Goal: Information Seeking & Learning: Learn about a topic

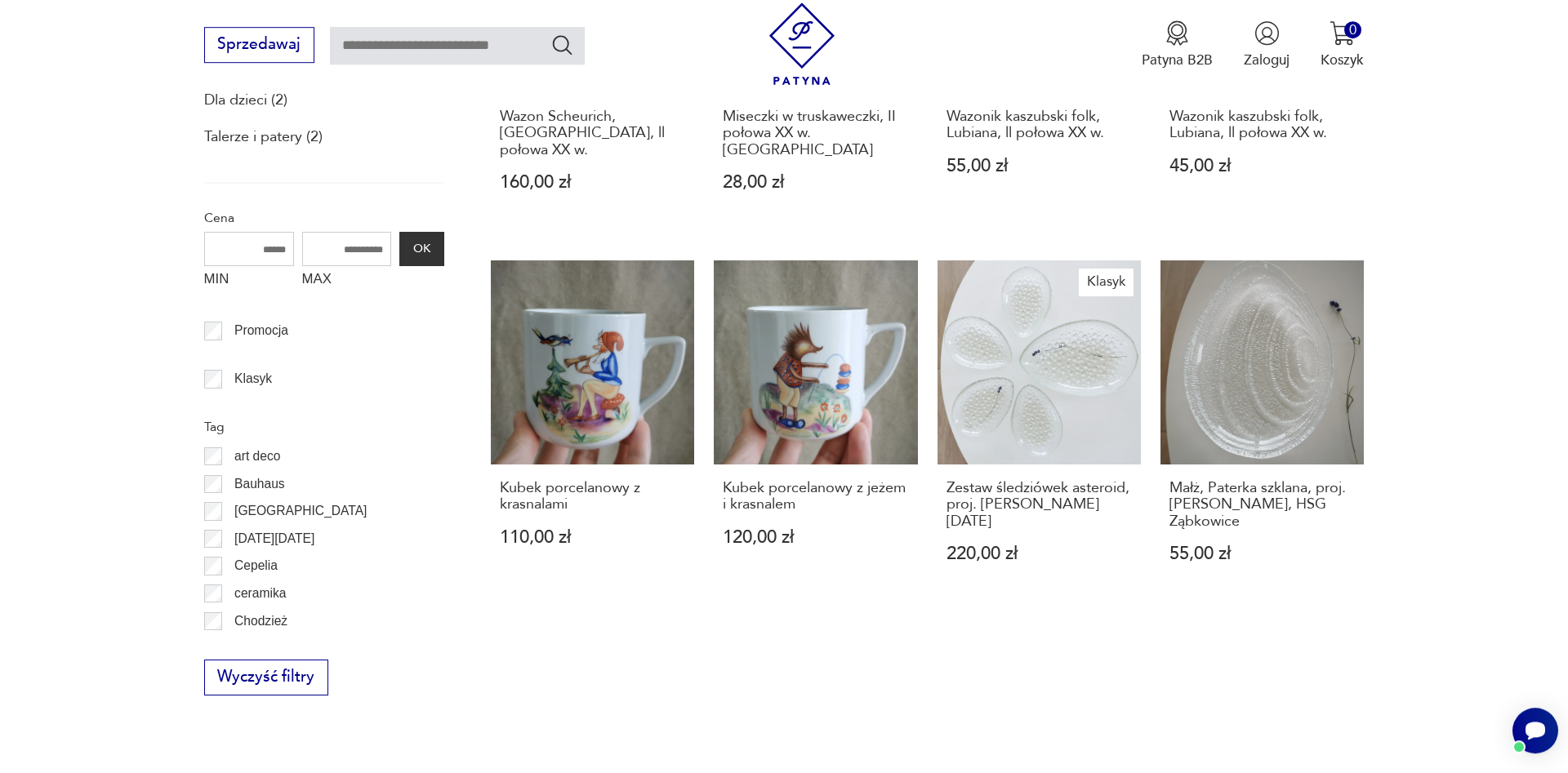
scroll to position [603, 0]
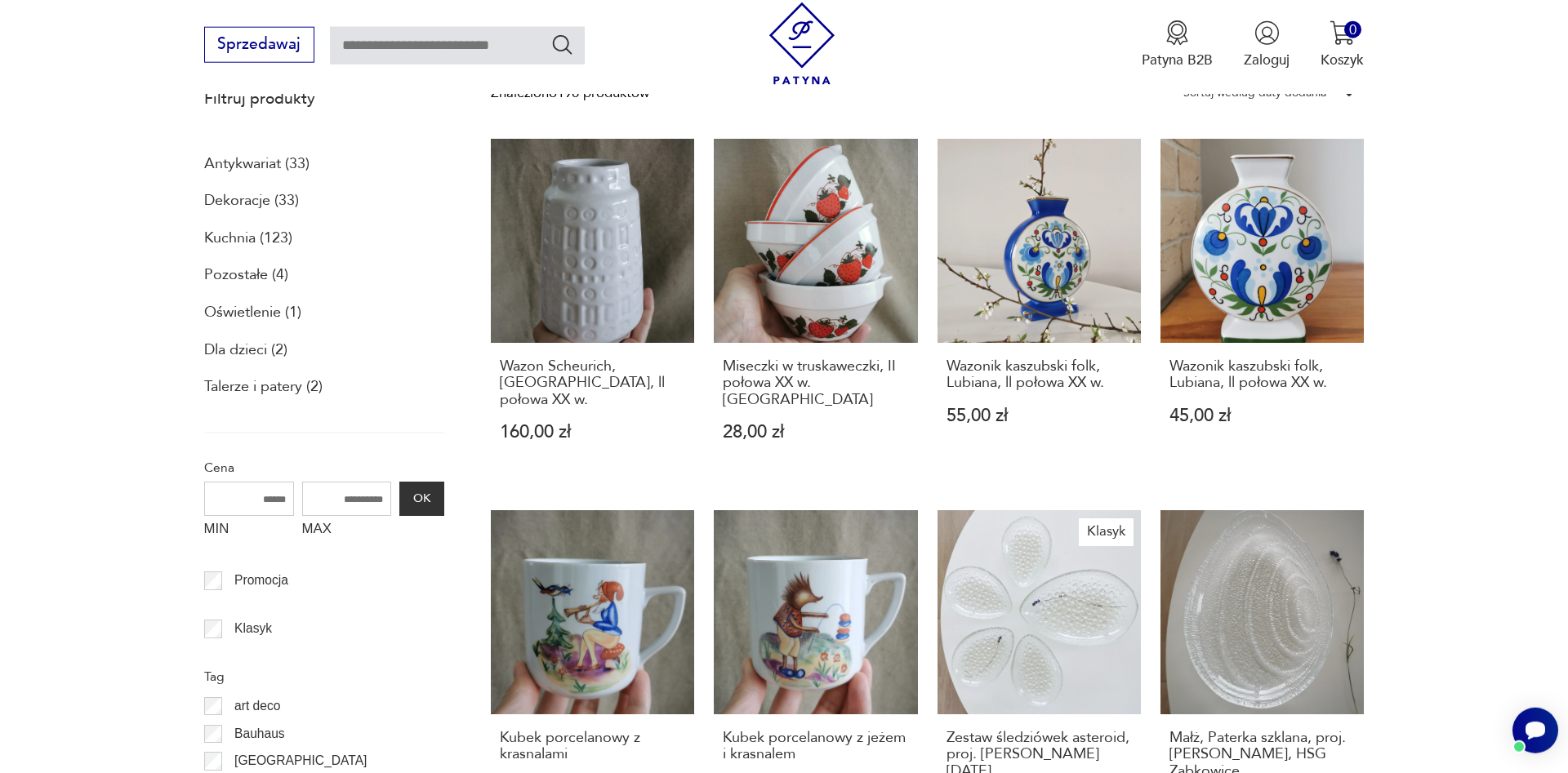
click at [242, 204] on p "Dekoracje (33)" at bounding box center [251, 201] width 95 height 28
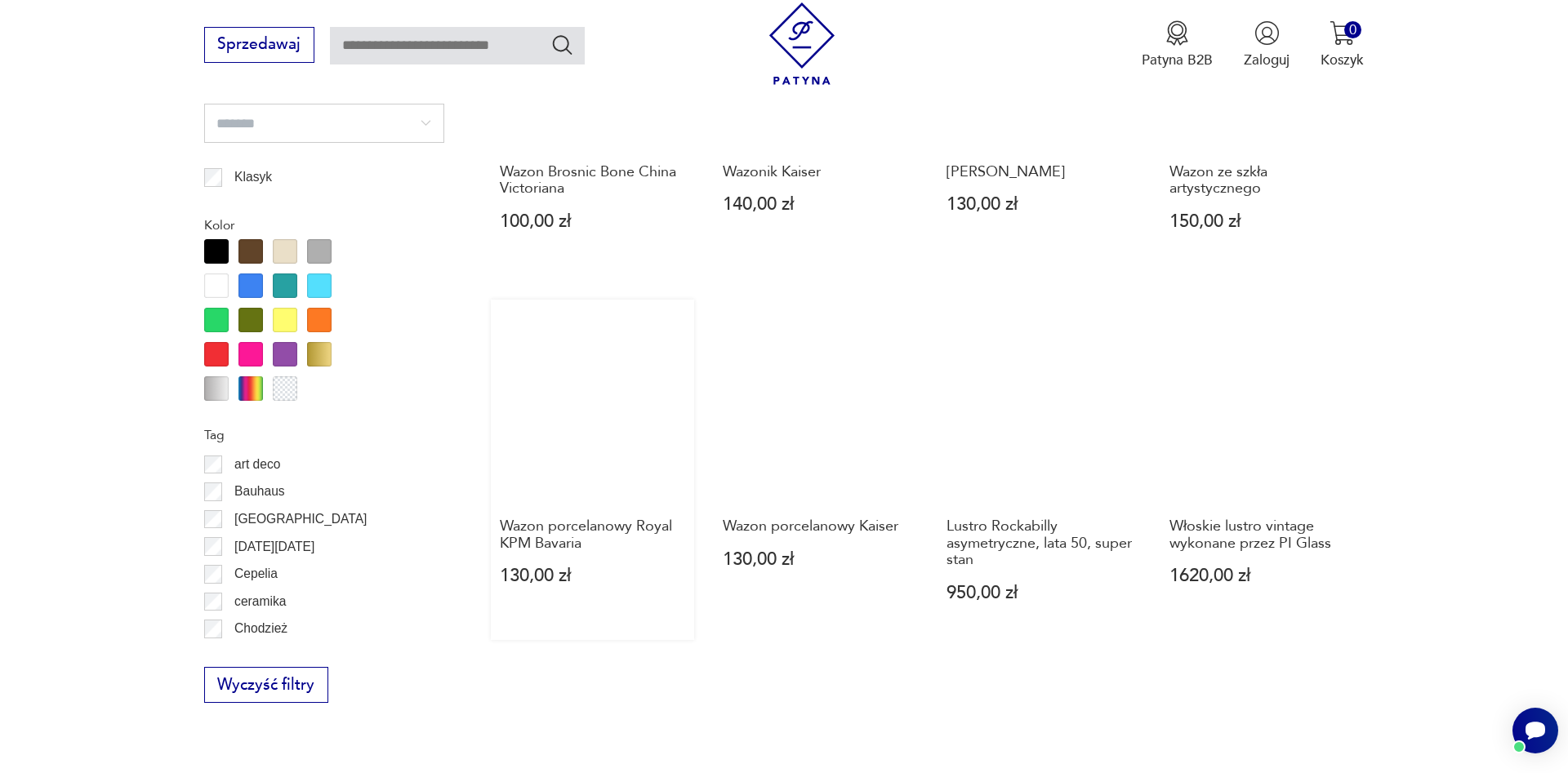
scroll to position [1665, 0]
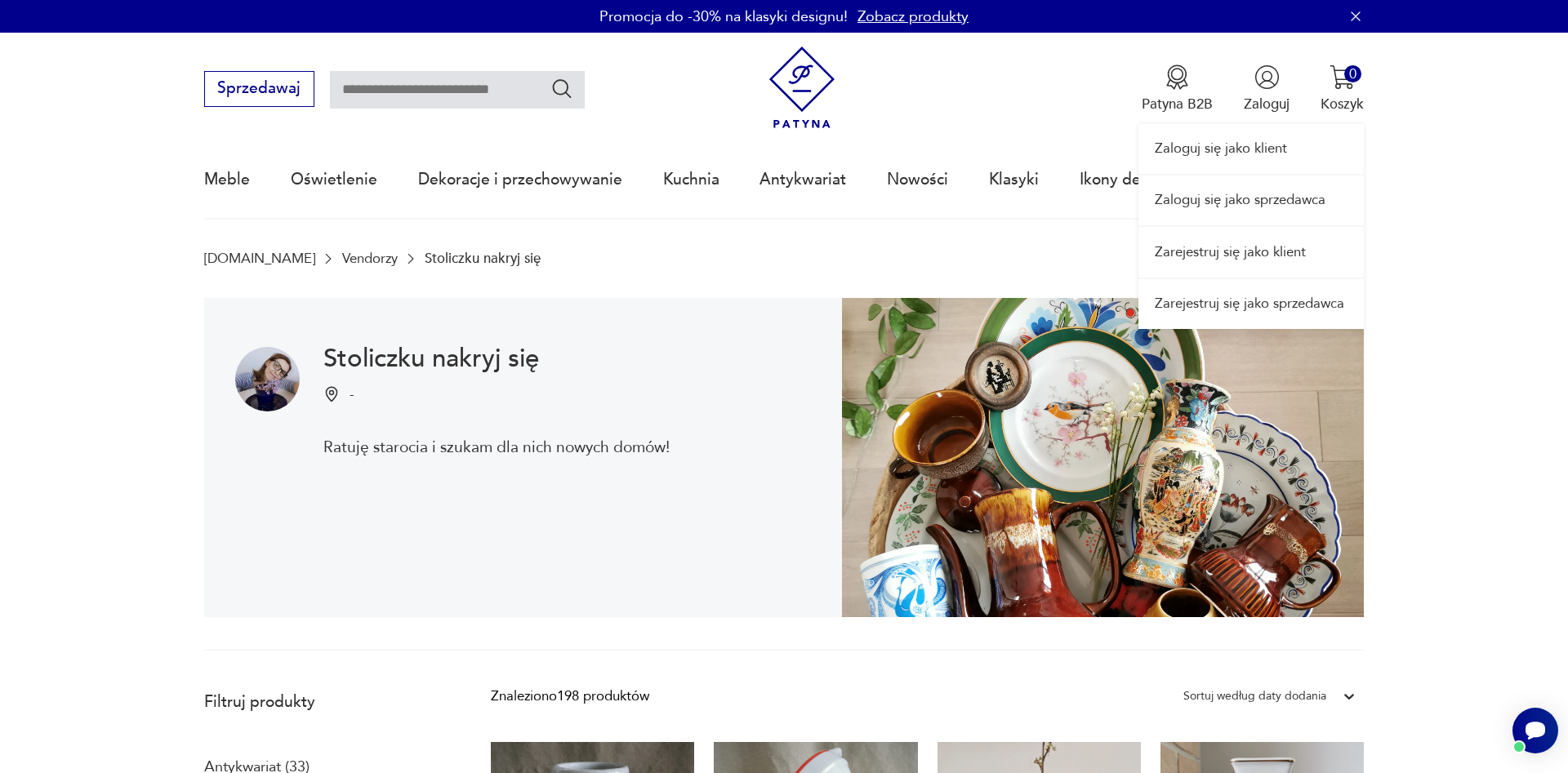
click at [1267, 254] on link "Zarejestruj się jako klient" at bounding box center [1251, 251] width 225 height 49
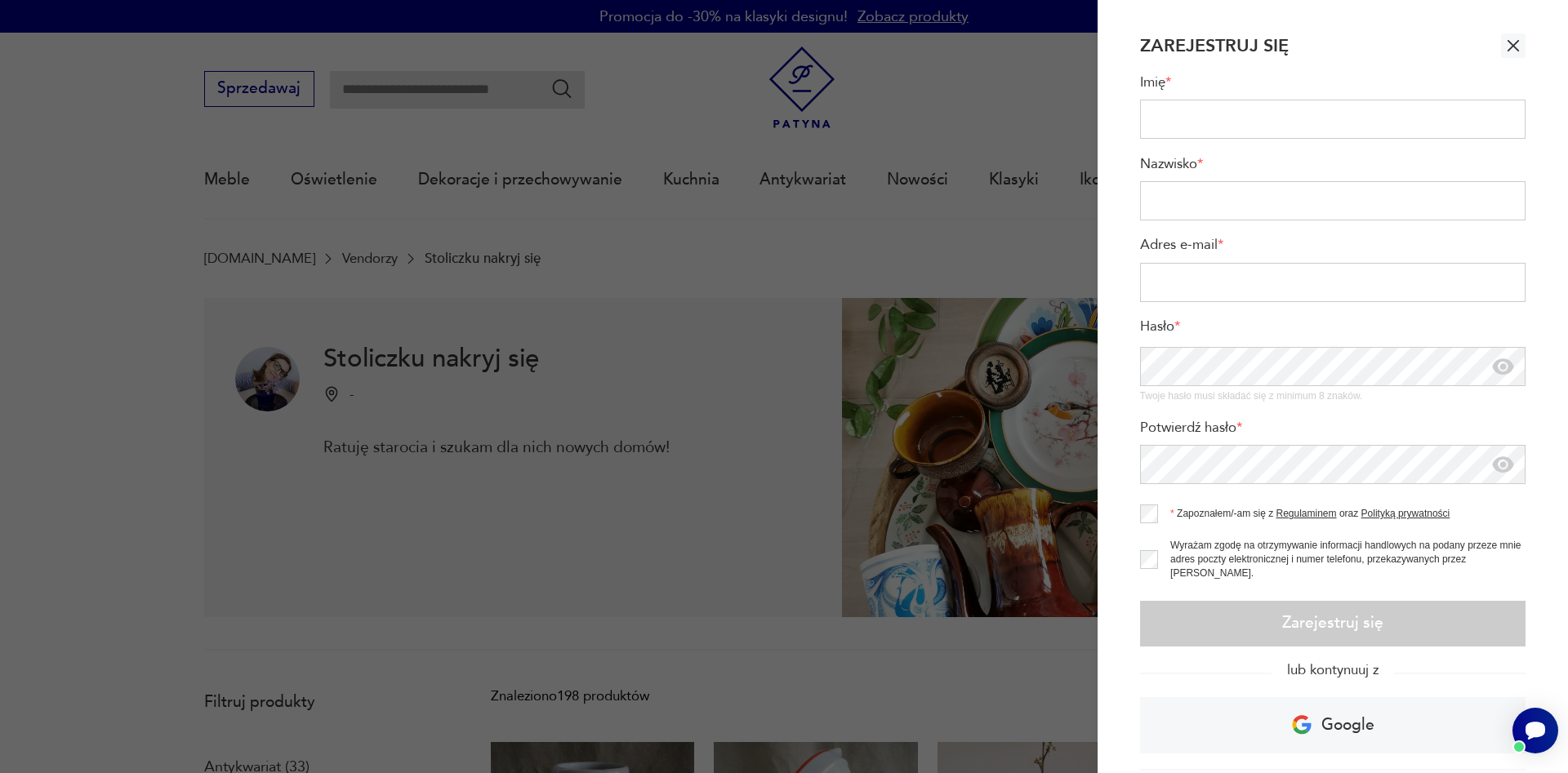
click at [1214, 120] on input "Imię *" at bounding box center [1333, 119] width 386 height 39
type input "*********"
click at [1318, 199] on input "Nazwisko *" at bounding box center [1333, 201] width 386 height 39
type input "*********"
click at [1121, 254] on section "Zarejestruj się Imię * ********* Nazwisko * ********* Adres e-mail * Hasło * Tw…" at bounding box center [1332, 386] width 471 height 773
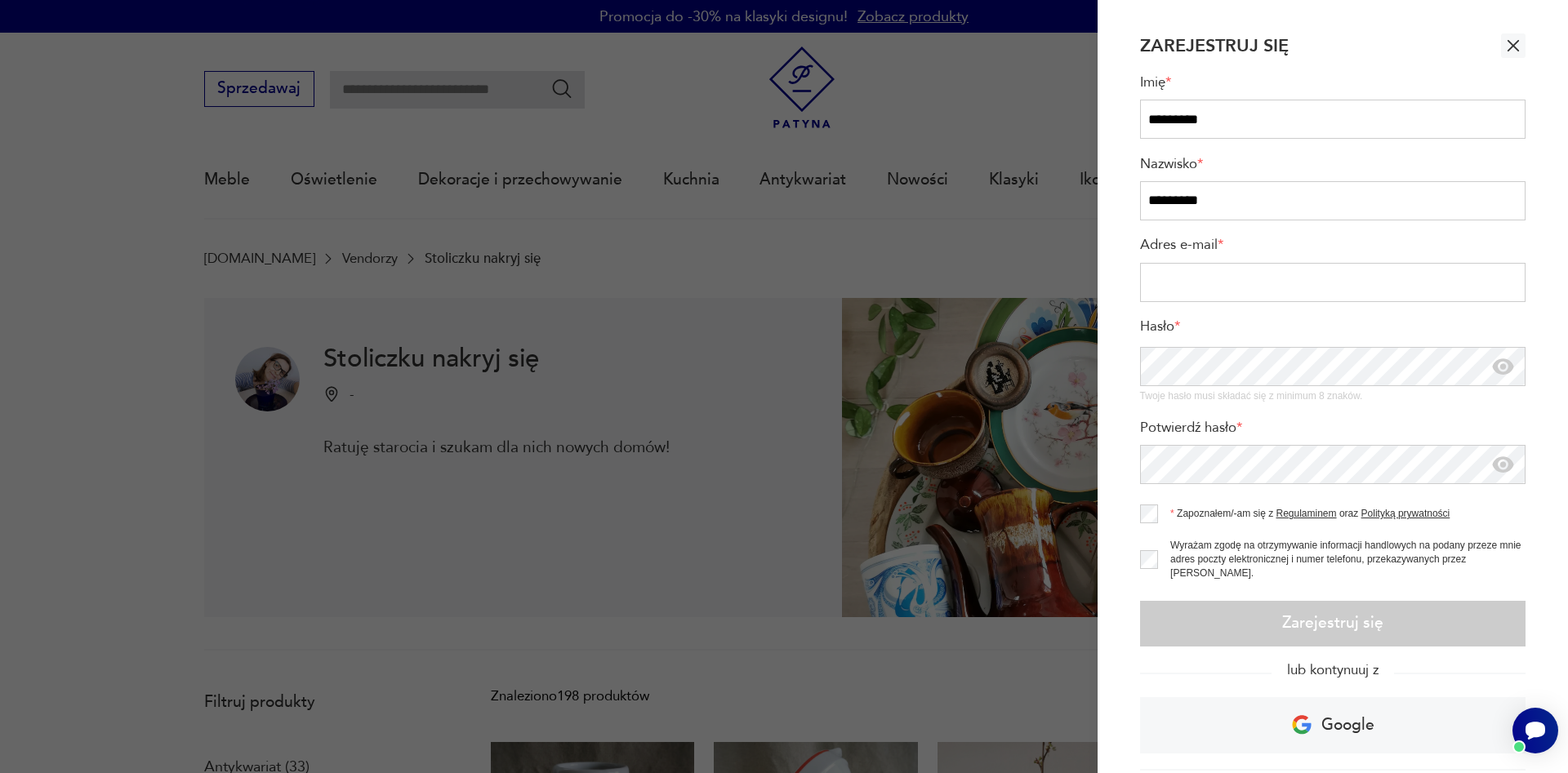
click at [1172, 280] on input "Adres e-mail *" at bounding box center [1333, 282] width 386 height 39
type input "**********"
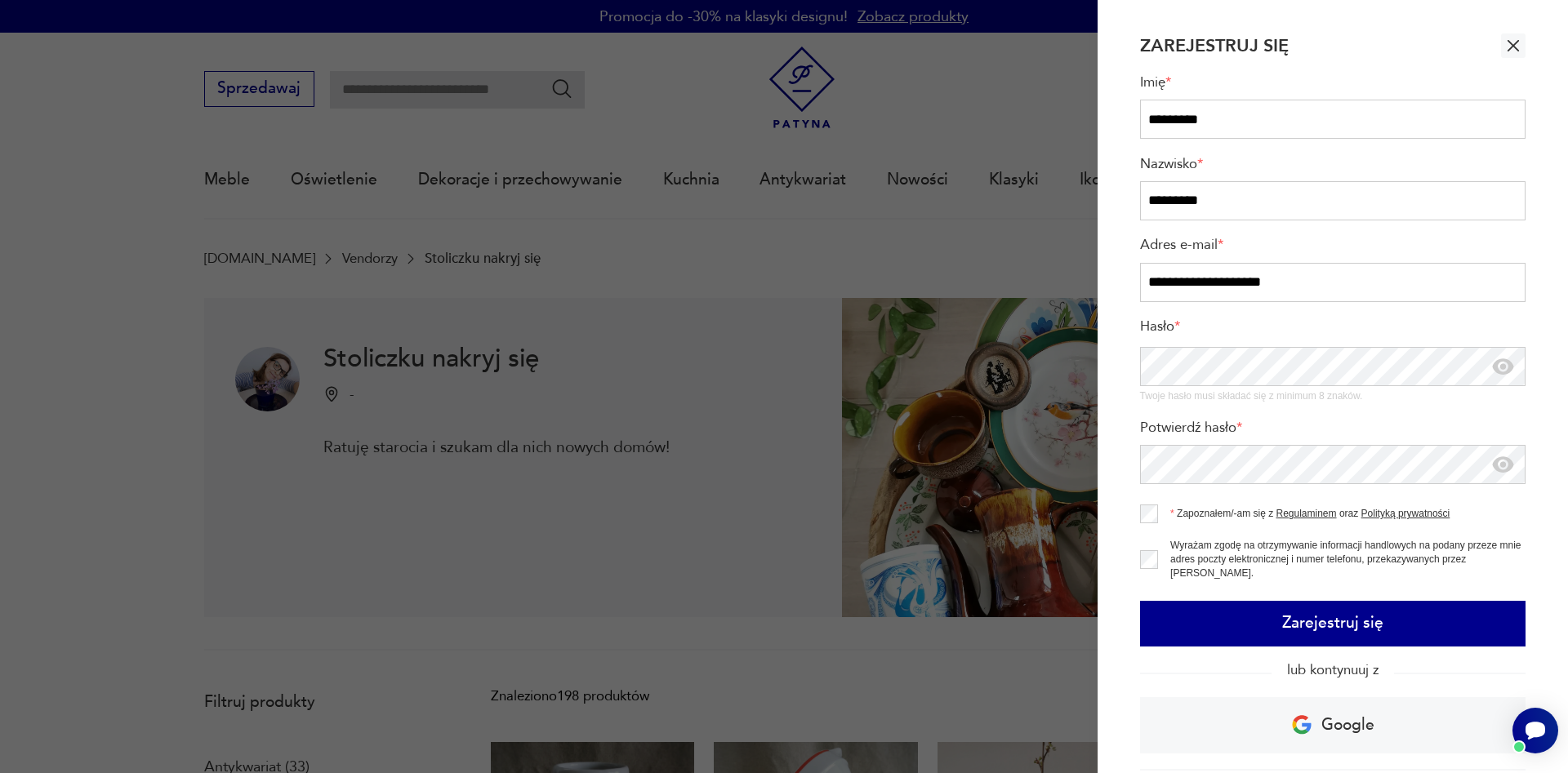
click at [1260, 603] on button "Zarejestruj się" at bounding box center [1333, 623] width 386 height 46
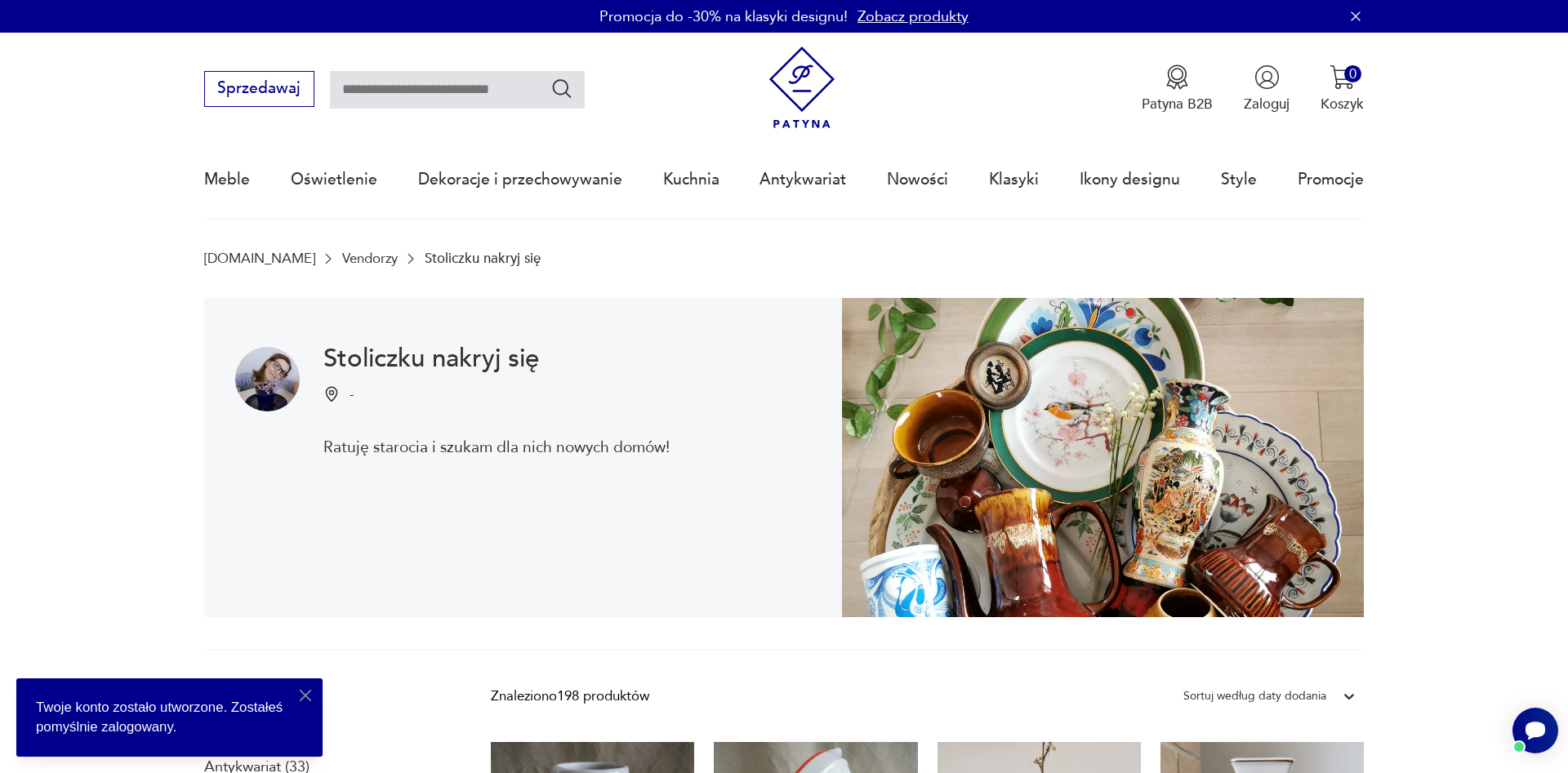
click at [271, 370] on img at bounding box center [267, 379] width 64 height 64
click at [338, 394] on img at bounding box center [331, 394] width 16 height 16
click at [457, 359] on h1 "Stoliczku nakryj się" at bounding box center [496, 359] width 346 height 23
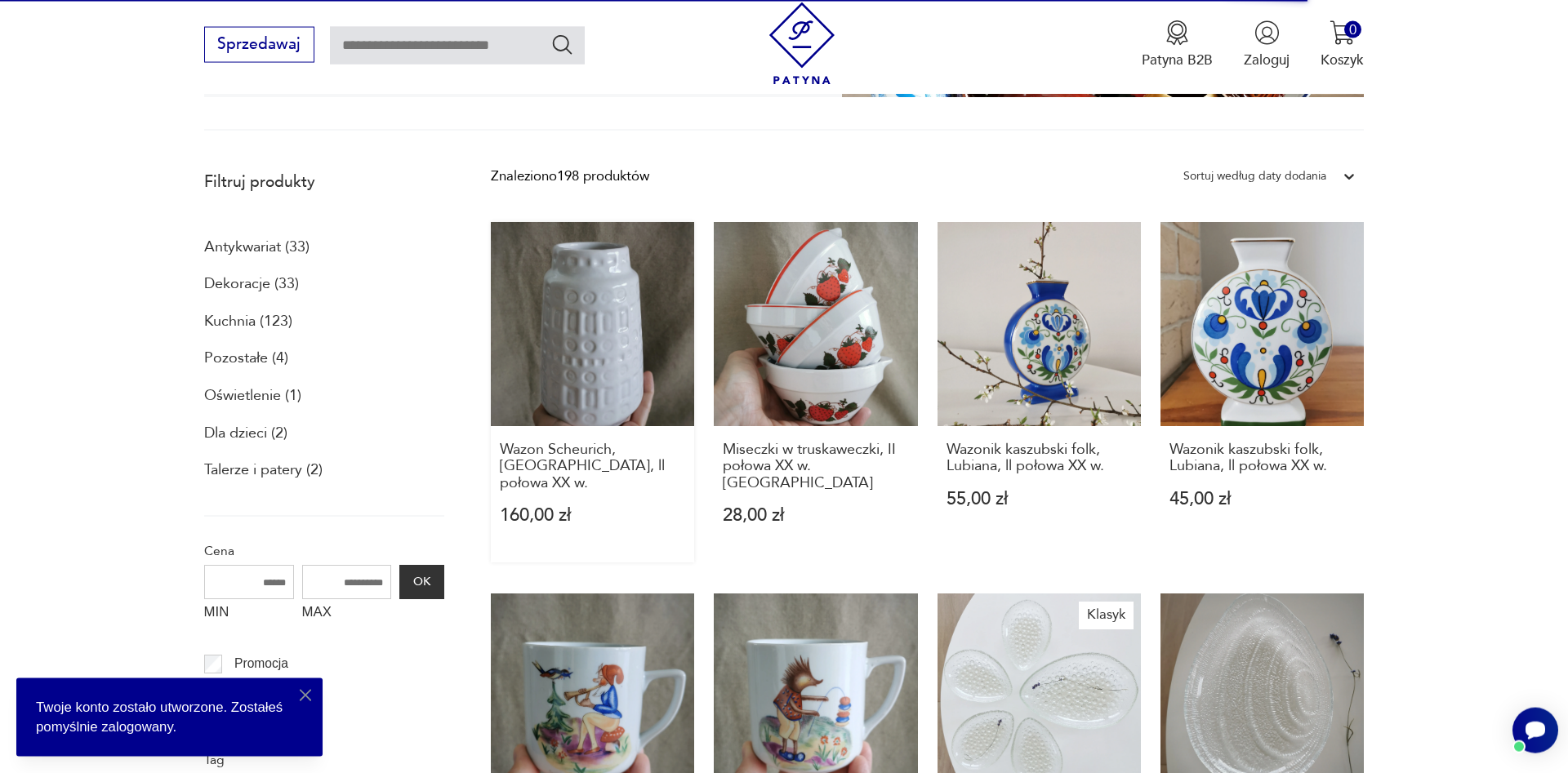
scroll to position [583, 0]
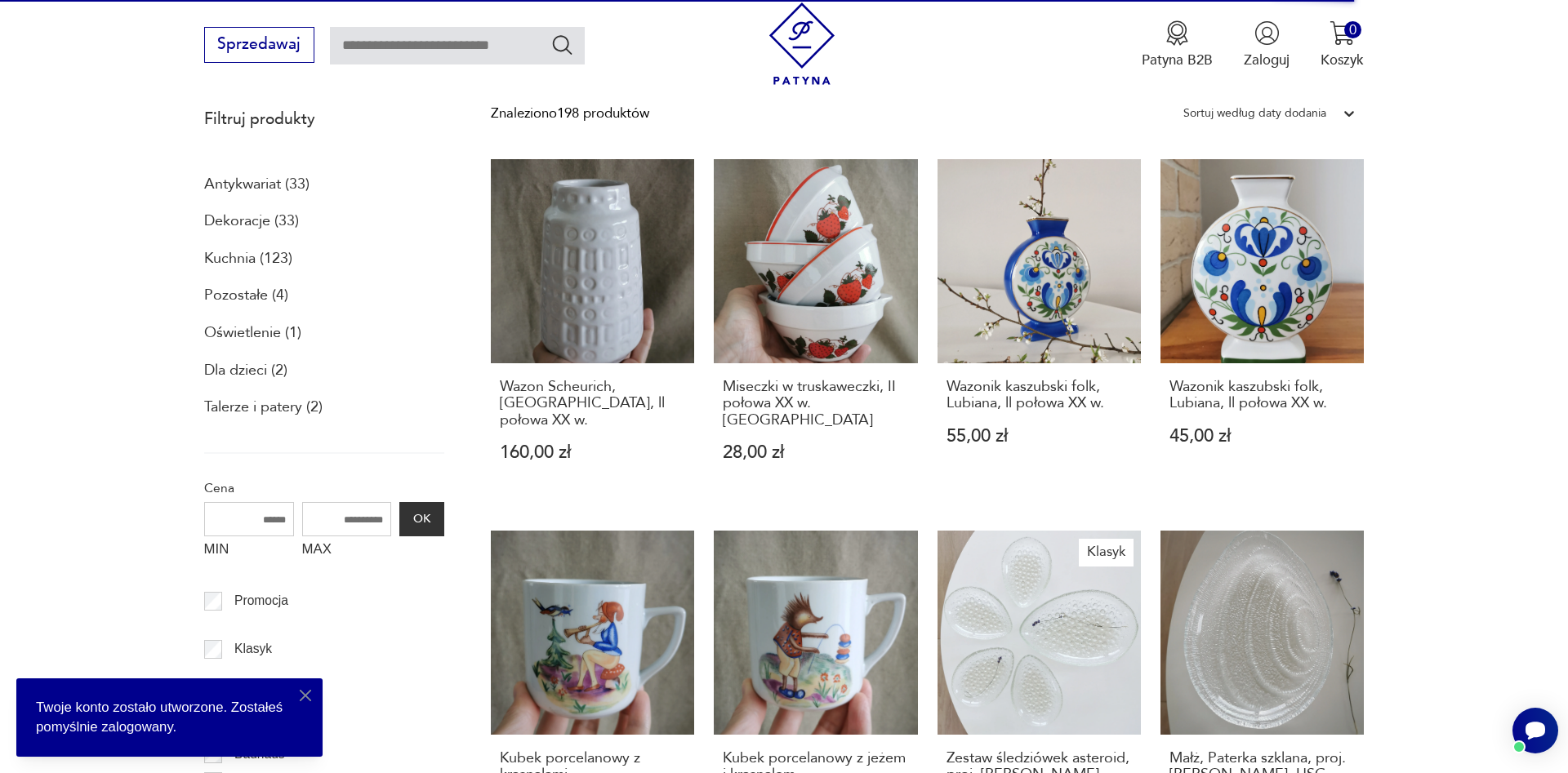
drag, startPoint x: 312, startPoint y: 698, endPoint x: 372, endPoint y: 632, distance: 89.2
click at [311, 698] on icon "button" at bounding box center [306, 695] width 19 height 19
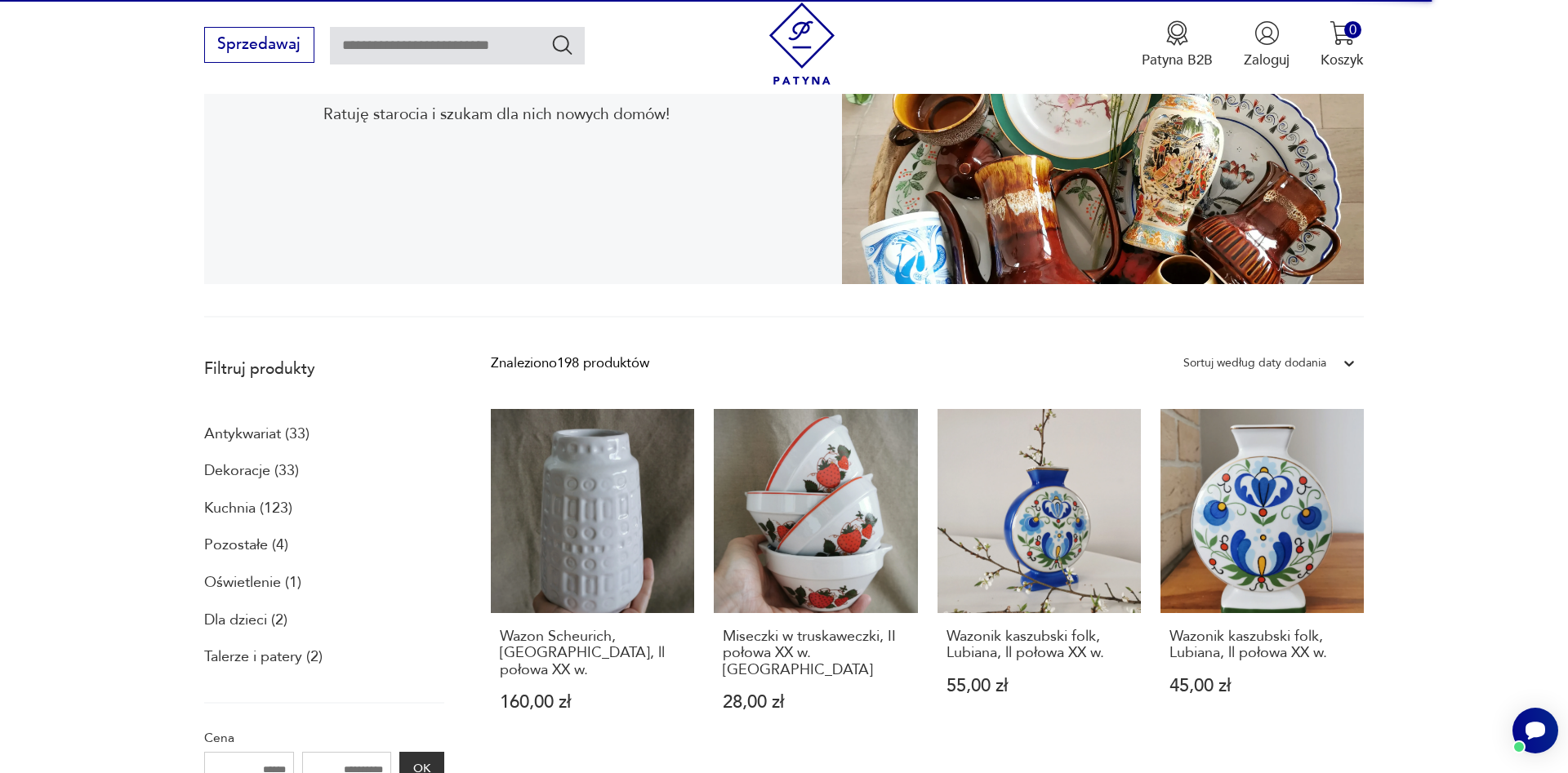
scroll to position [0, 0]
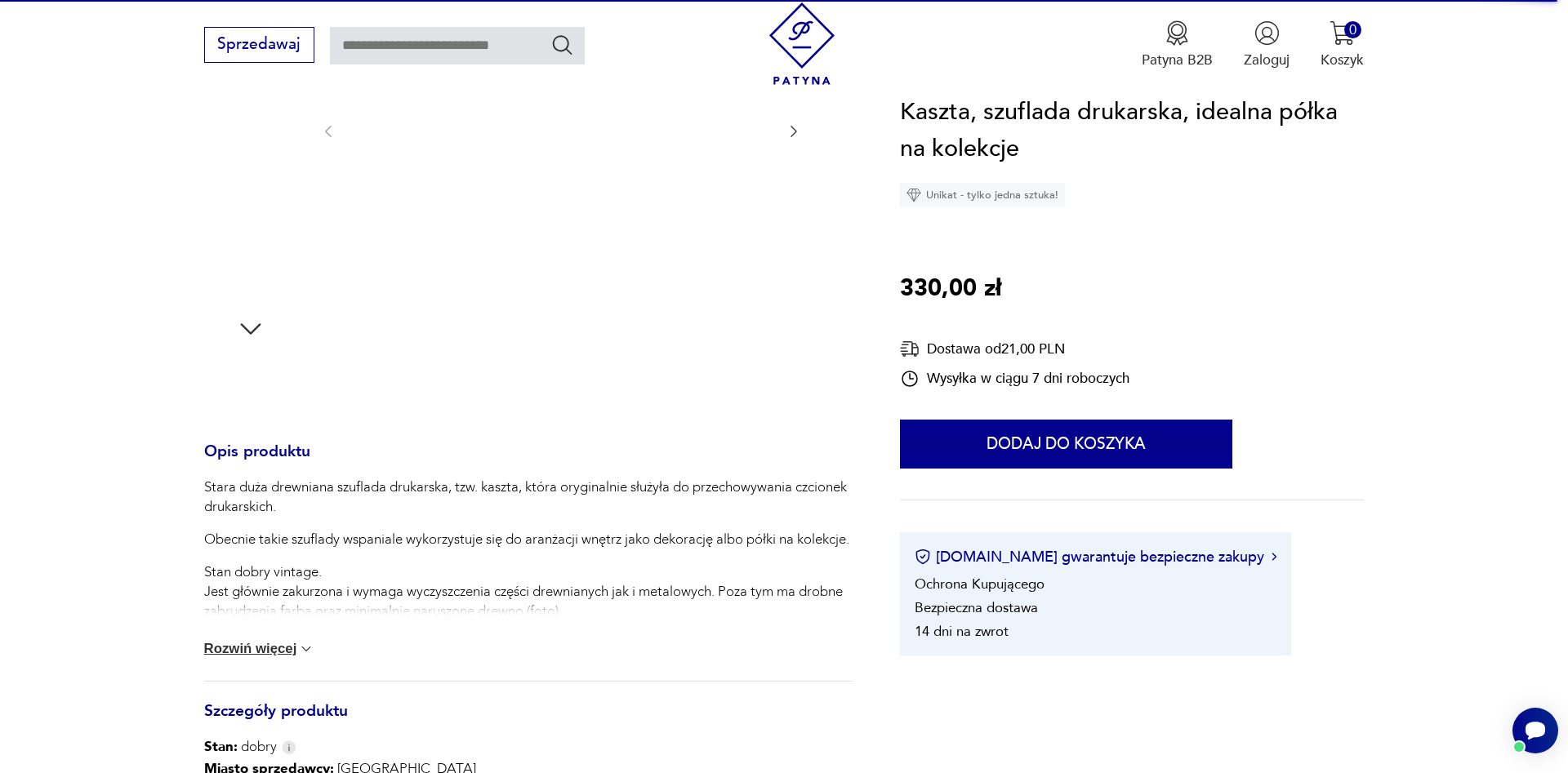
scroll to position [774, 0]
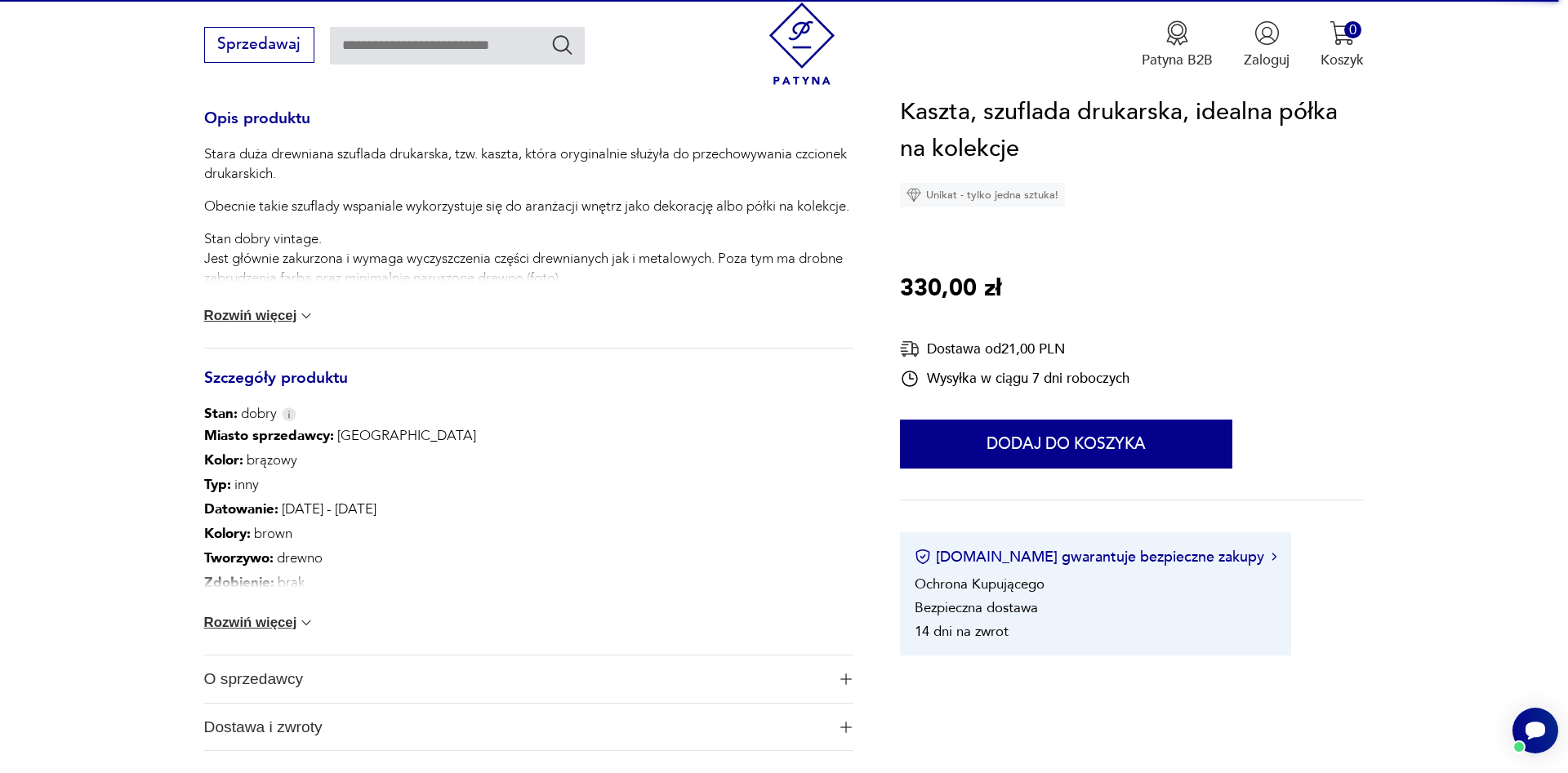
click at [288, 316] on button "Rozwiń więcej" at bounding box center [259, 315] width 111 height 16
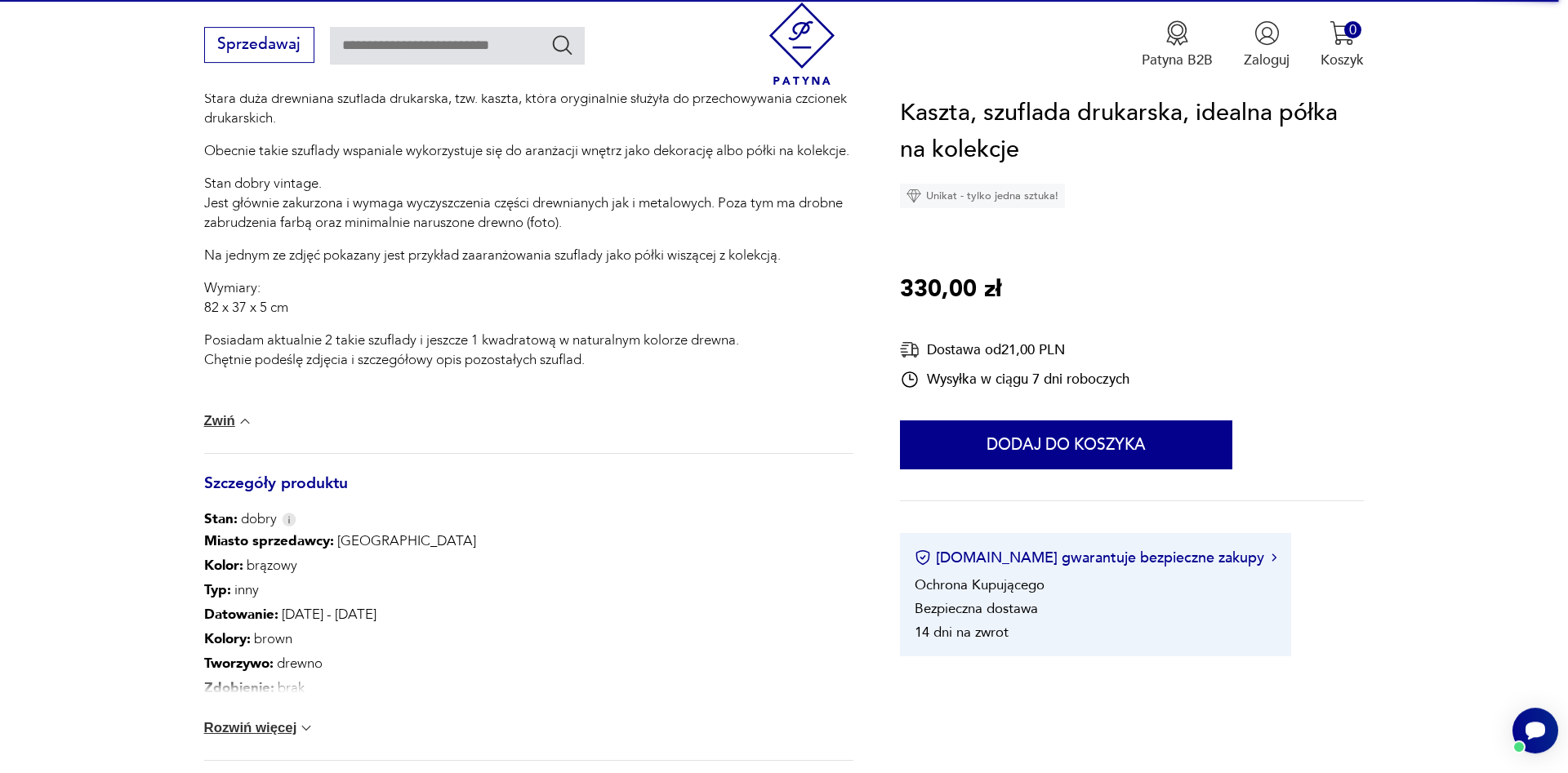
scroll to position [857, 0]
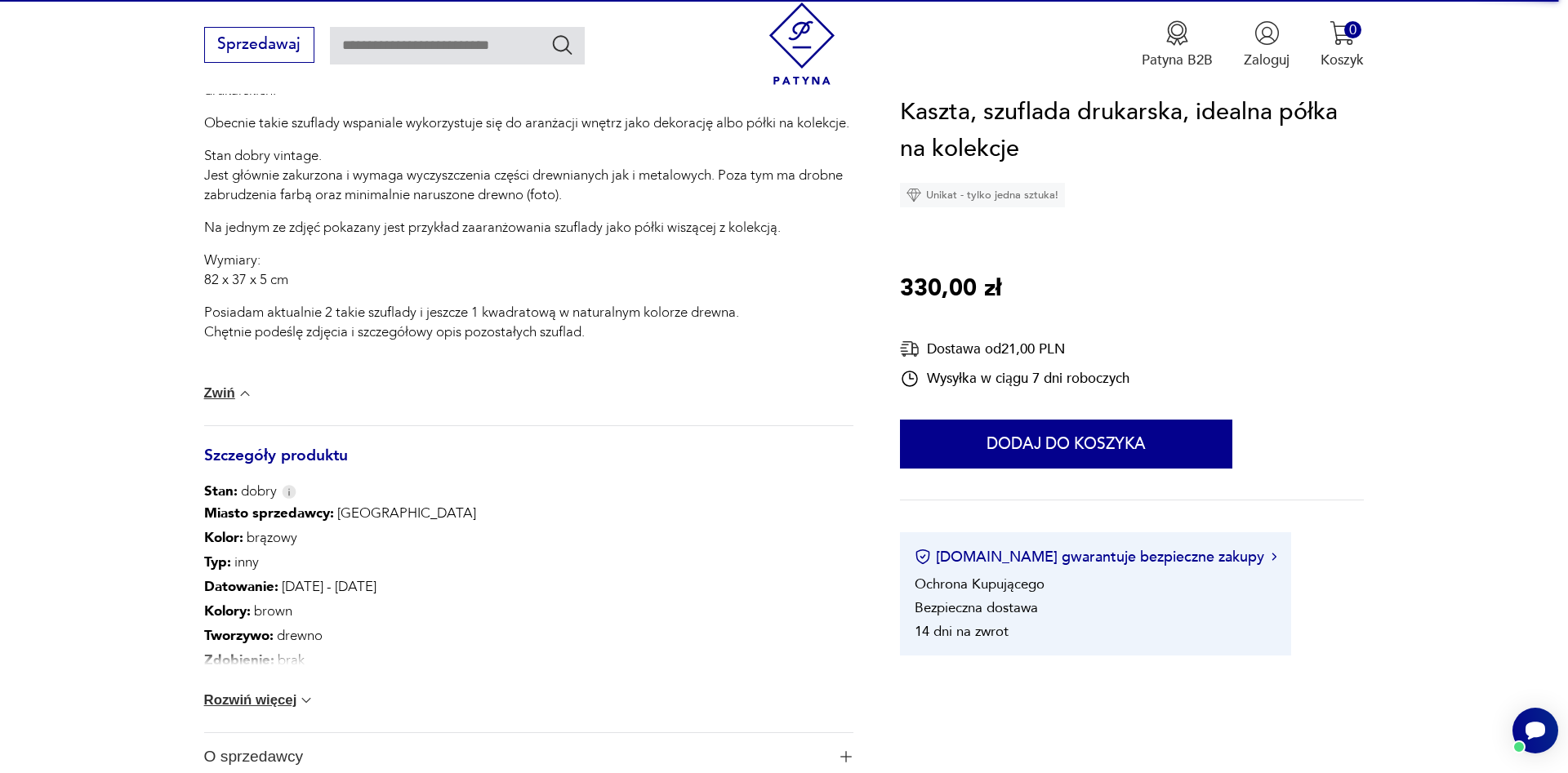
click at [245, 709] on div "Miasto sprzedawcy : Warszawa Kolor: brązowy Typ : inny Datowanie : 1960 - 1980 …" at bounding box center [528, 617] width 649 height 231
click at [249, 699] on button "Rozwiń więcej" at bounding box center [259, 700] width 111 height 16
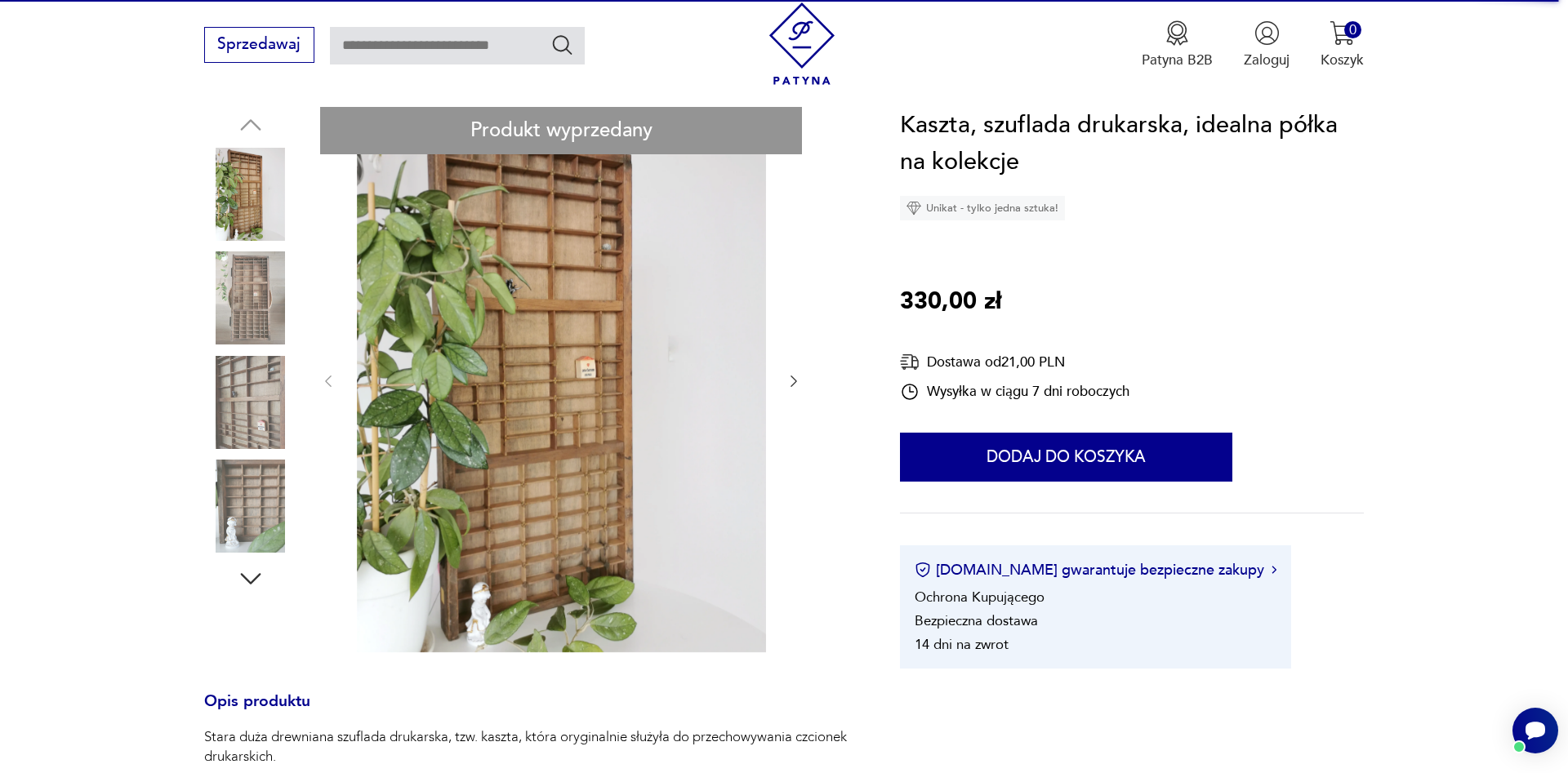
scroll to position [0, 0]
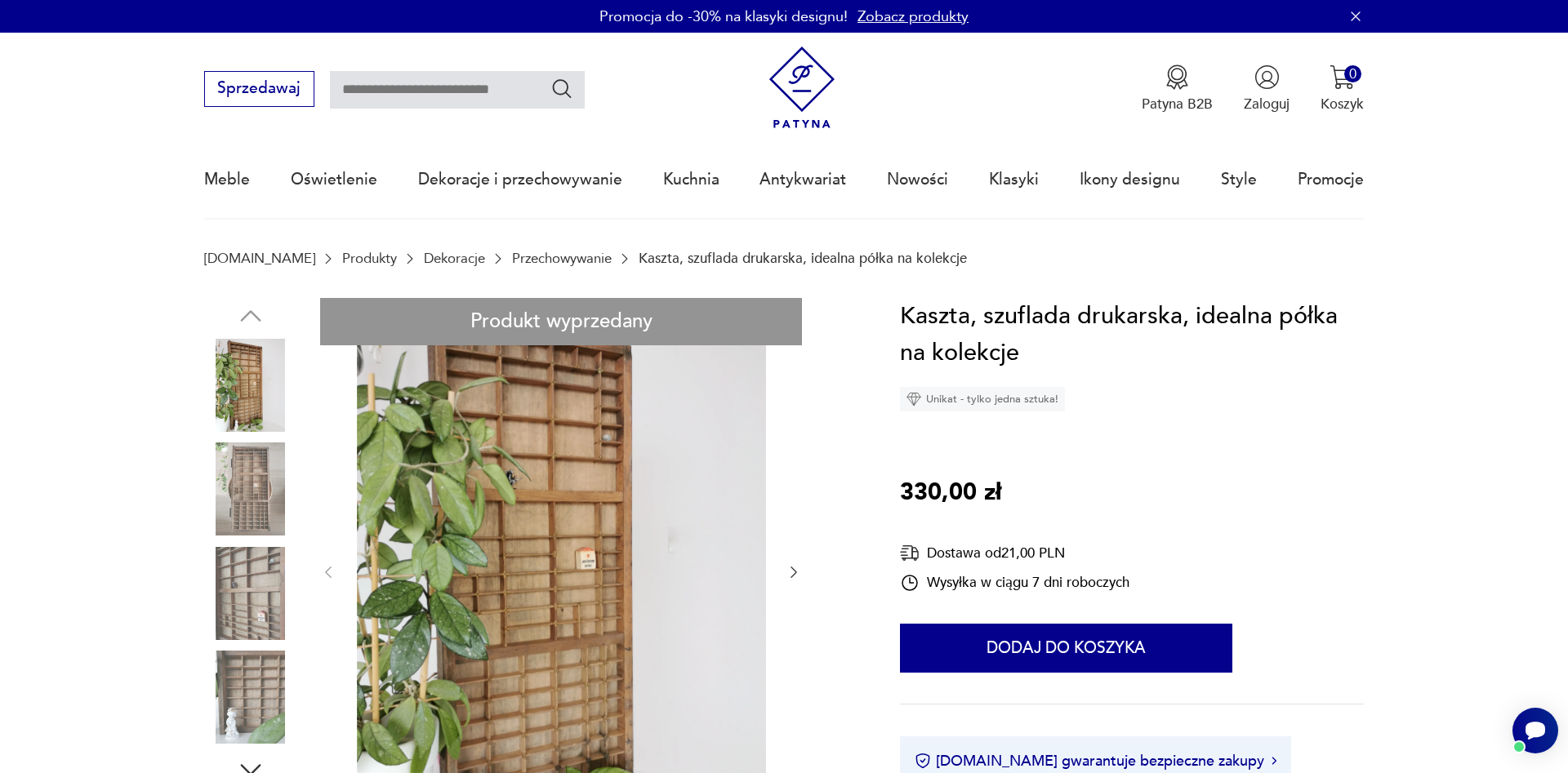
click at [512, 260] on link "Przechowywanie" at bounding box center [562, 258] width 100 height 16
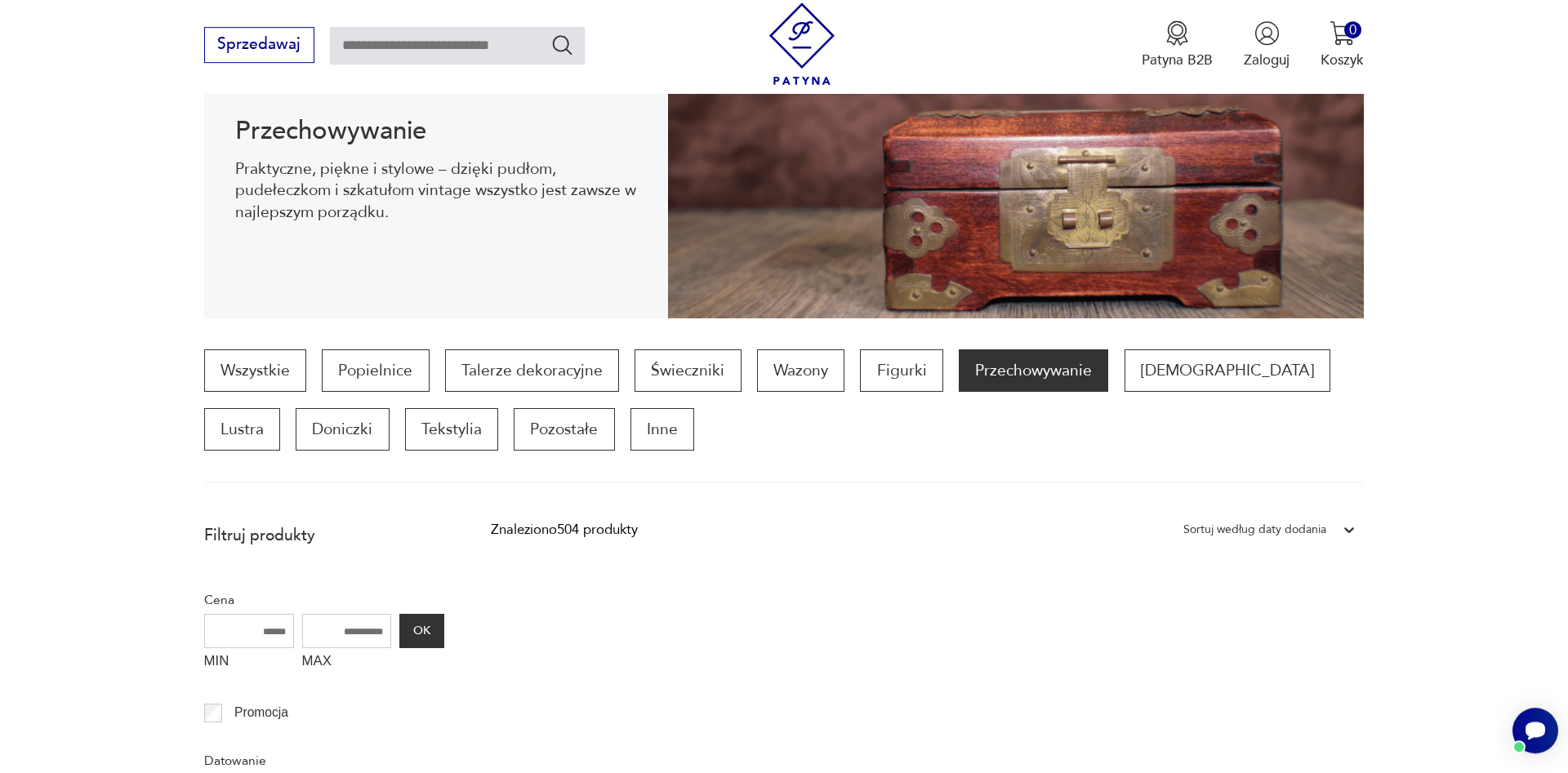
scroll to position [243, 0]
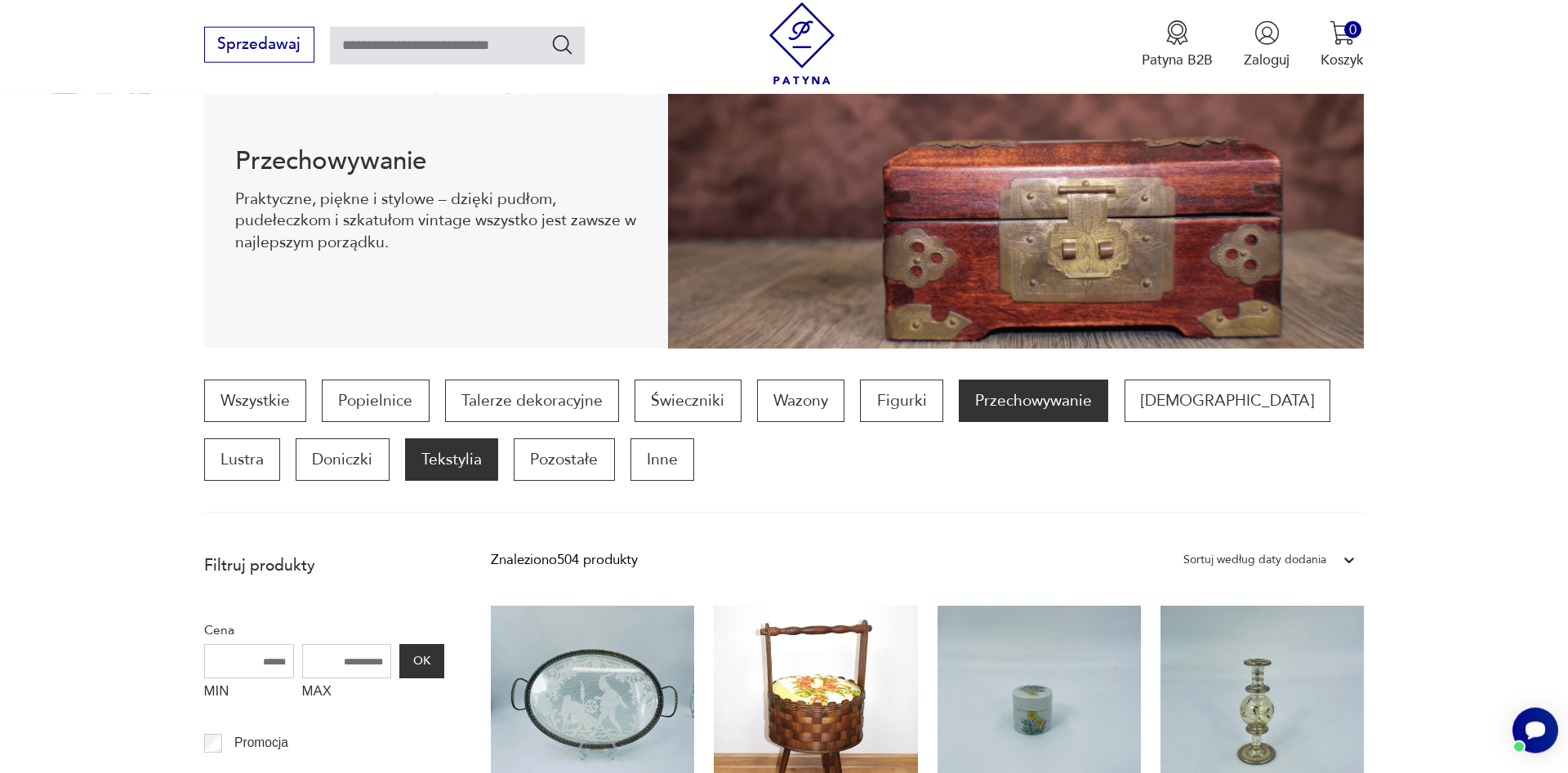
click at [405, 465] on p "Tekstylia" at bounding box center [451, 460] width 93 height 43
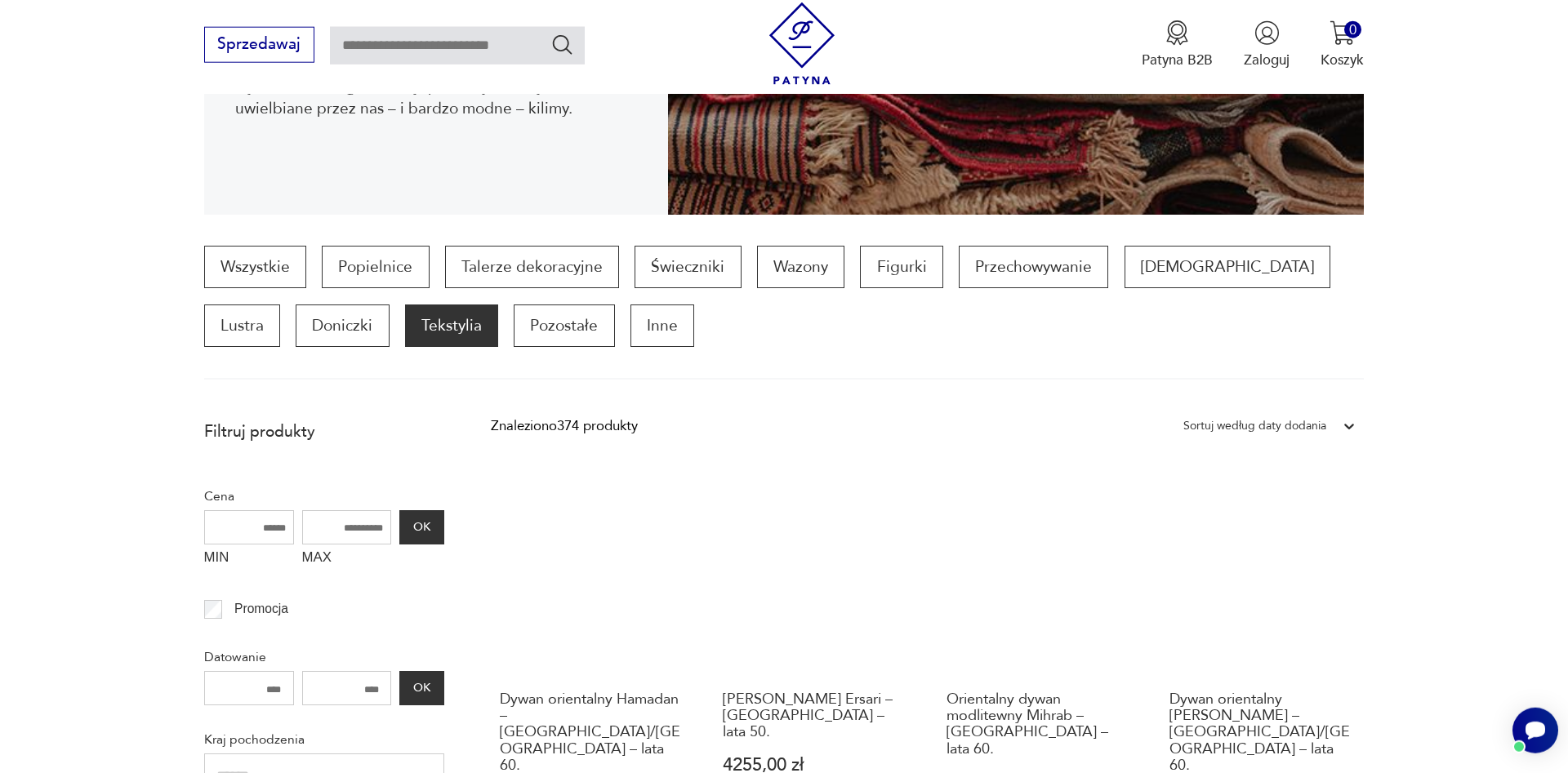
scroll to position [44, 0]
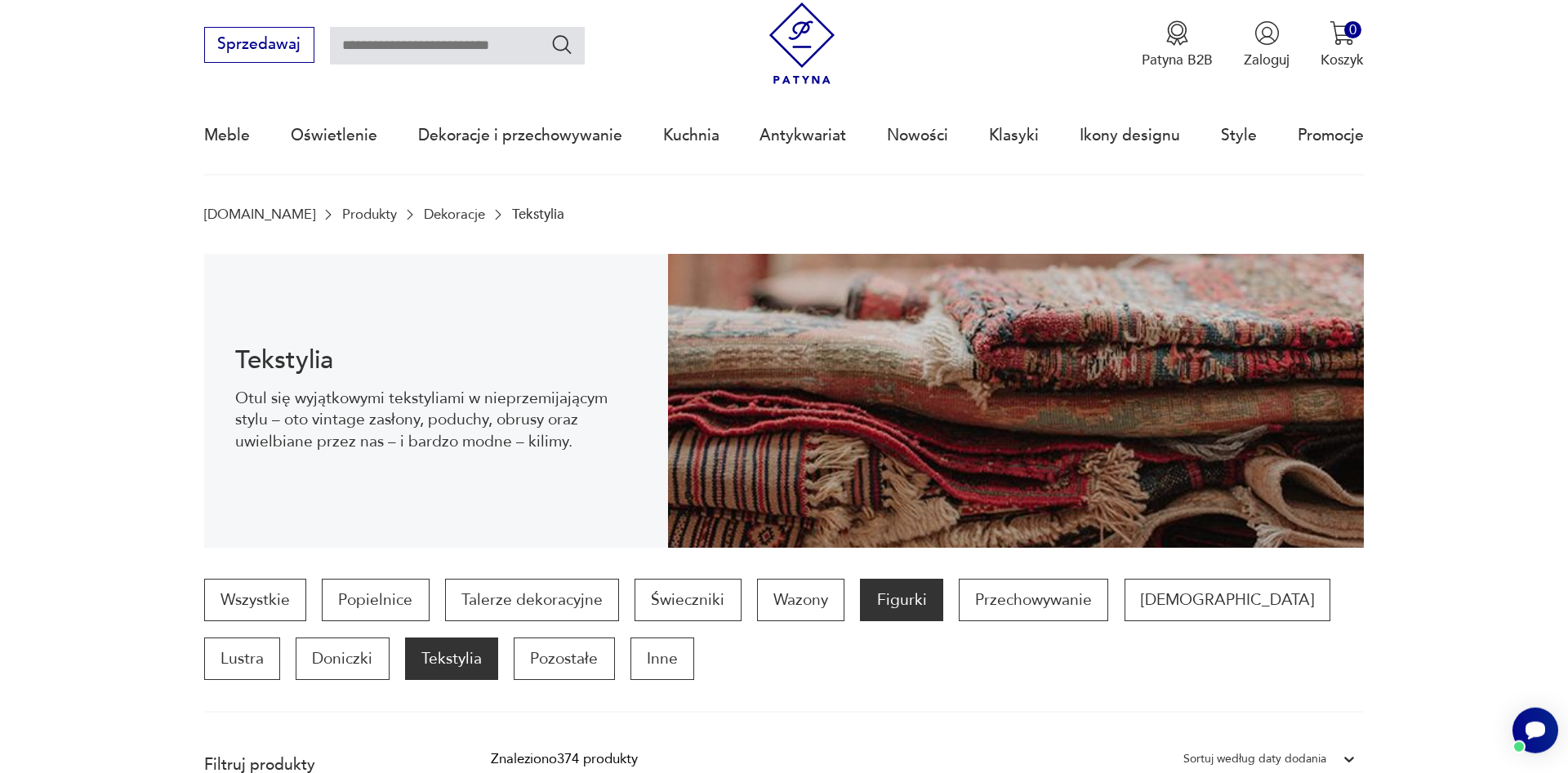
click at [909, 605] on p "Figurki" at bounding box center [900, 600] width 82 height 43
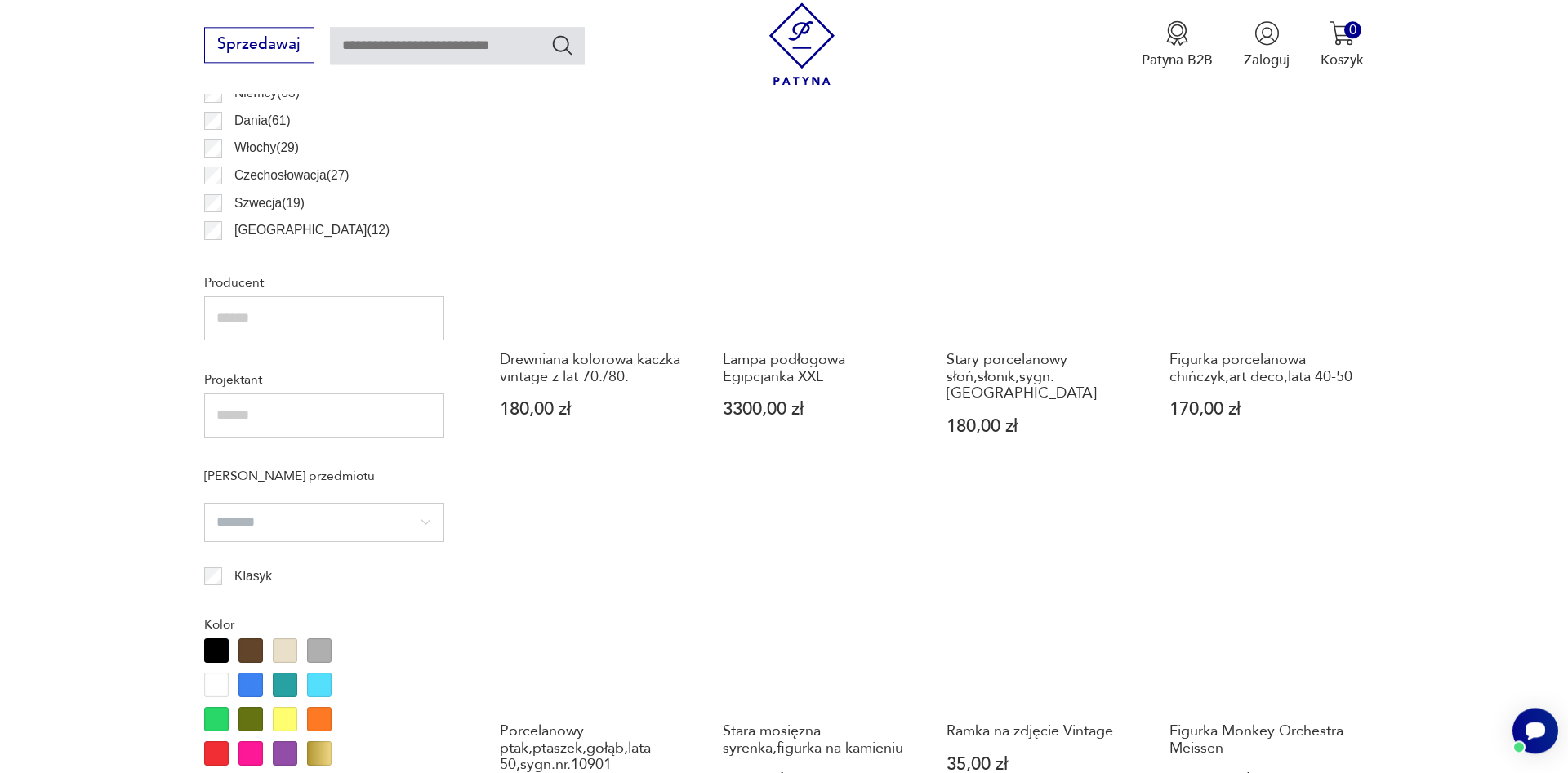
scroll to position [1209, 0]
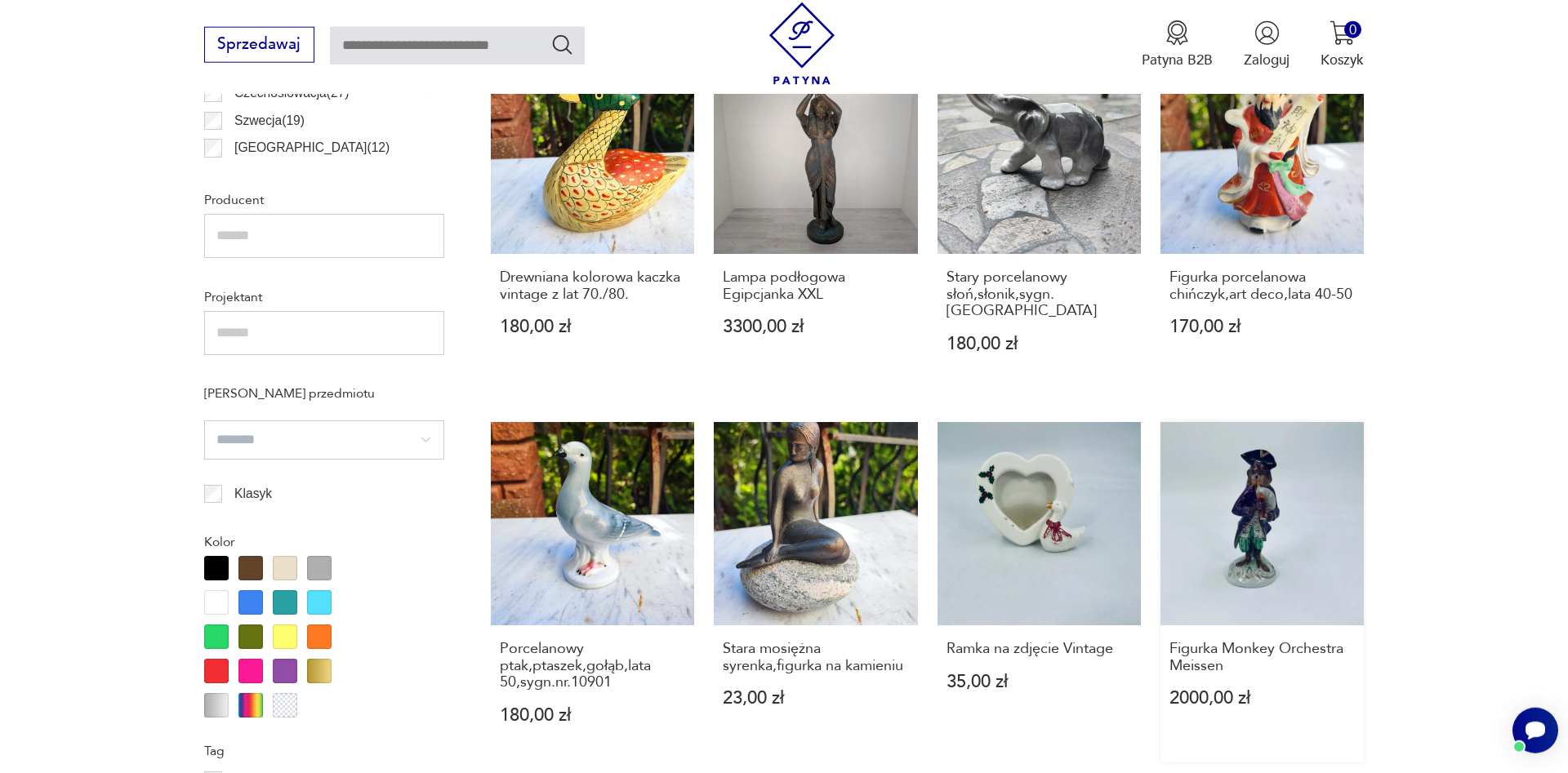
click at [1186, 559] on link "Figurka Monkey Orchestra Meissen 2000,00 zł" at bounding box center [1262, 592] width 204 height 340
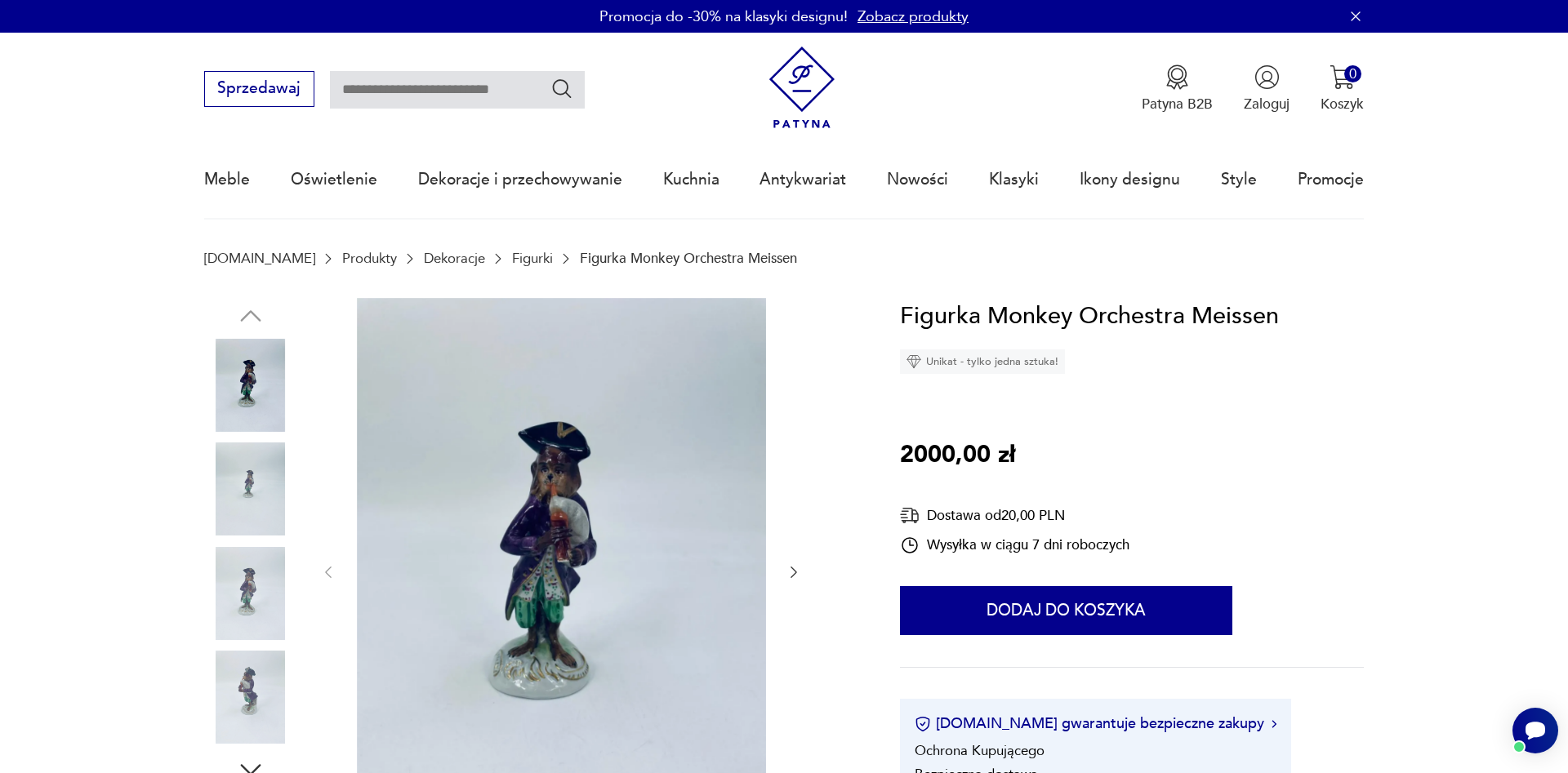
click at [789, 576] on icon "button" at bounding box center [794, 572] width 16 height 16
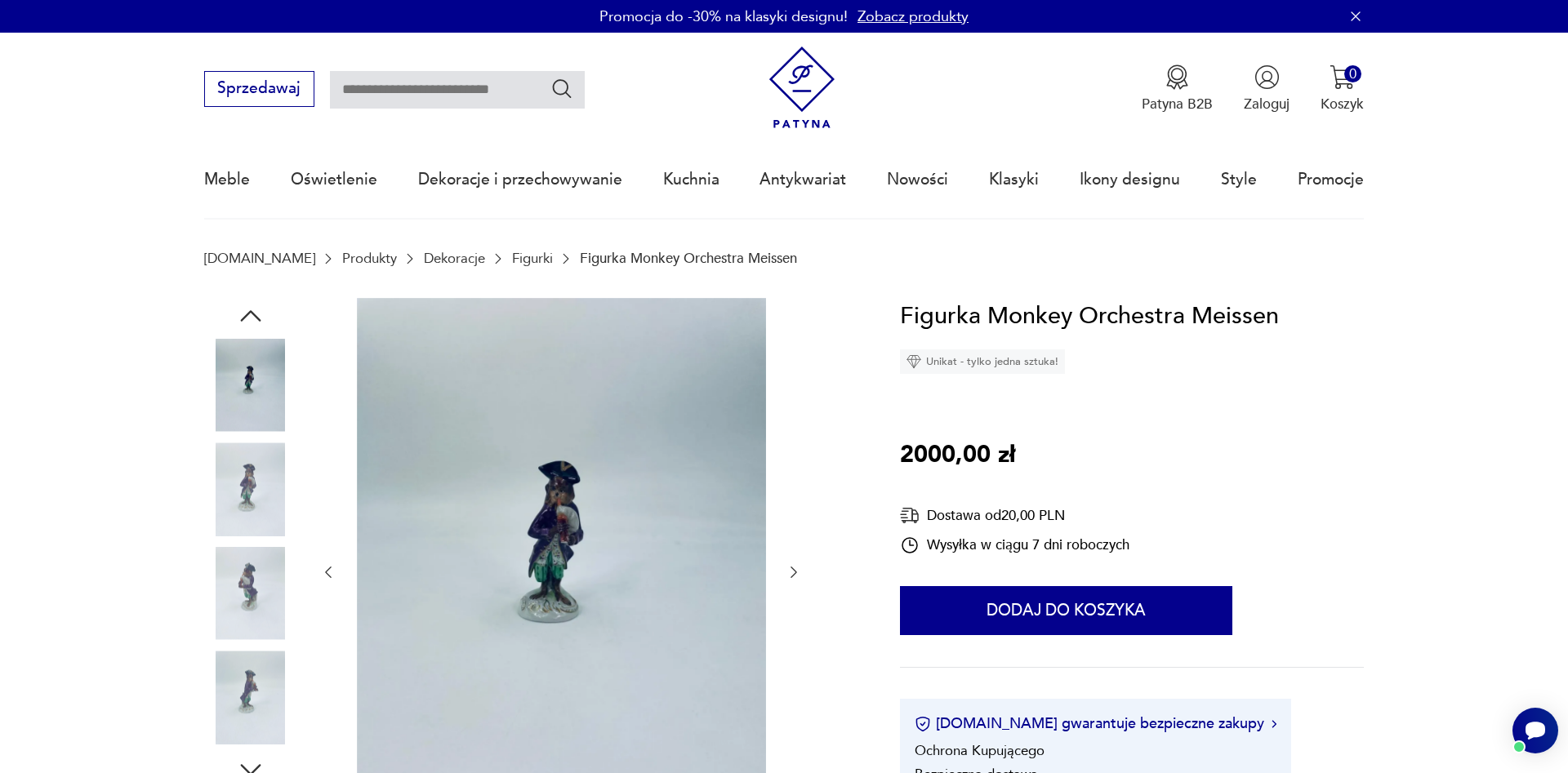
click at [789, 576] on icon "button" at bounding box center [794, 572] width 16 height 16
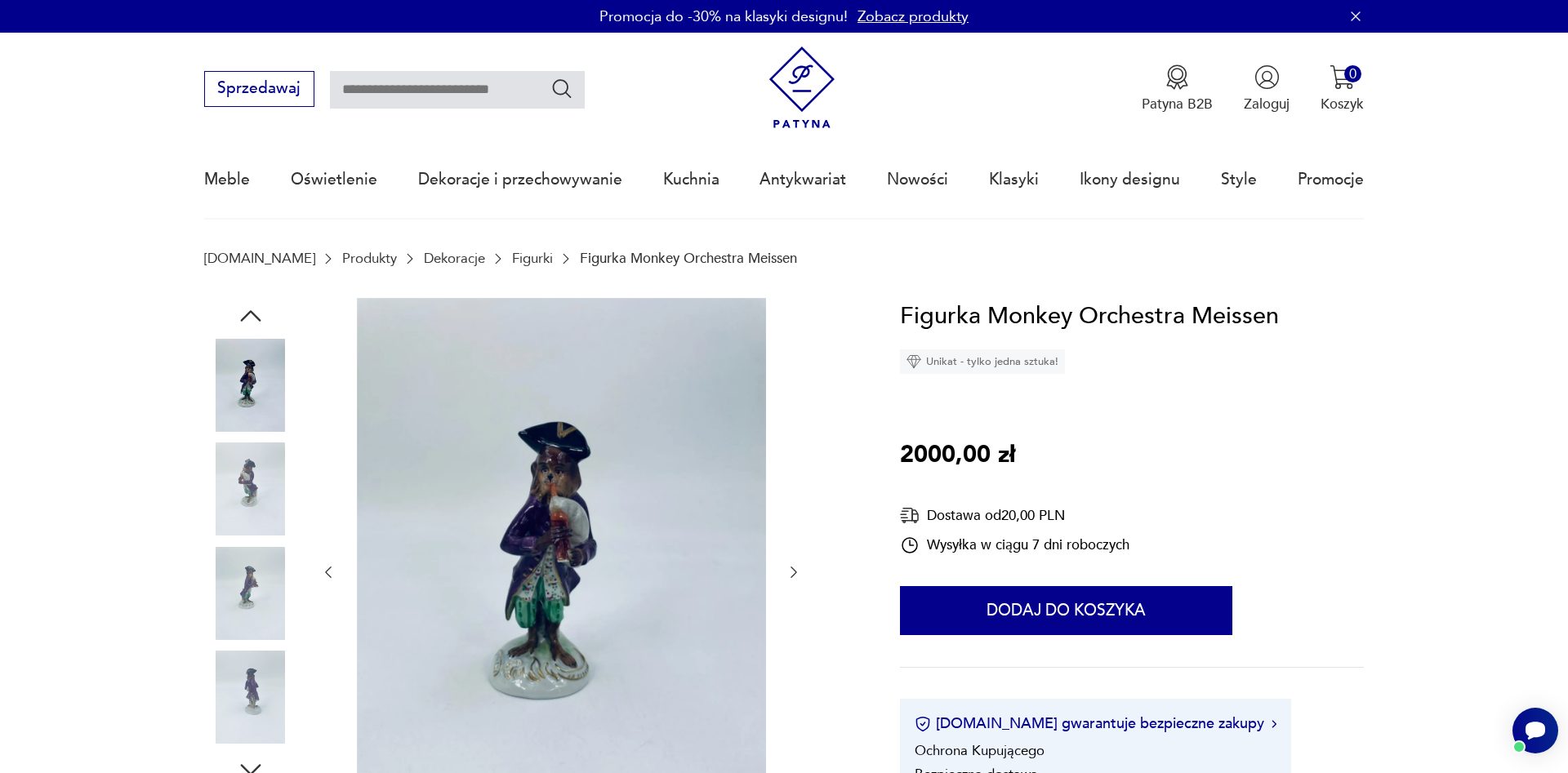
click at [789, 576] on icon "button" at bounding box center [794, 572] width 16 height 16
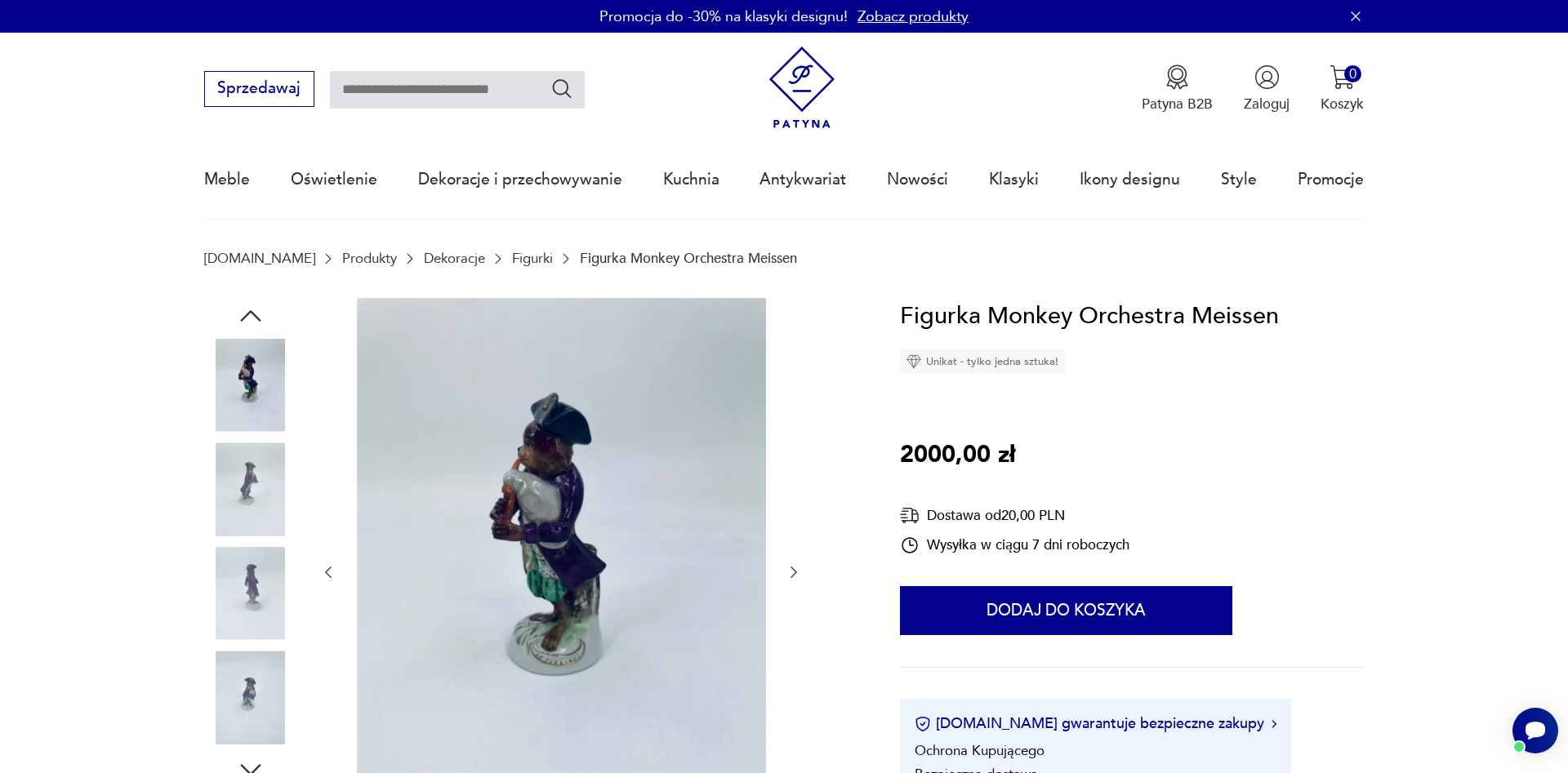
click at [790, 575] on icon "button" at bounding box center [794, 572] width 16 height 16
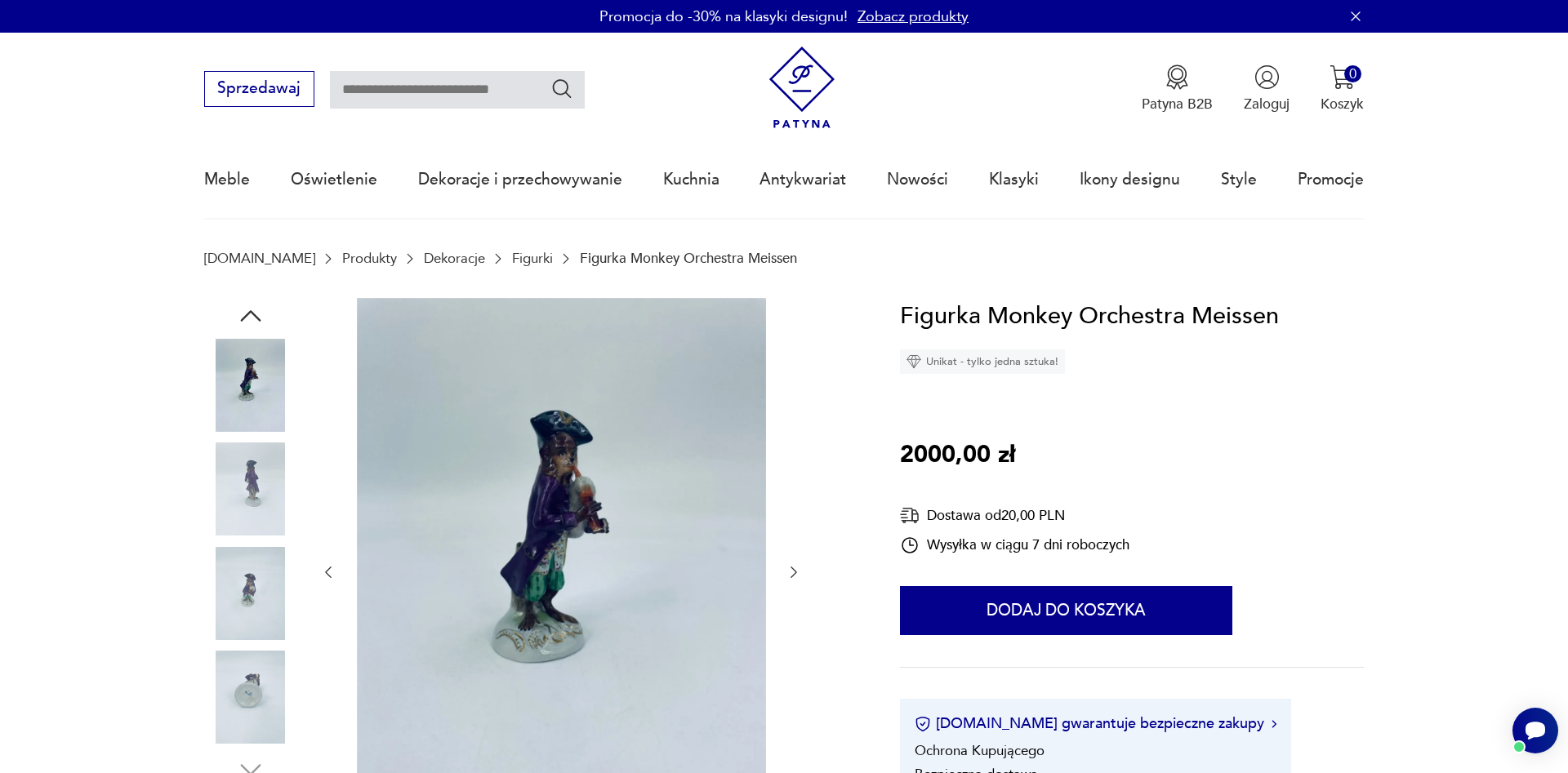
click at [791, 576] on icon "button" at bounding box center [794, 572] width 16 height 16
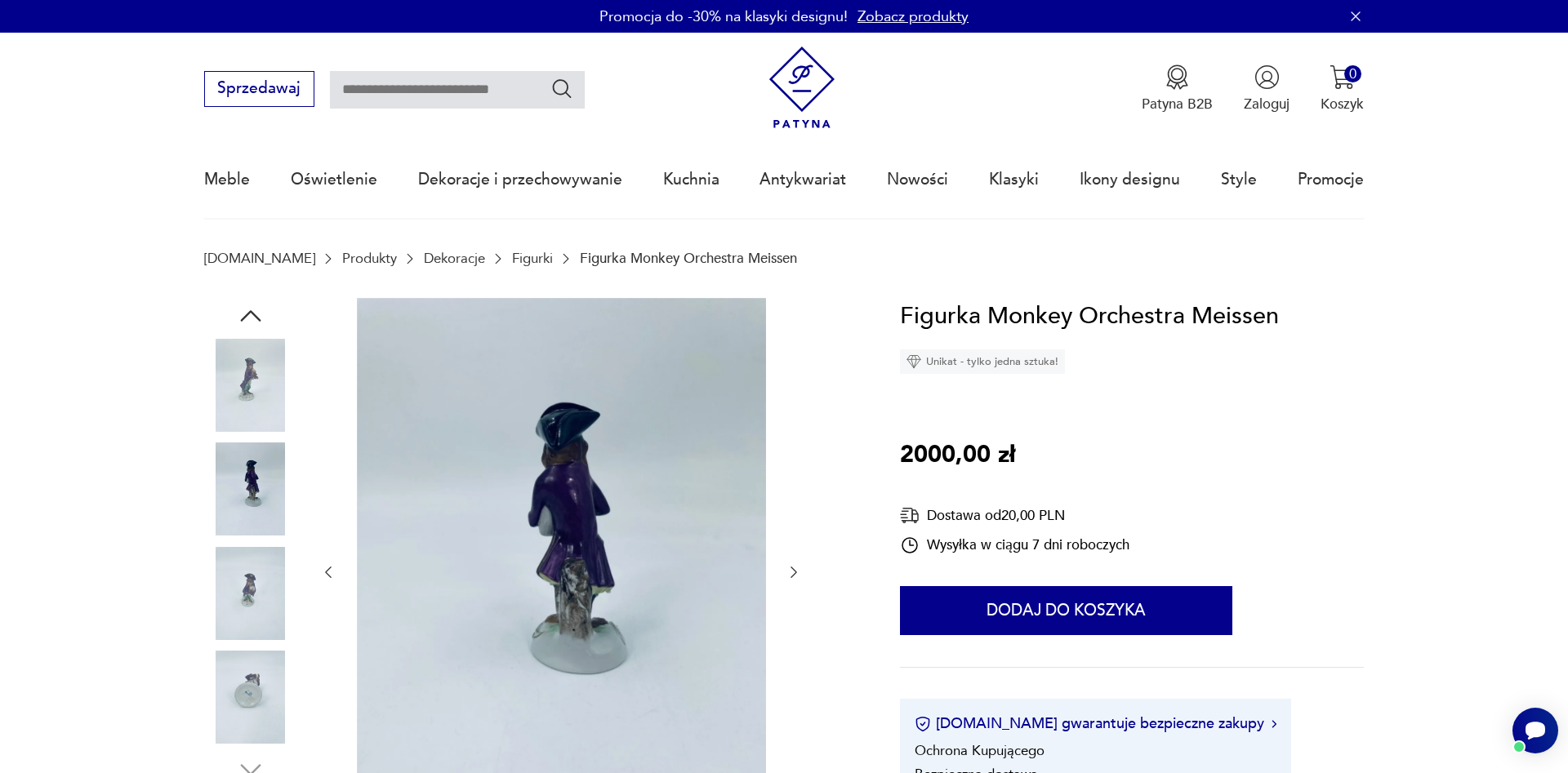
drag, startPoint x: 794, startPoint y: 574, endPoint x: 464, endPoint y: 430, distance: 360.0
click at [793, 574] on icon "button" at bounding box center [794, 572] width 16 height 16
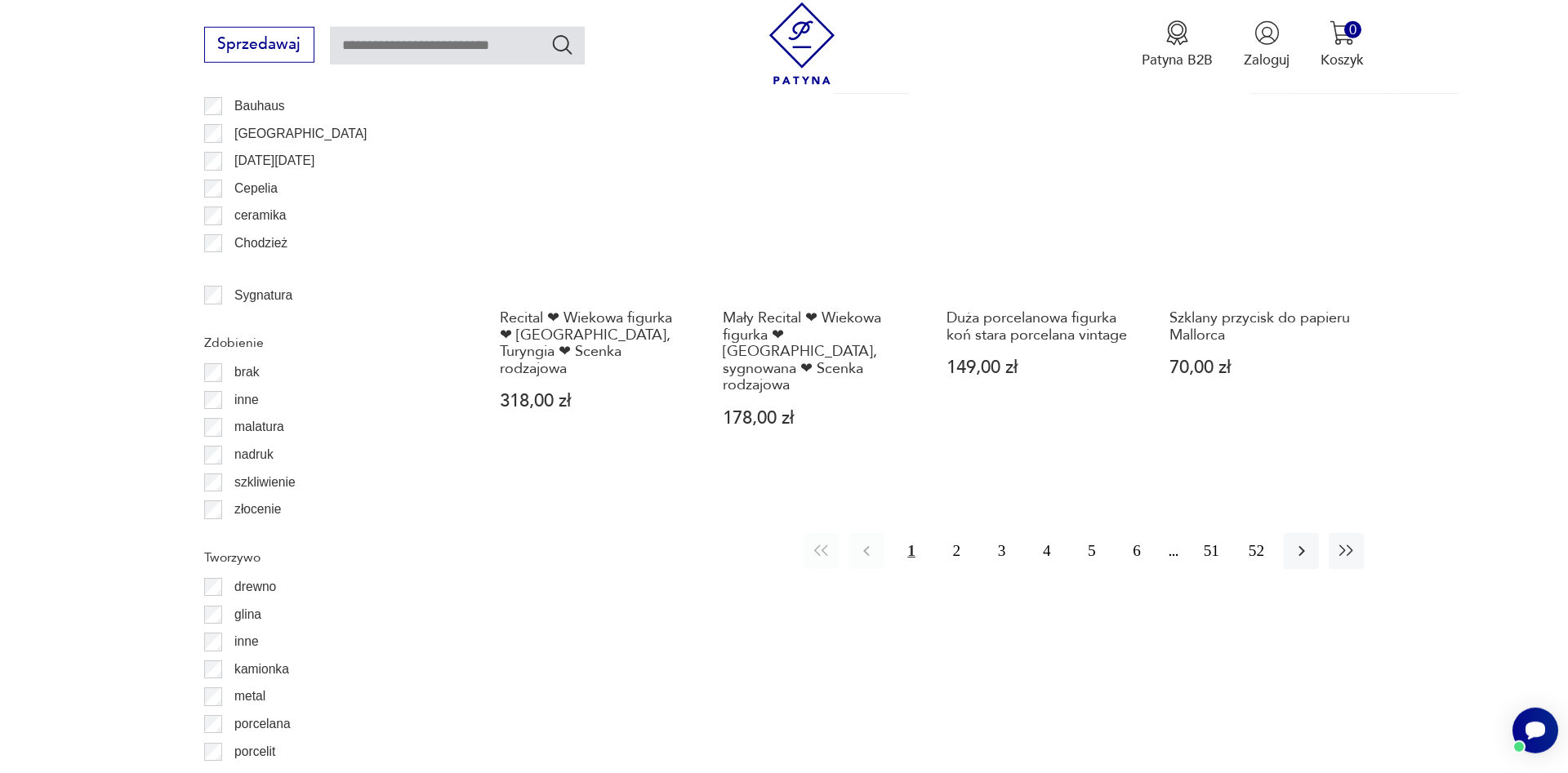
scroll to position [1973, 0]
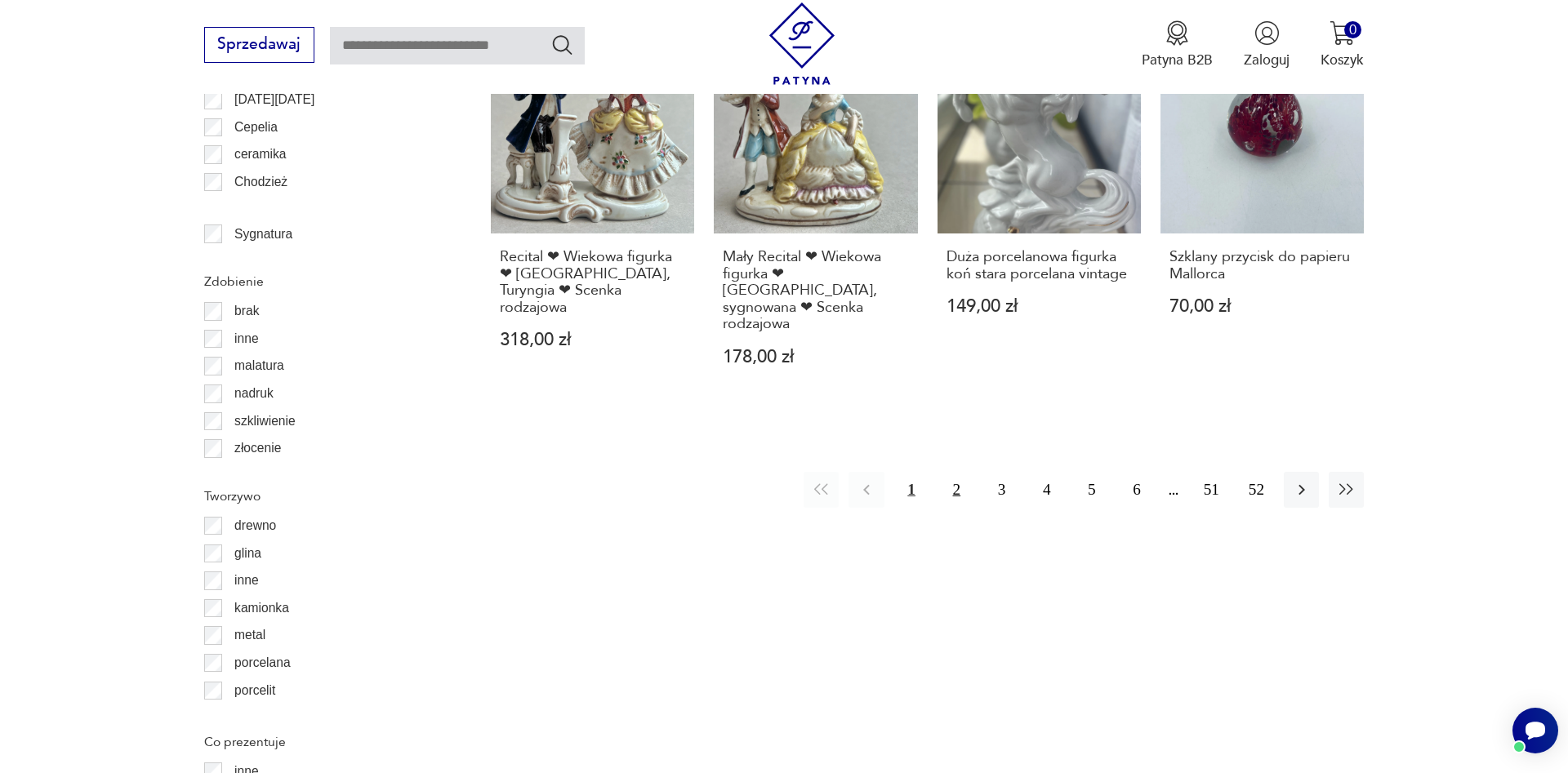
click at [952, 471] on button "2" at bounding box center [957, 489] width 35 height 35
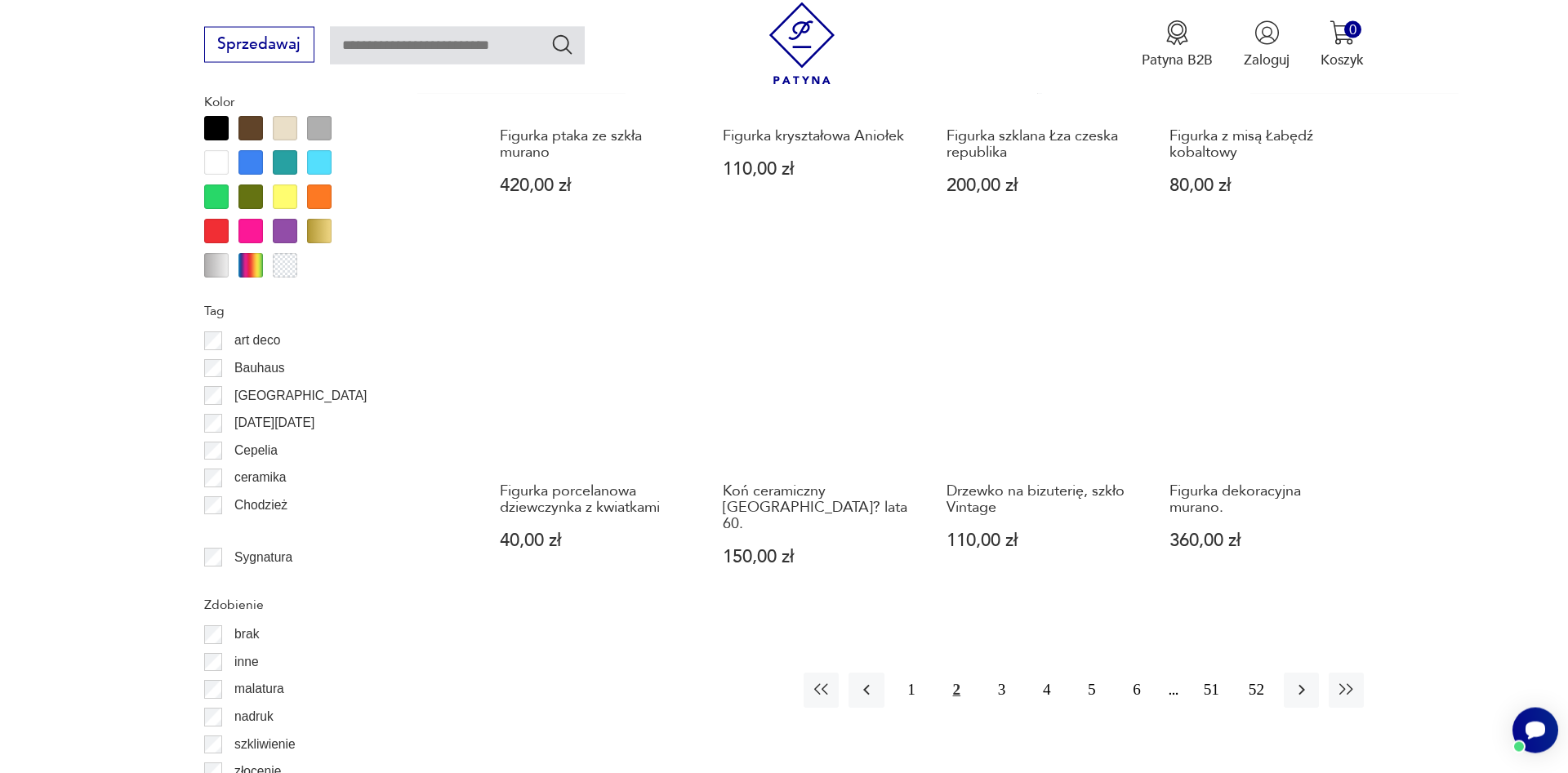
scroll to position [1792, 0]
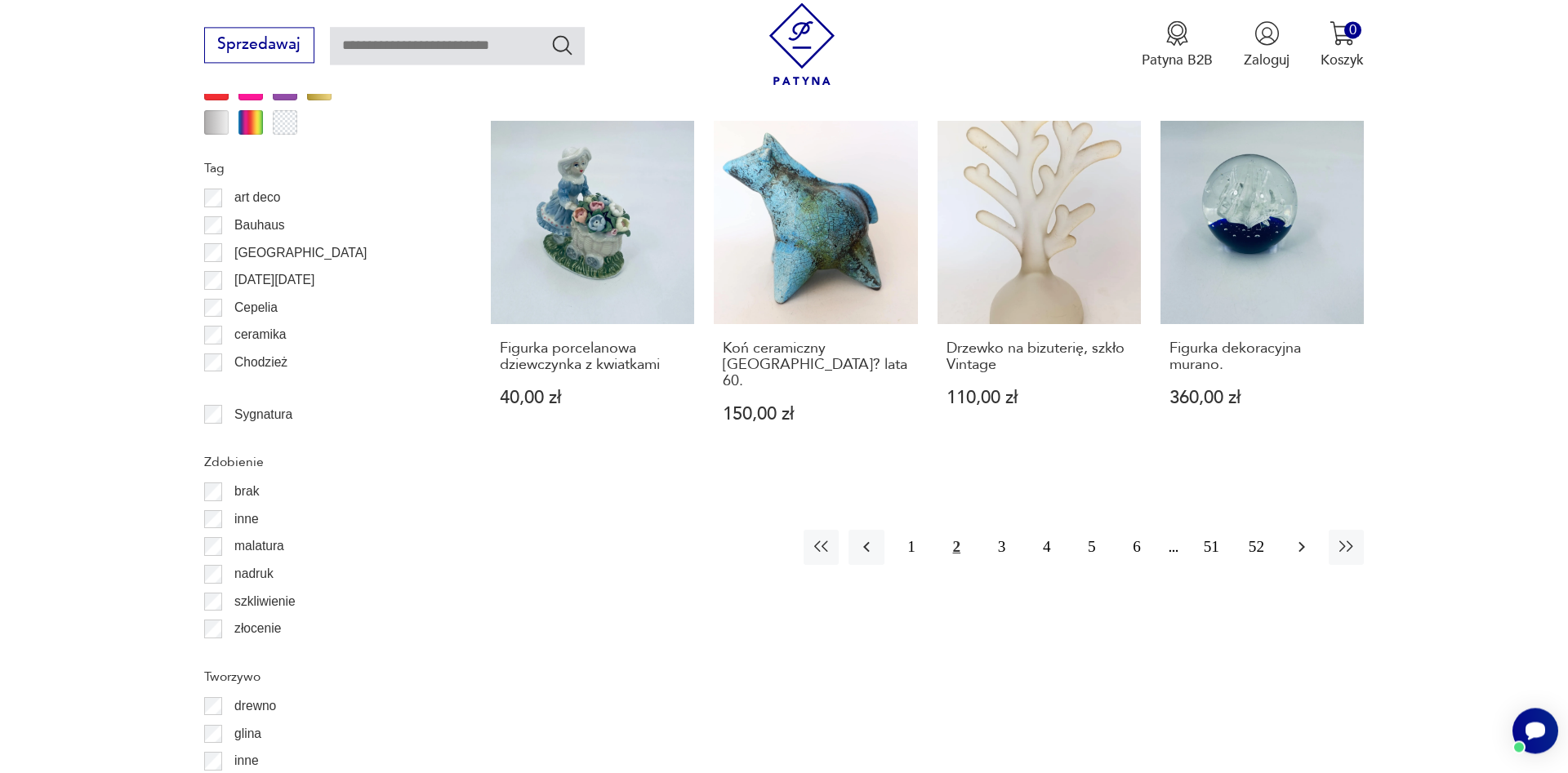
click at [1310, 537] on icon "button" at bounding box center [1301, 547] width 19 height 19
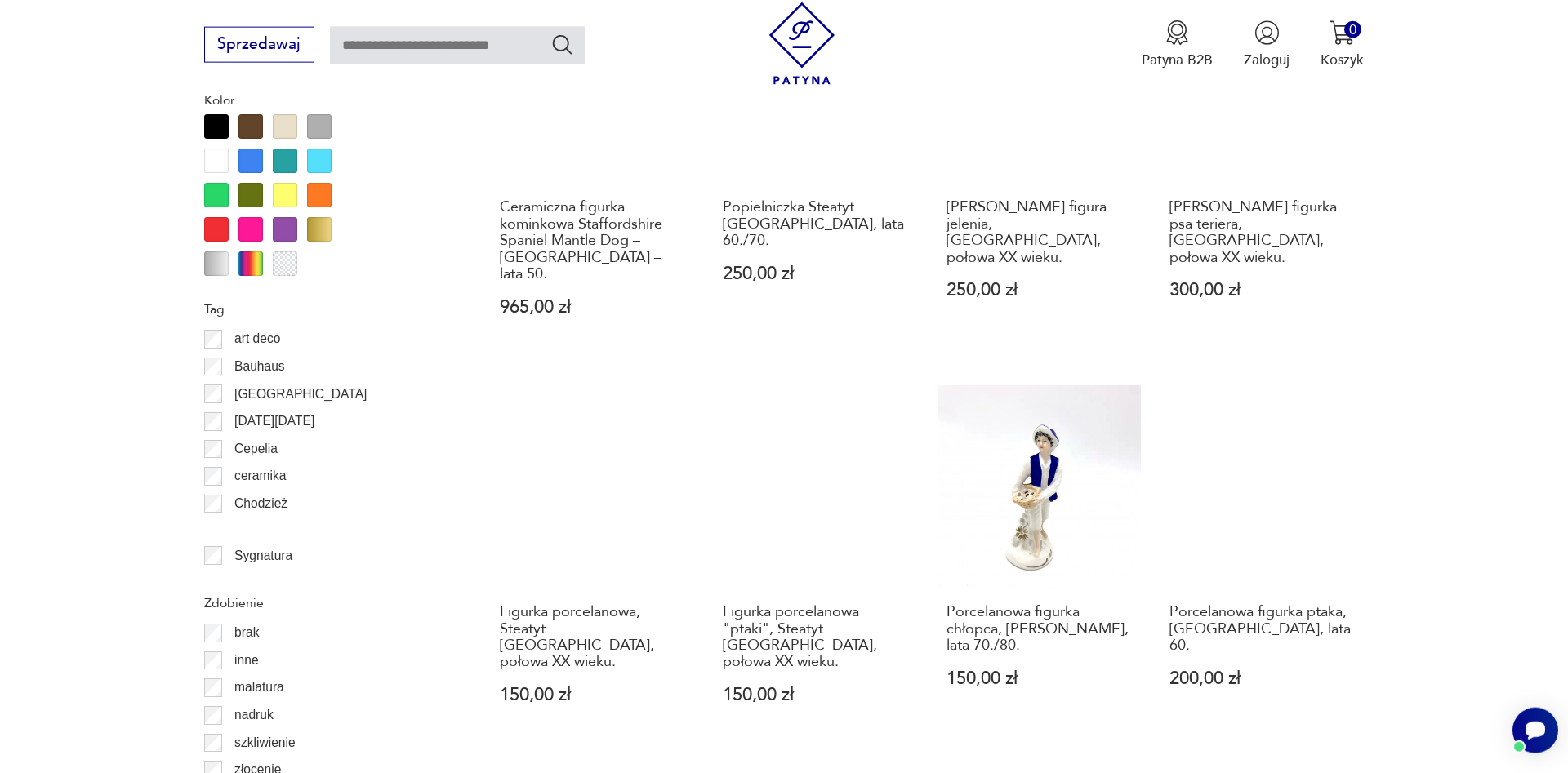
scroll to position [2043, 0]
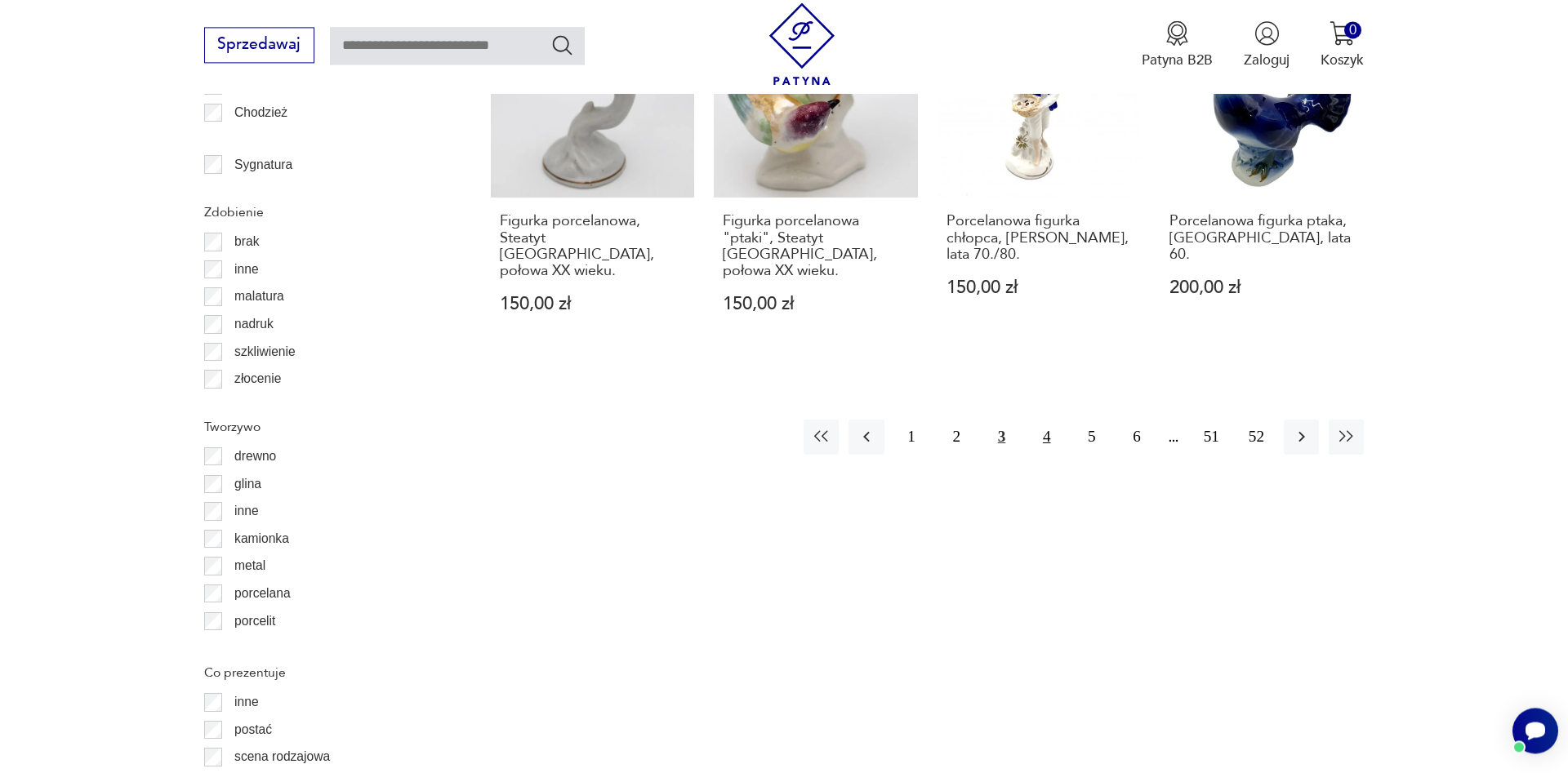
click at [1049, 420] on button "4" at bounding box center [1046, 437] width 35 height 35
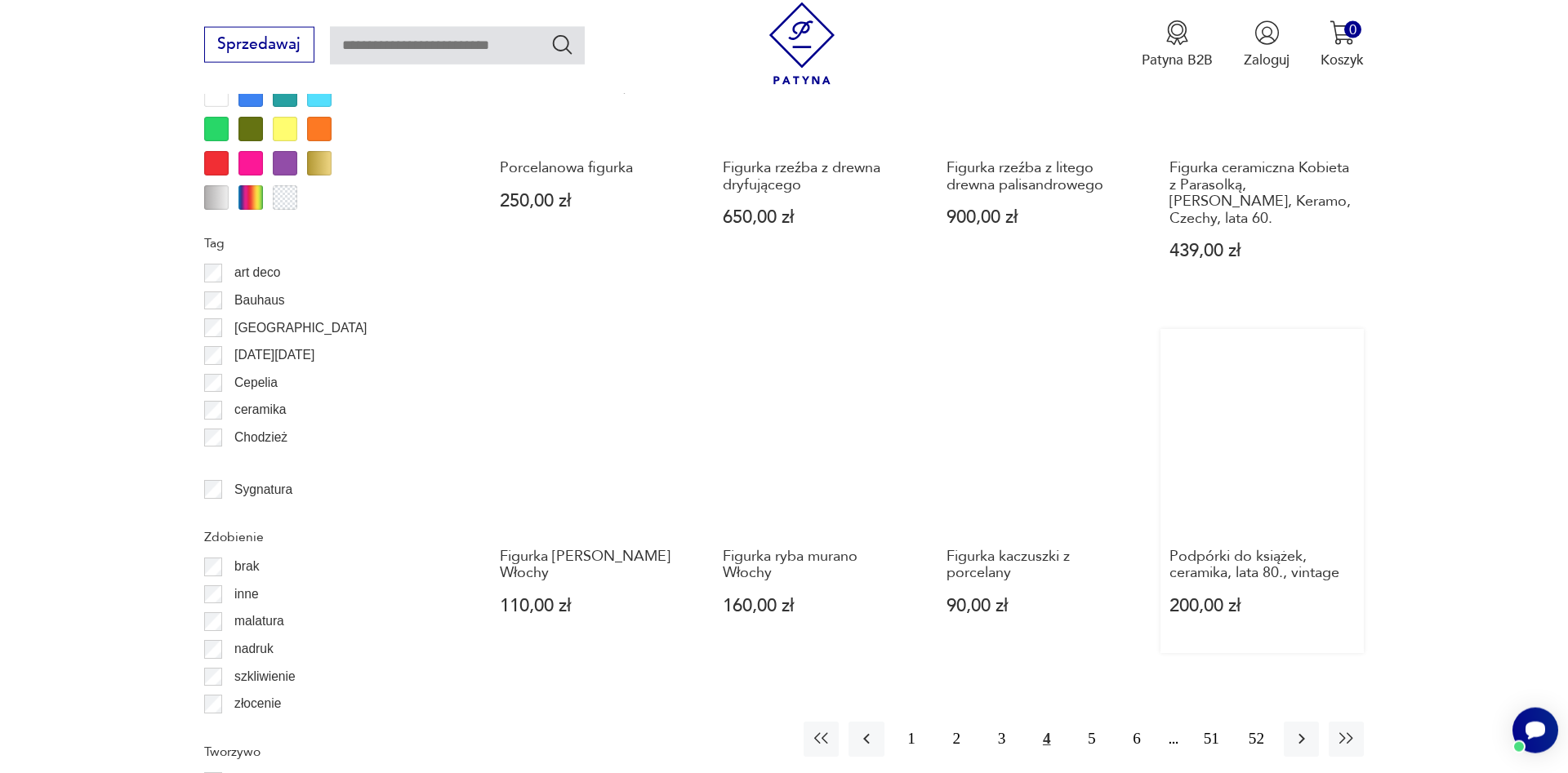
scroll to position [1792, 0]
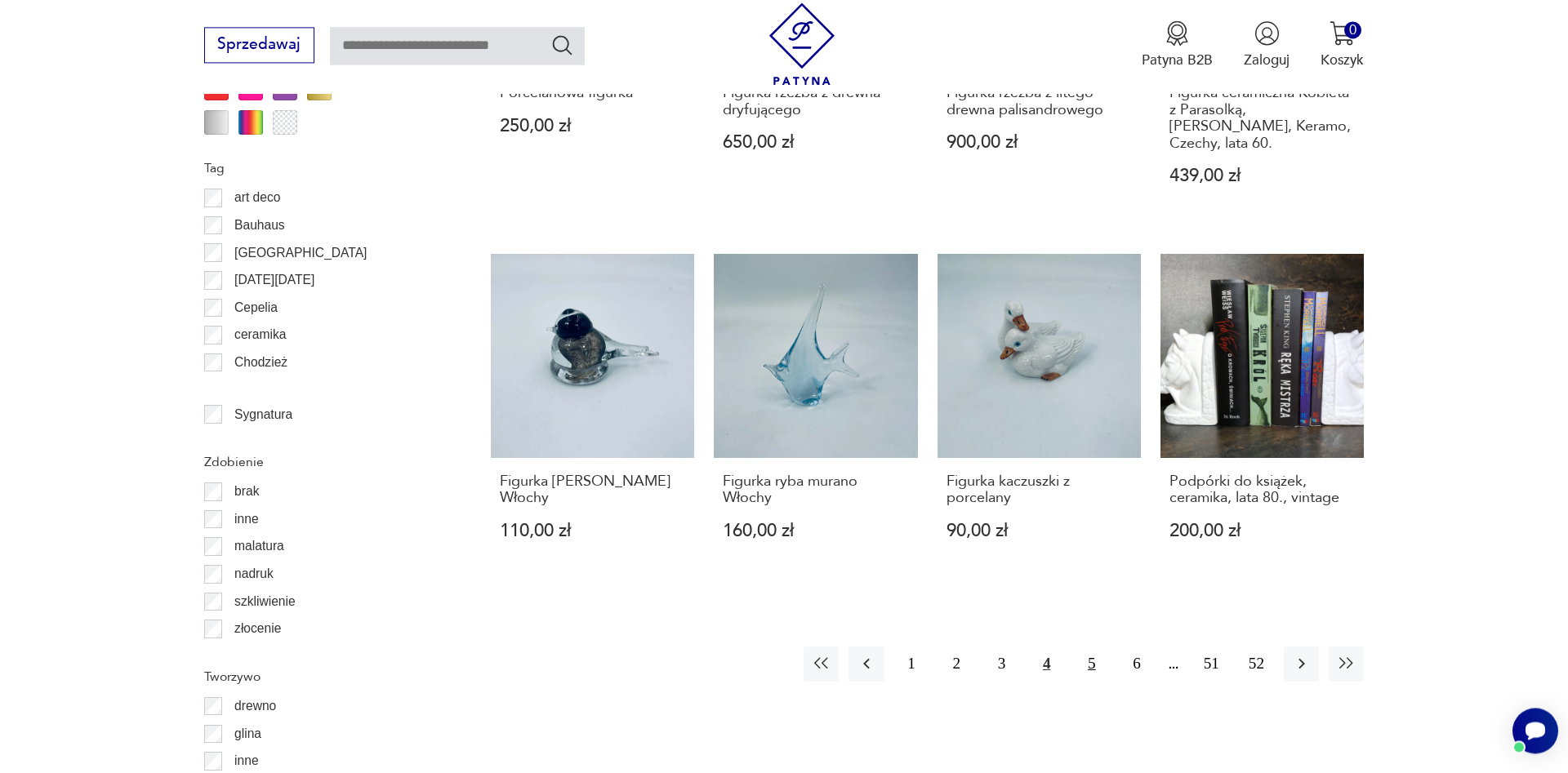
click at [1094, 647] on button "5" at bounding box center [1092, 664] width 35 height 35
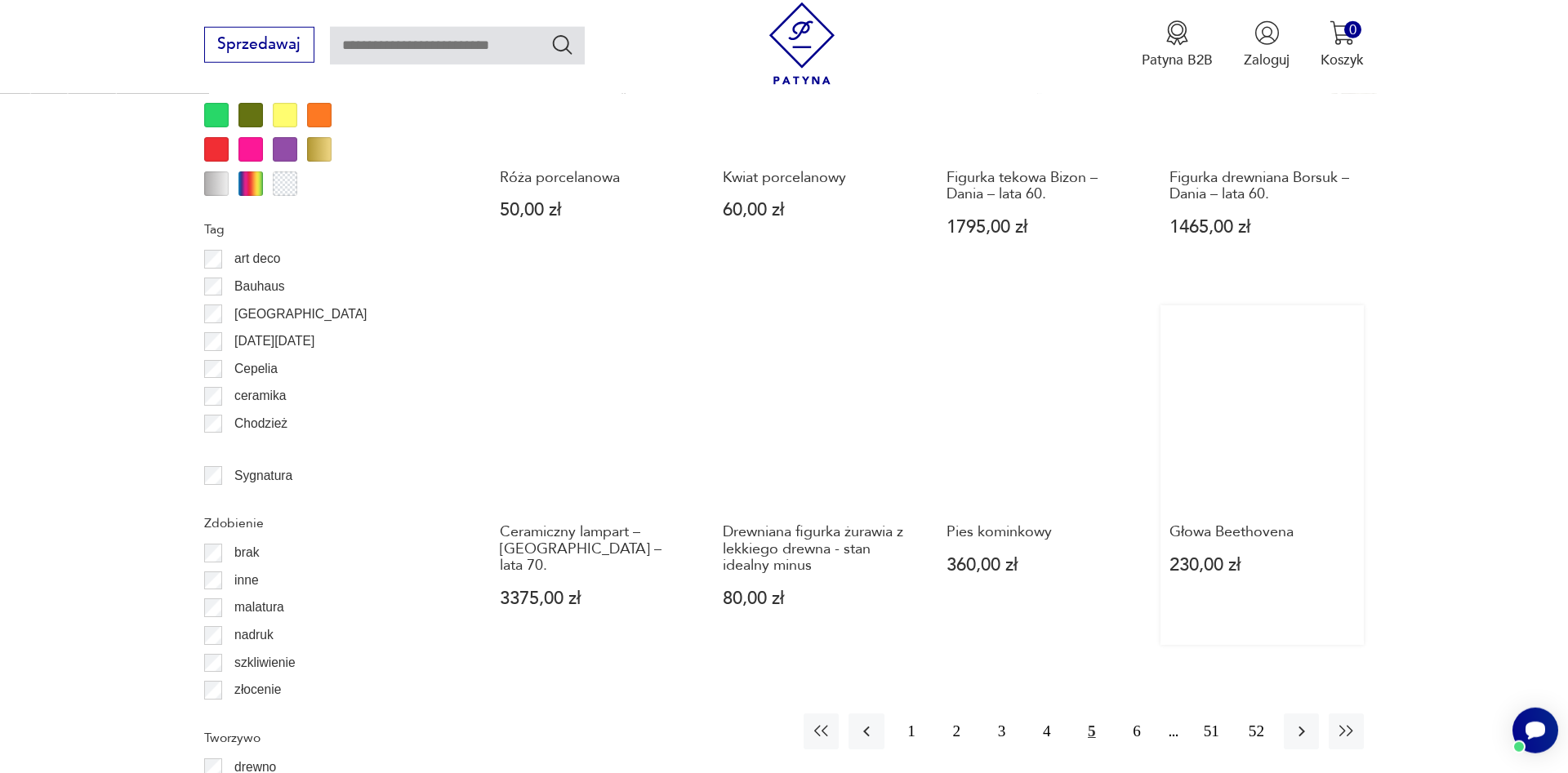
scroll to position [1626, 0]
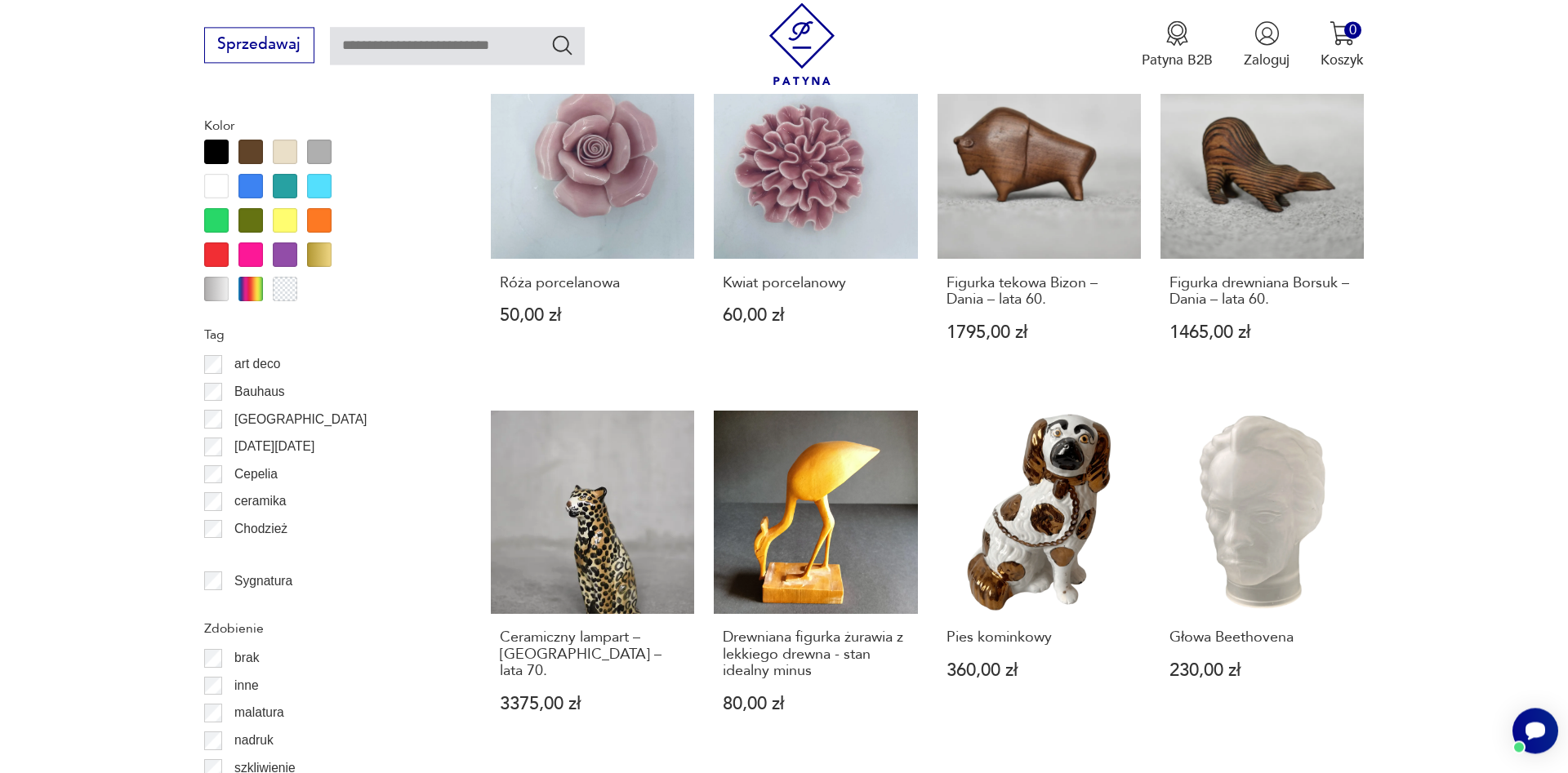
click at [450, 46] on input "text" at bounding box center [457, 46] width 255 height 38
type input "*******"
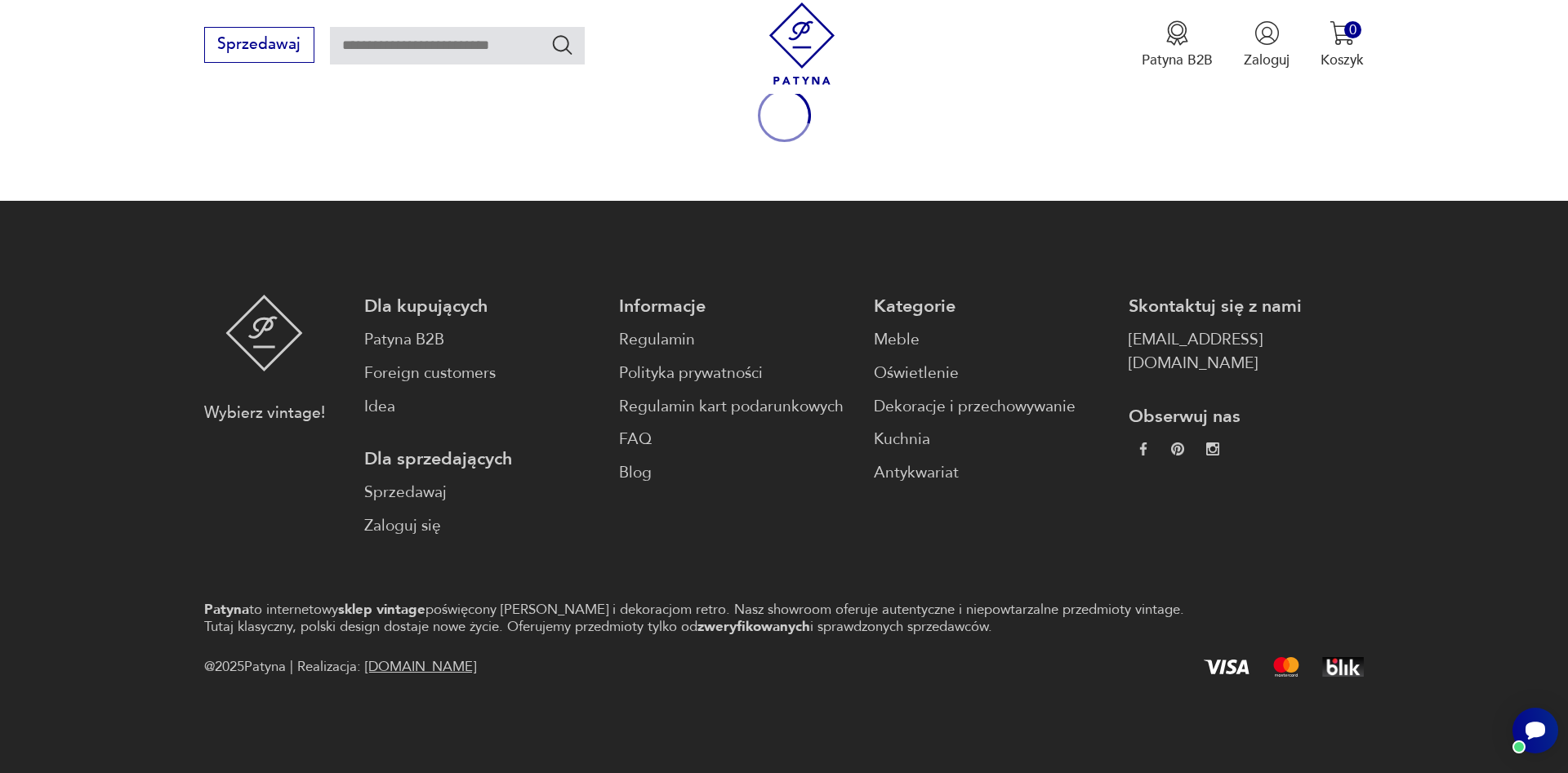
type input "*******"
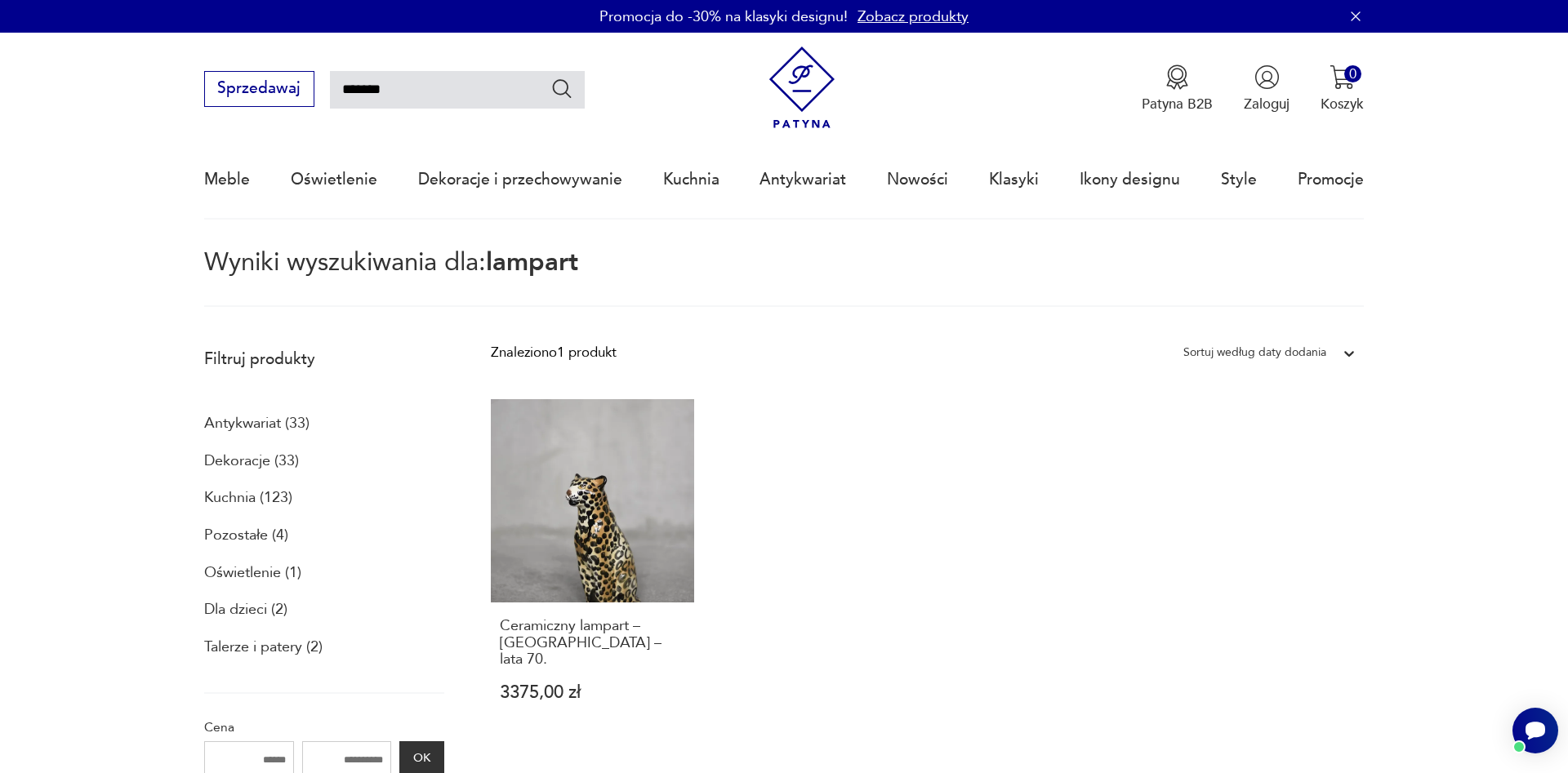
drag, startPoint x: 430, startPoint y: 99, endPoint x: 184, endPoint y: 96, distance: 246.0
click at [330, 99] on input "*******" at bounding box center [457, 89] width 255 height 38
type input "*******"
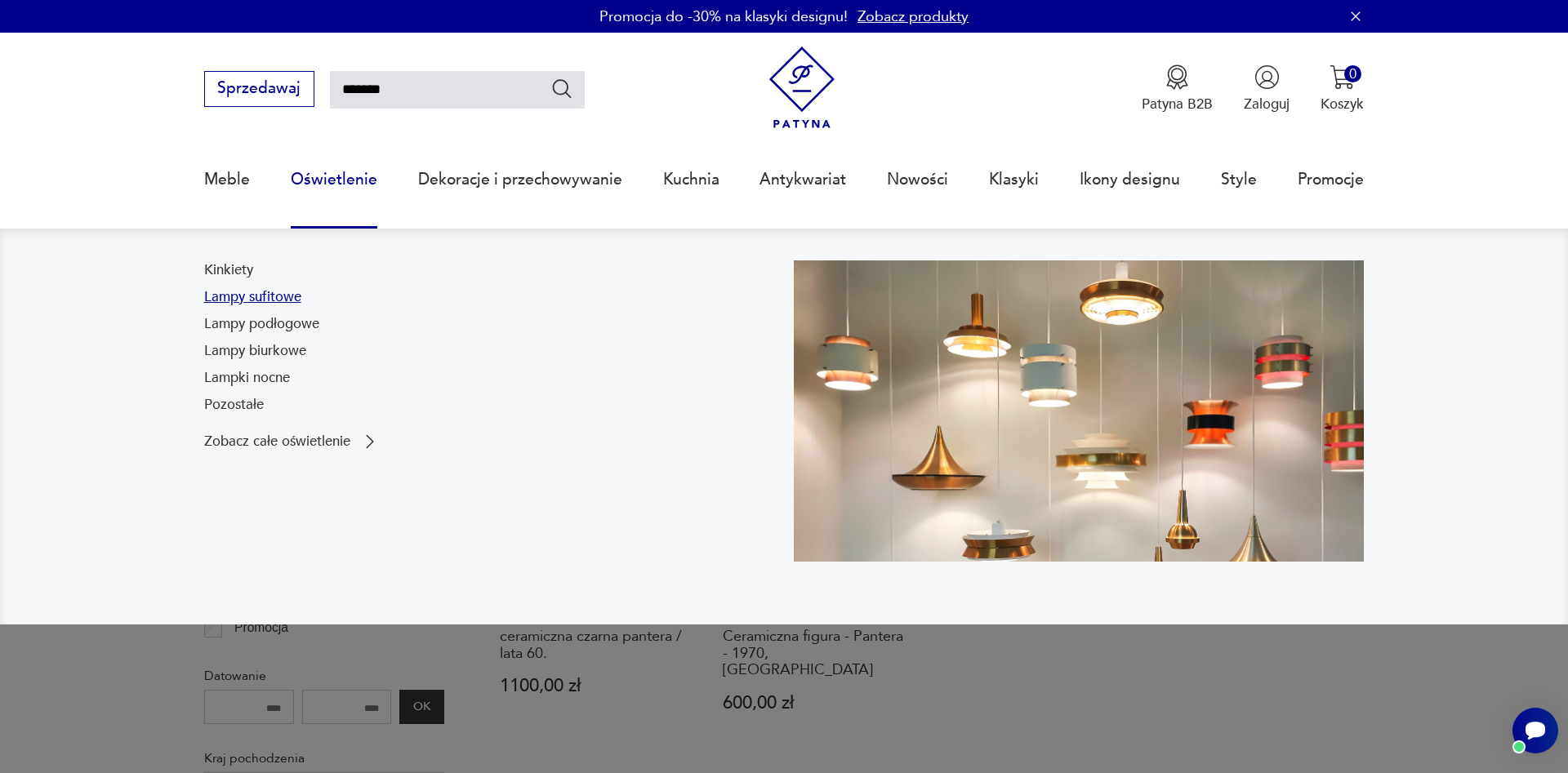
click at [277, 299] on link "Lampy sufitowe" at bounding box center [252, 297] width 97 height 19
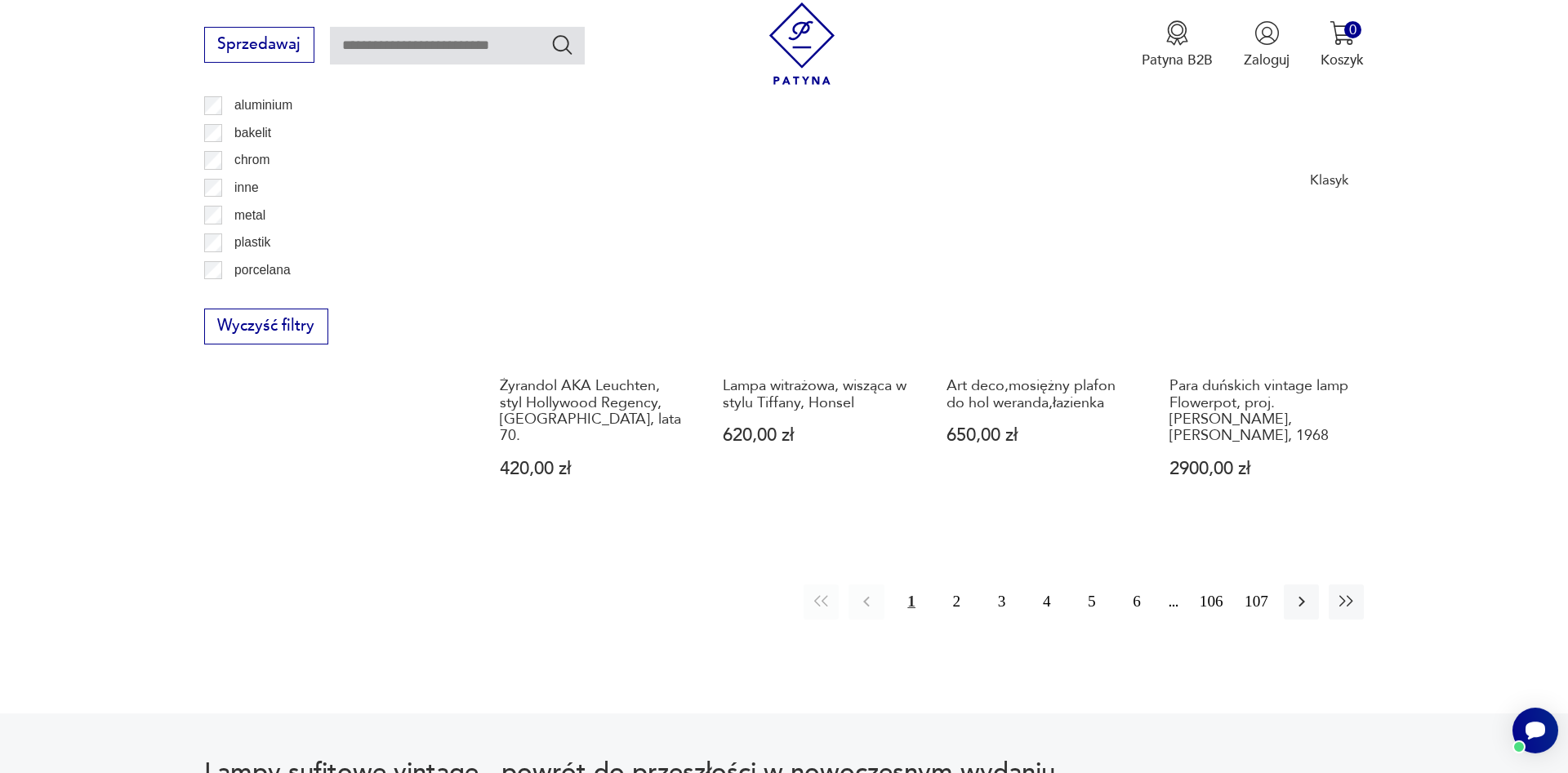
scroll to position [1909, 0]
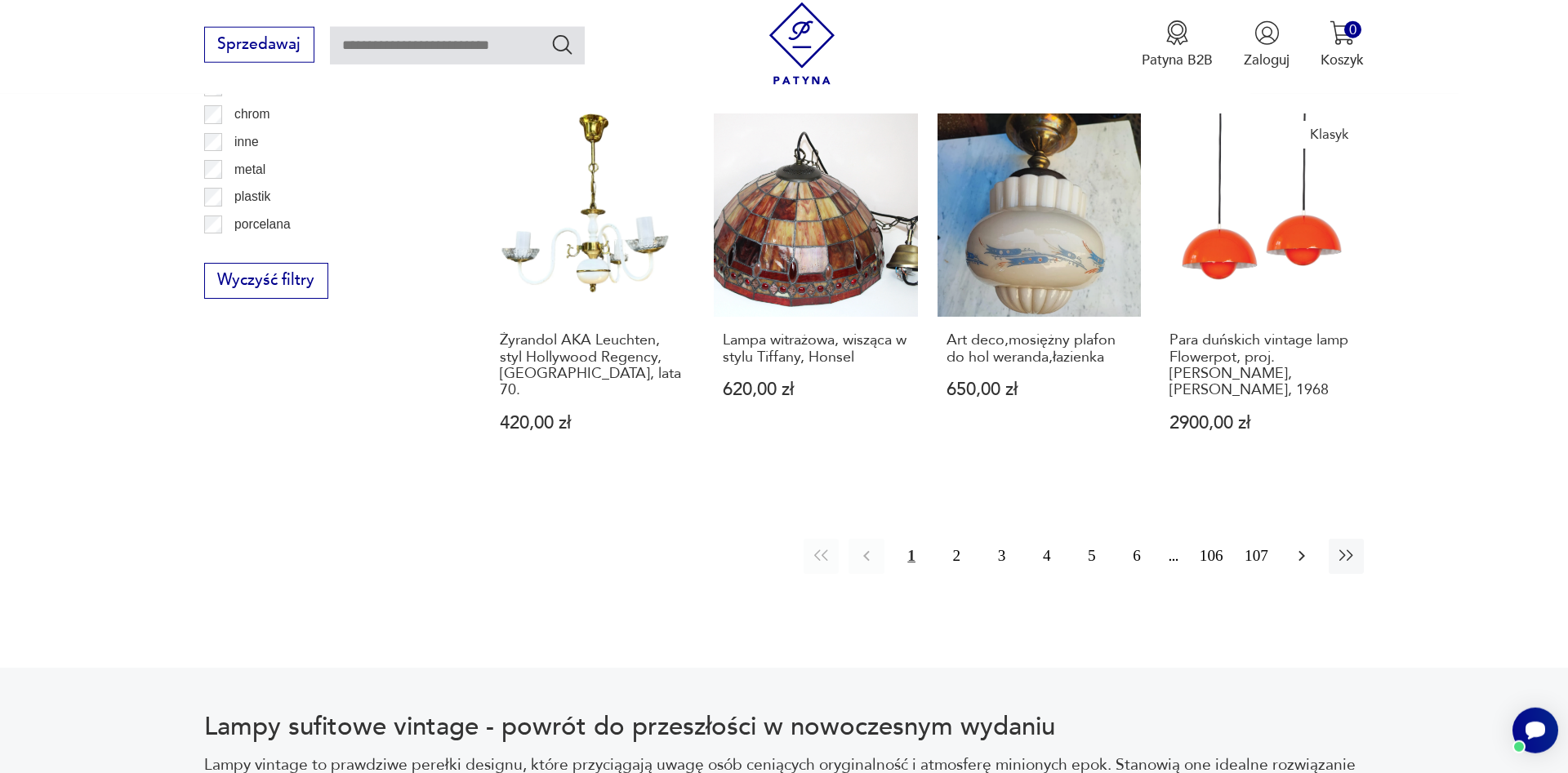
click at [1289, 538] on button "button" at bounding box center [1301, 556] width 35 height 35
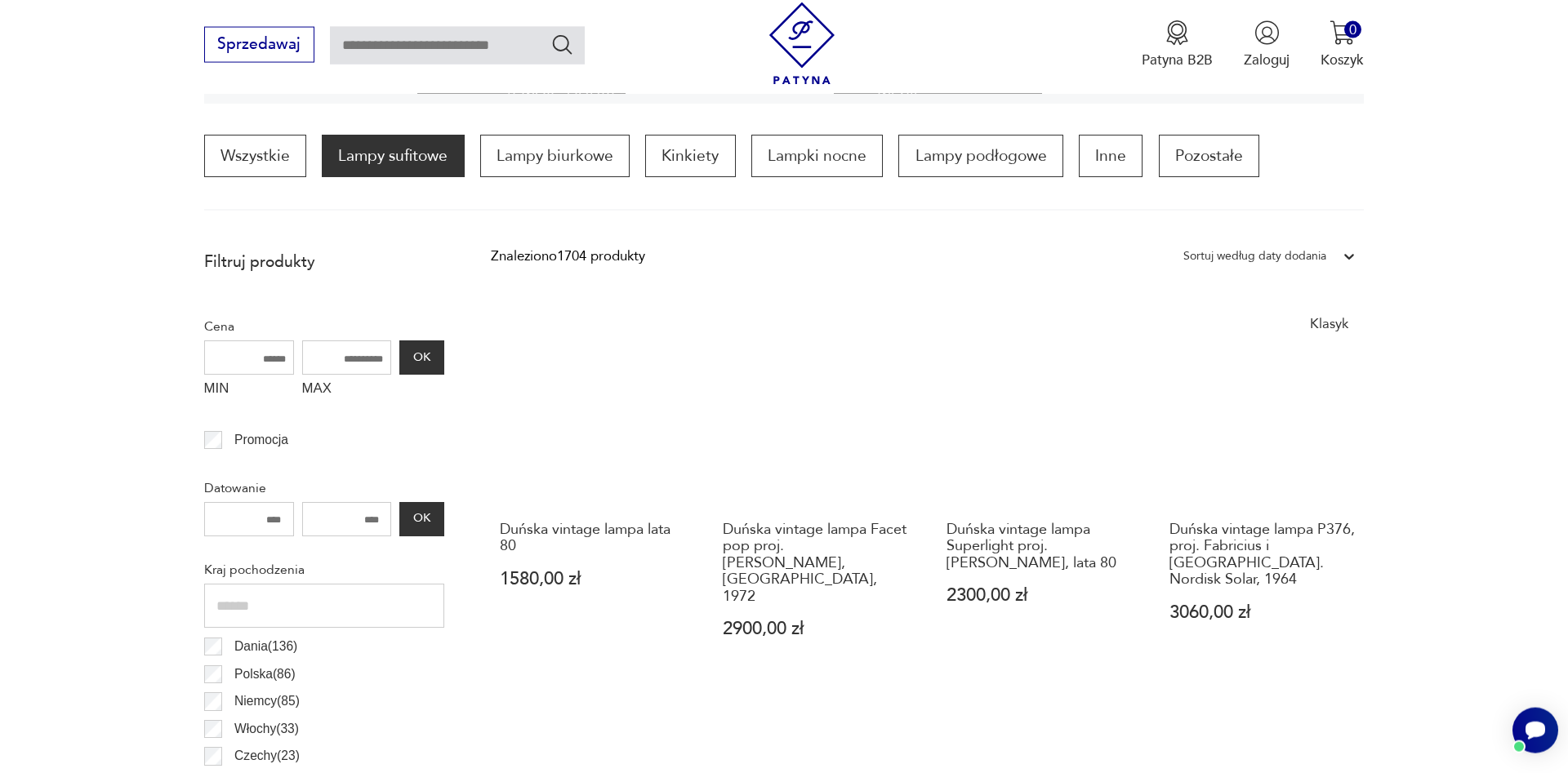
scroll to position [486, 0]
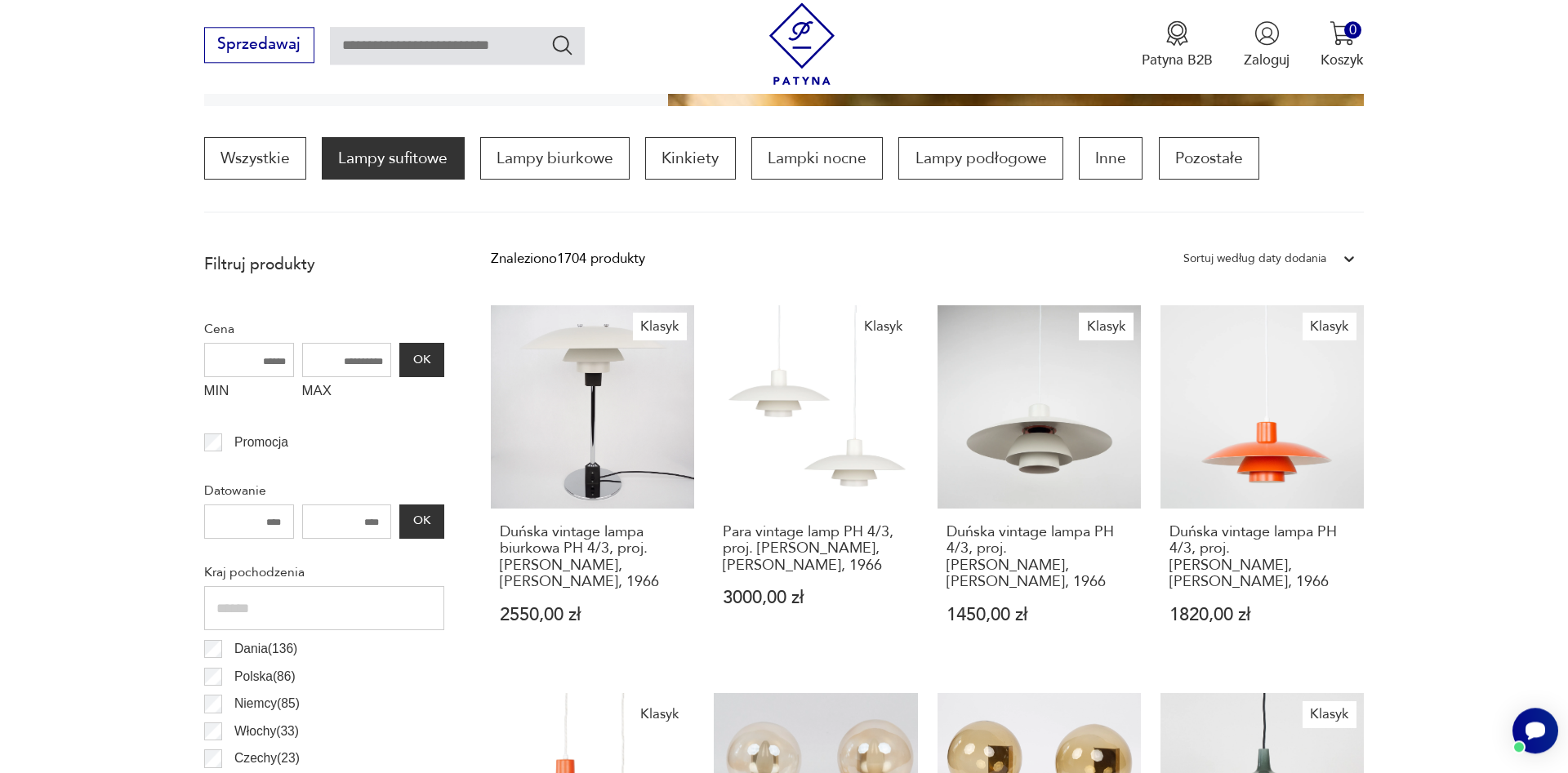
click at [345, 362] on input "MAX" at bounding box center [346, 359] width 90 height 34
type input "***"
click at [423, 358] on button "OK" at bounding box center [421, 359] width 44 height 34
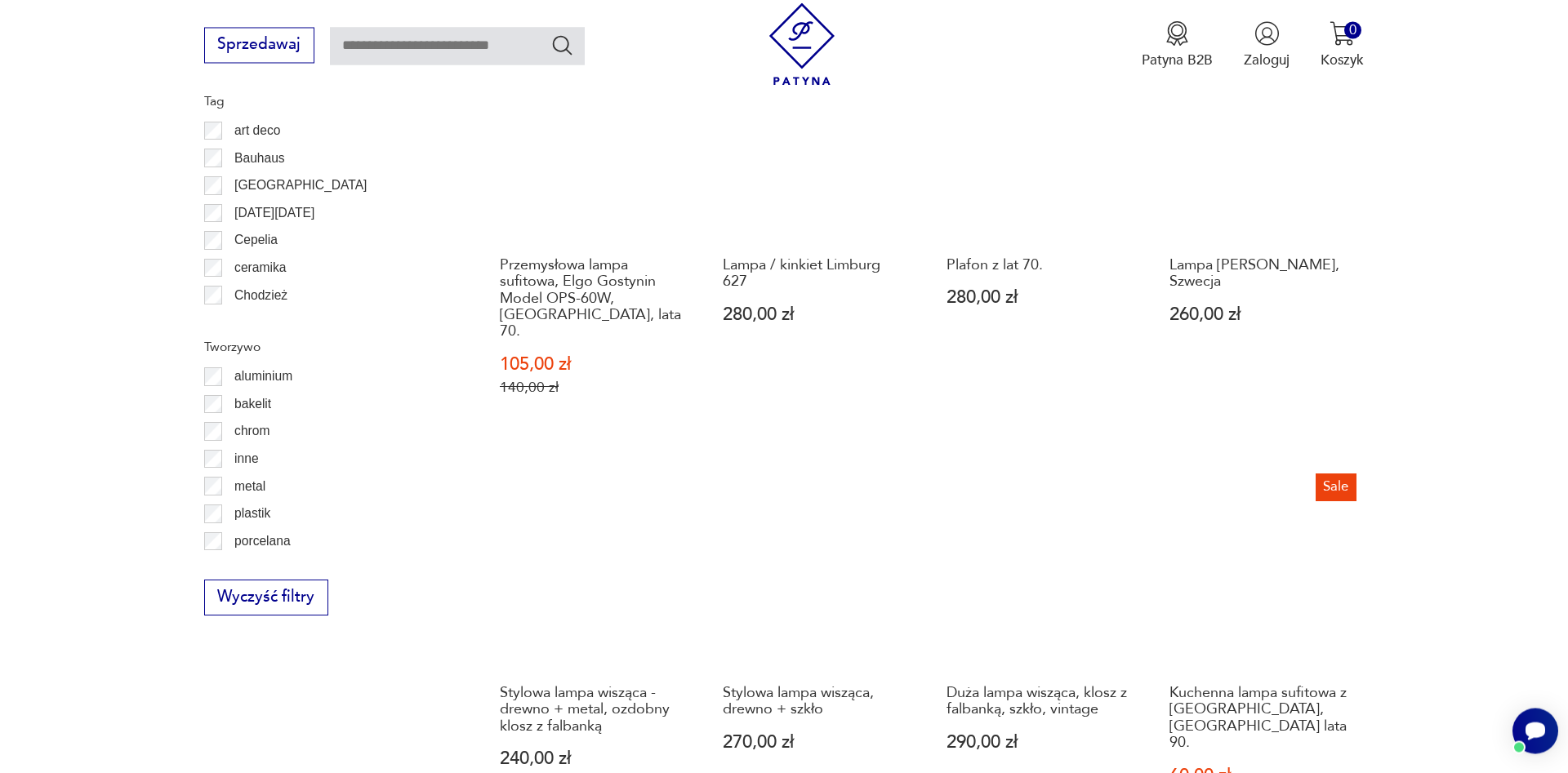
scroll to position [1734, 0]
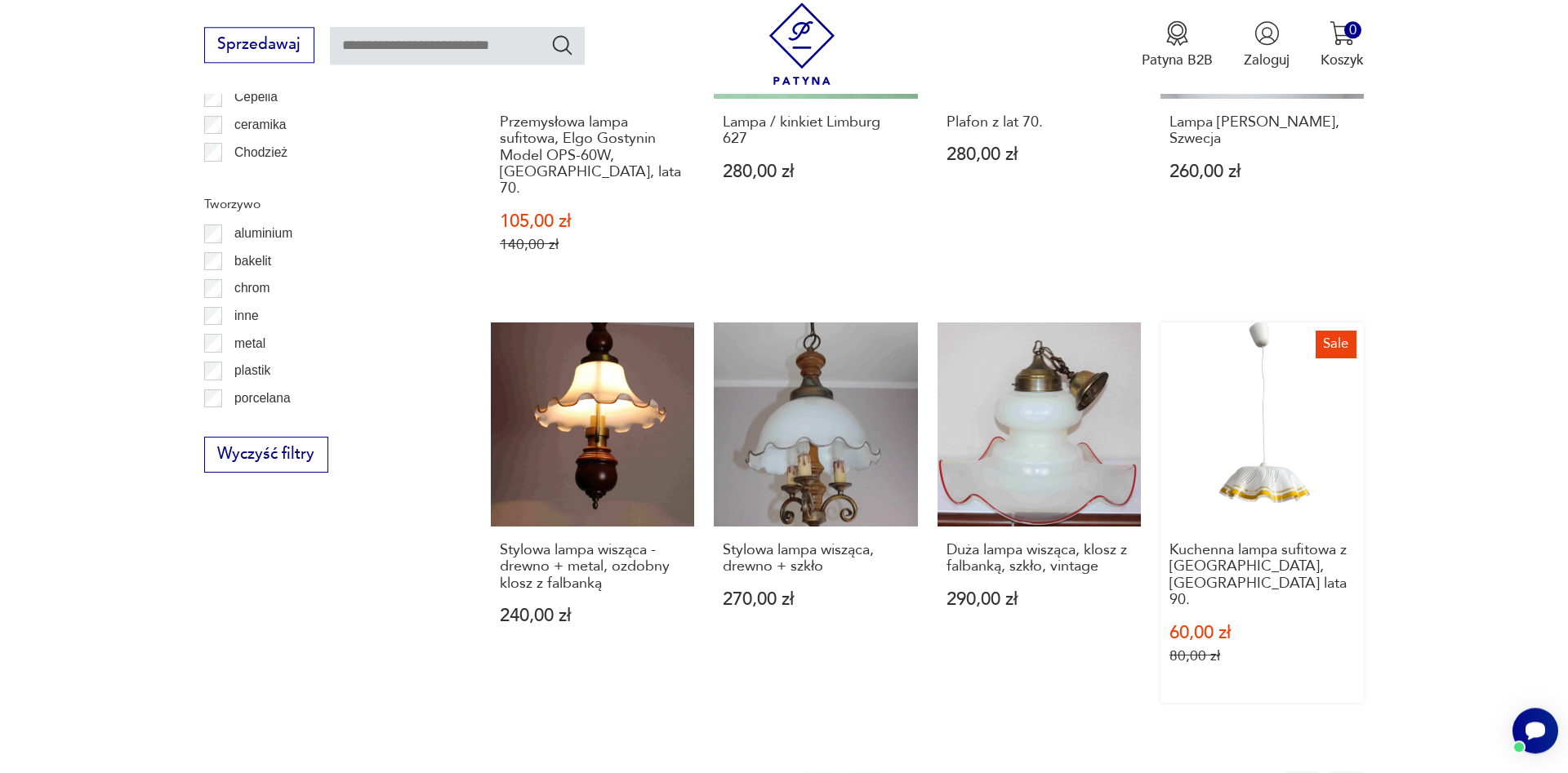
drag, startPoint x: 1299, startPoint y: 701, endPoint x: 1363, endPoint y: 589, distance: 129.0
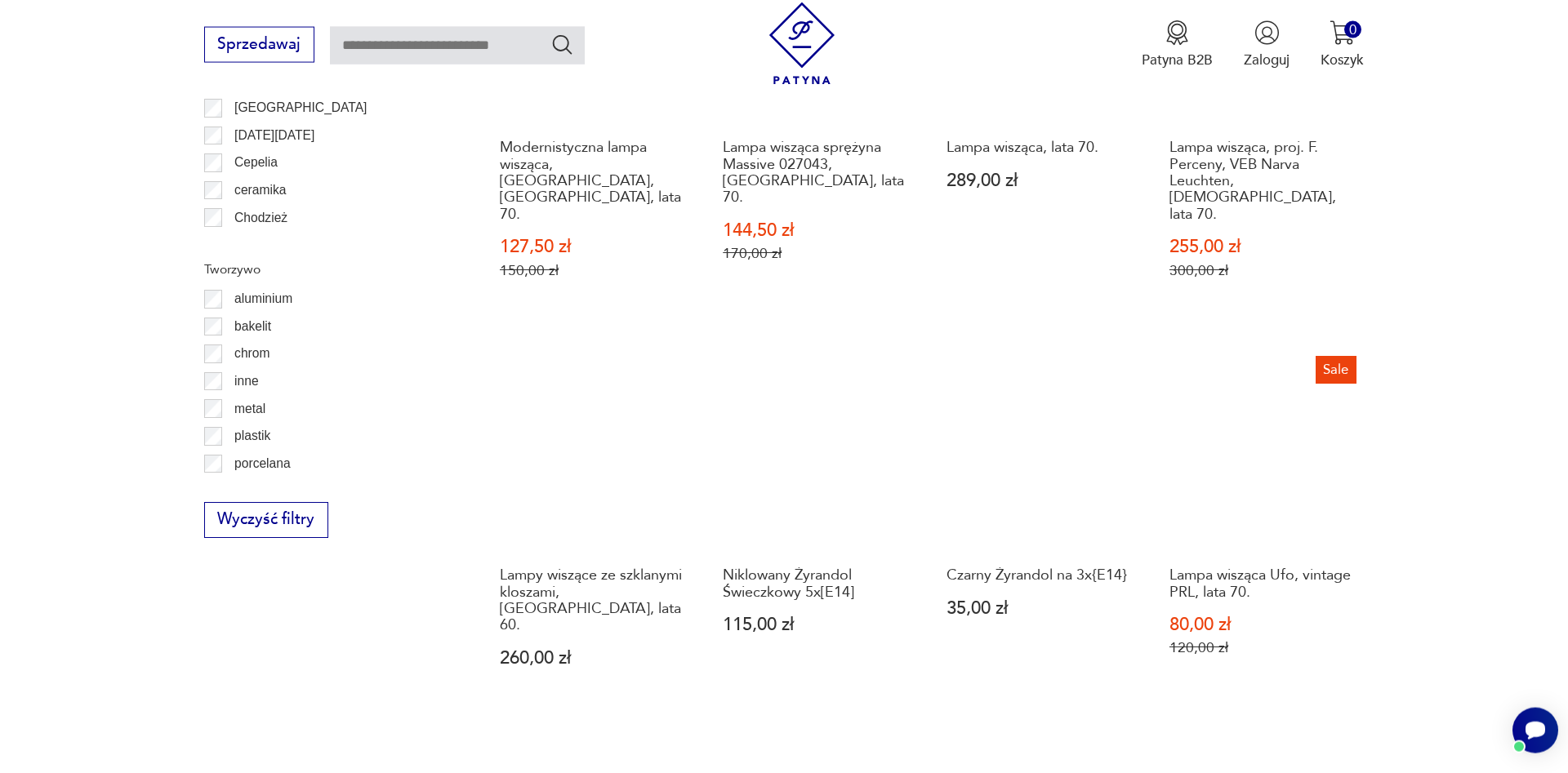
scroll to position [1818, 0]
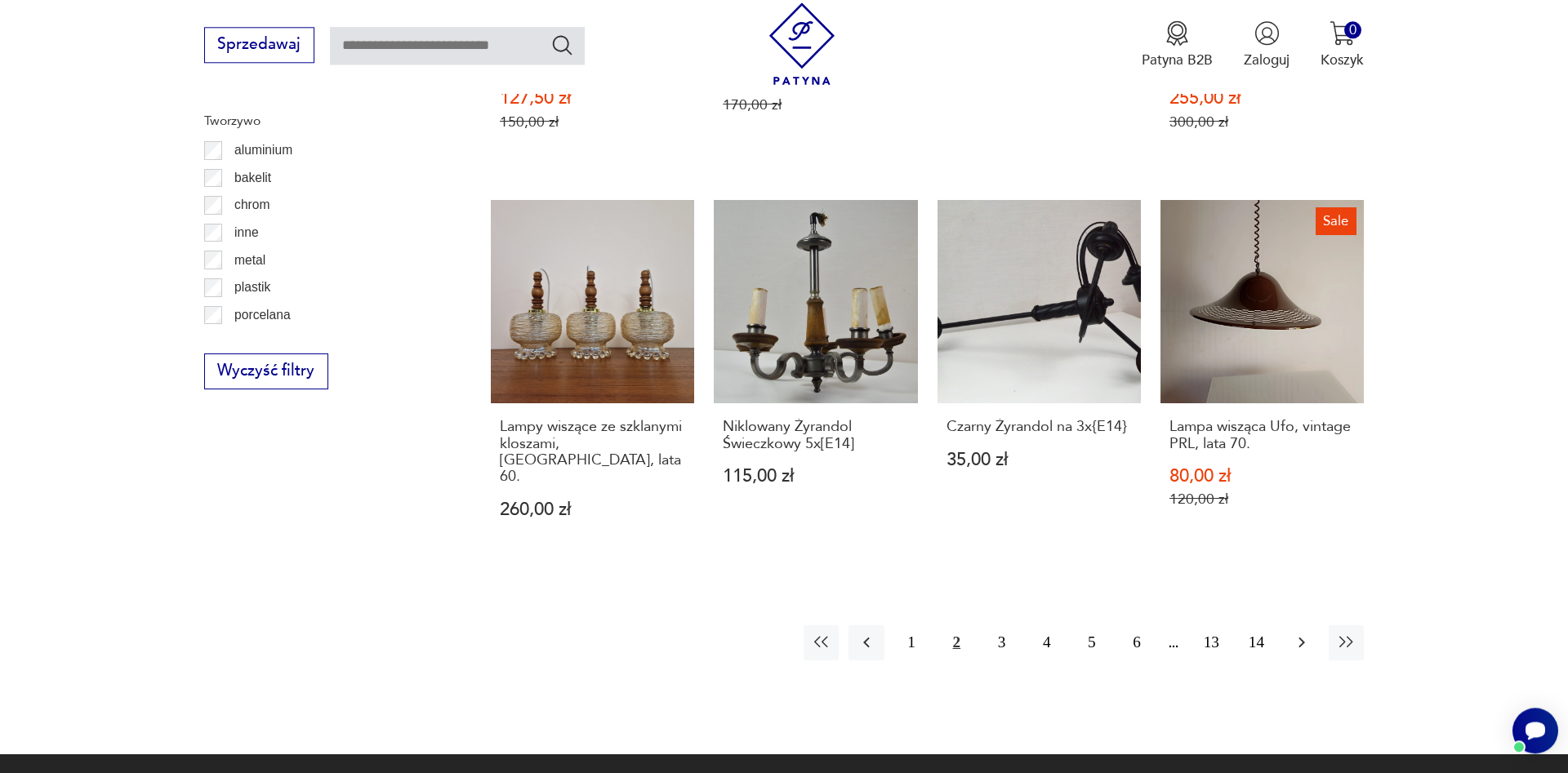
click at [1304, 632] on icon "button" at bounding box center [1301, 642] width 19 height 19
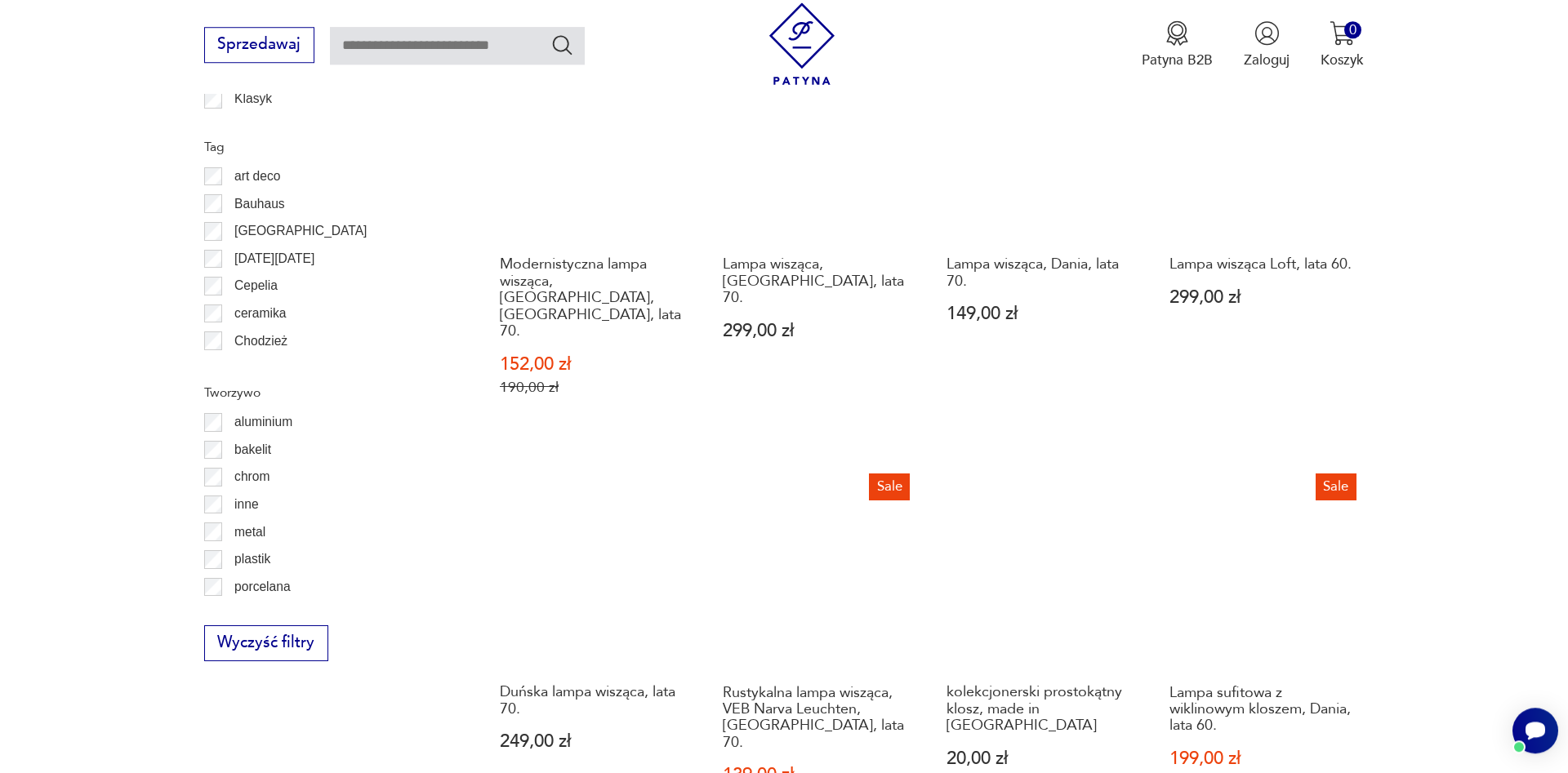
scroll to position [1651, 0]
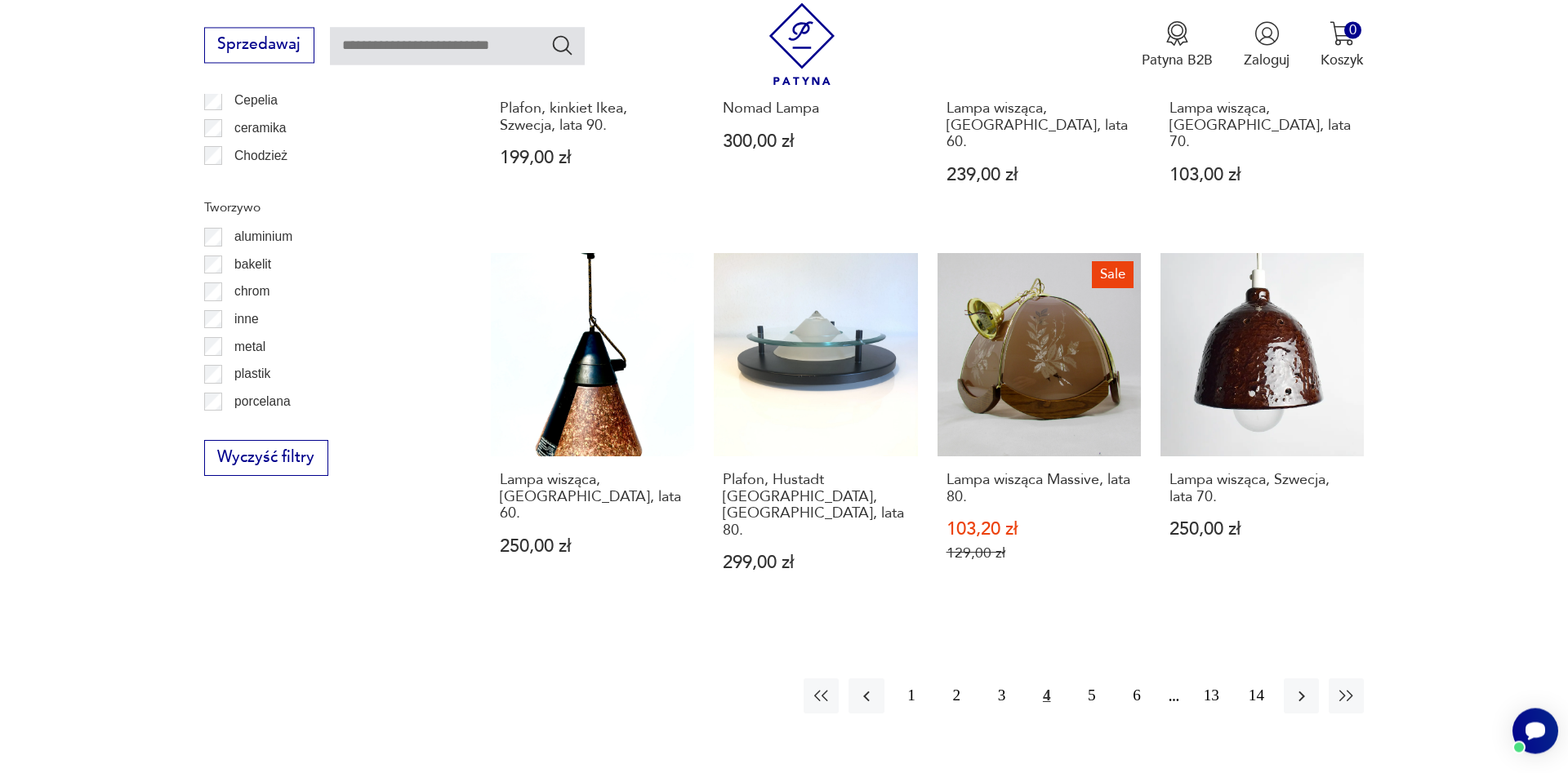
scroll to position [1818, 0]
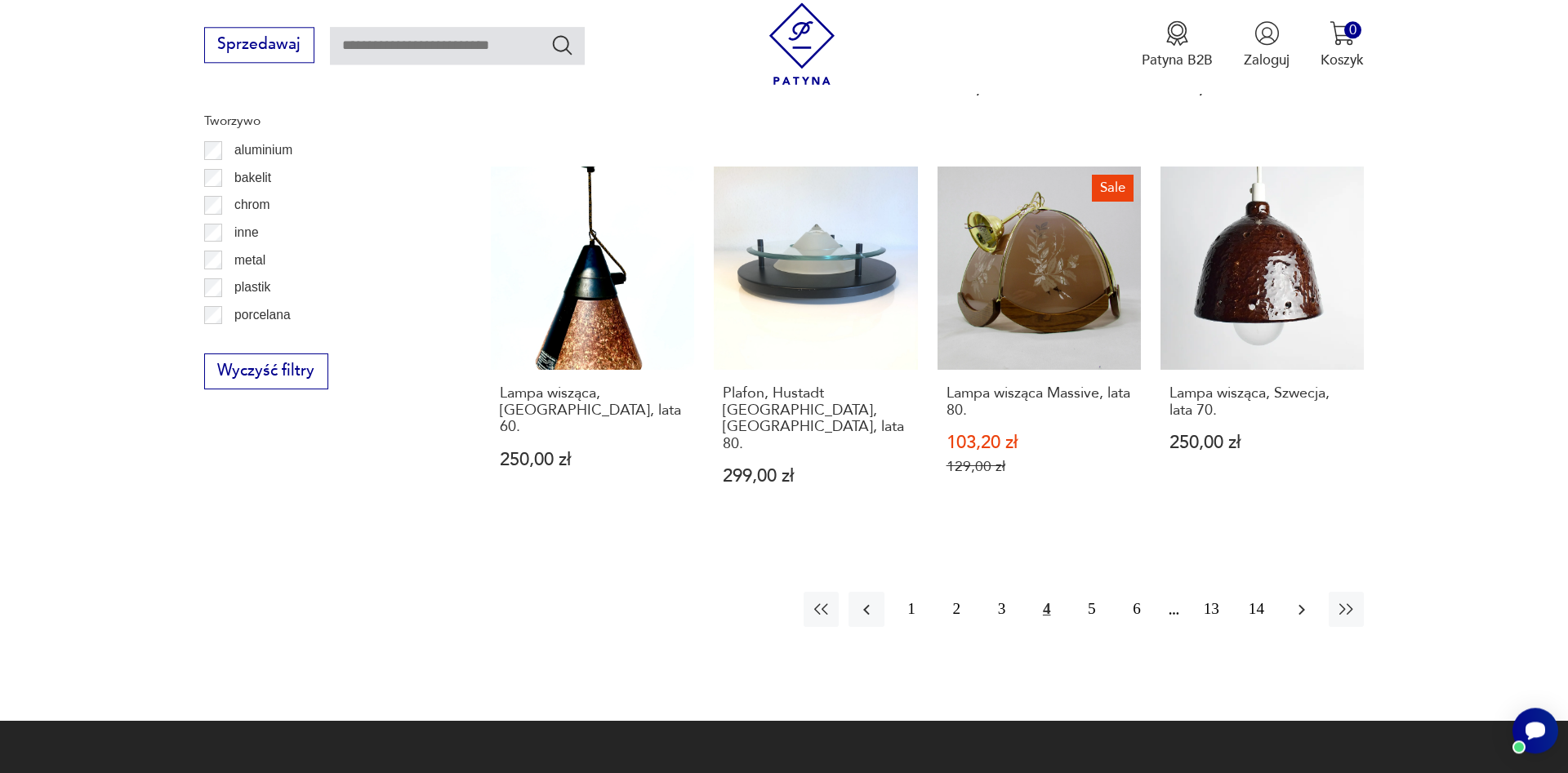
click at [1293, 600] on icon "button" at bounding box center [1301, 610] width 19 height 19
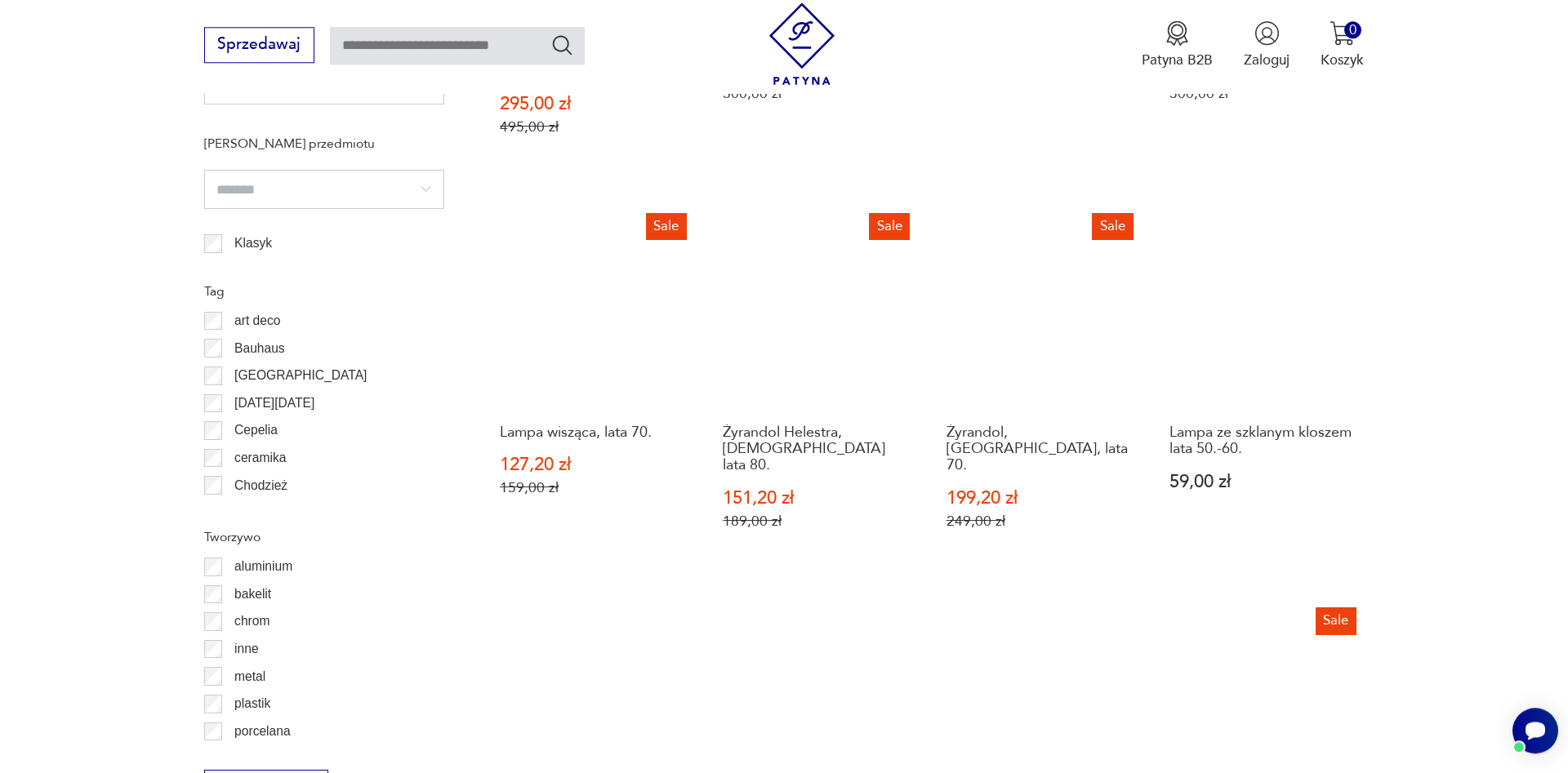
scroll to position [1734, 0]
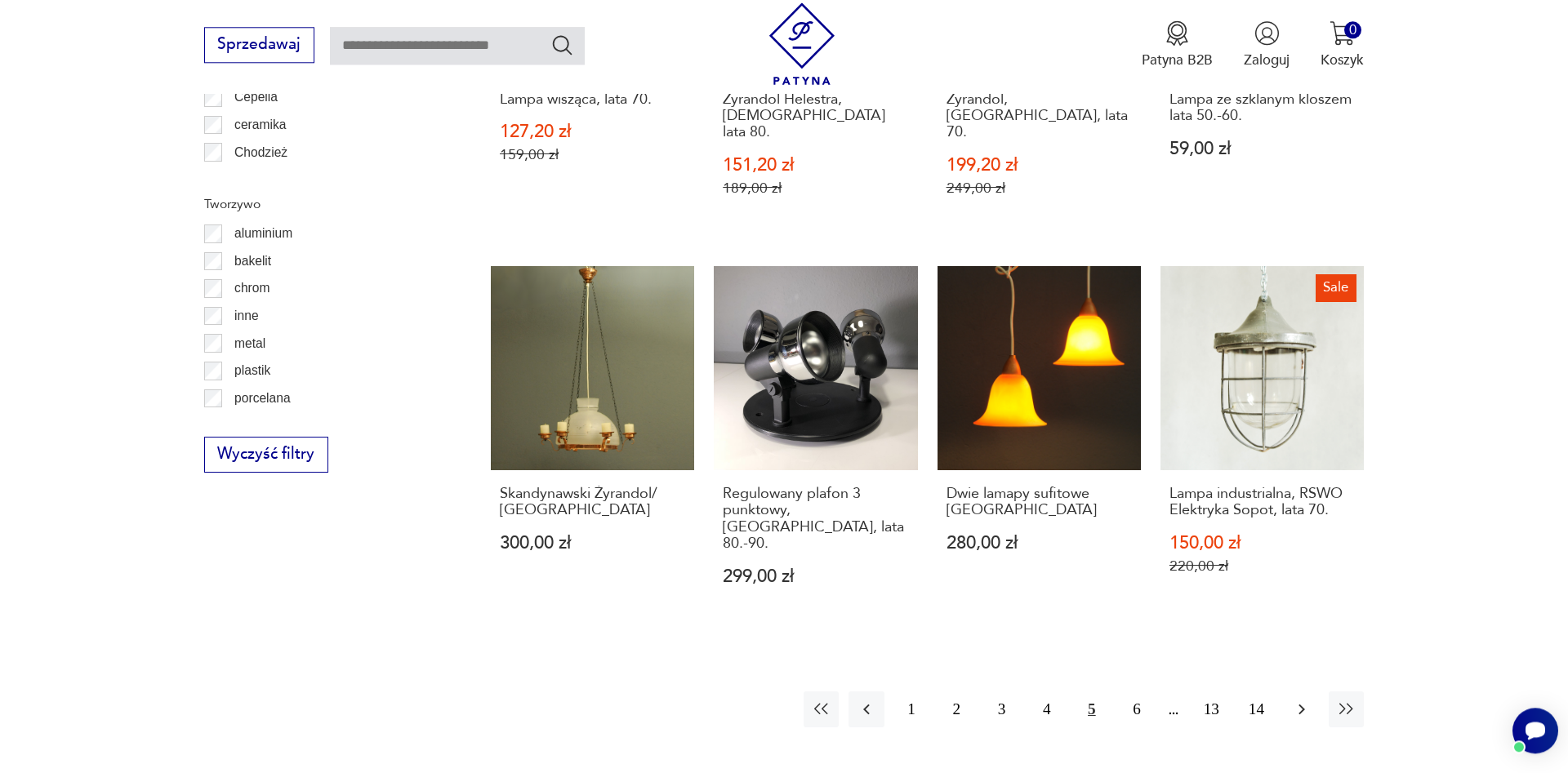
click at [1306, 699] on icon "button" at bounding box center [1301, 709] width 19 height 19
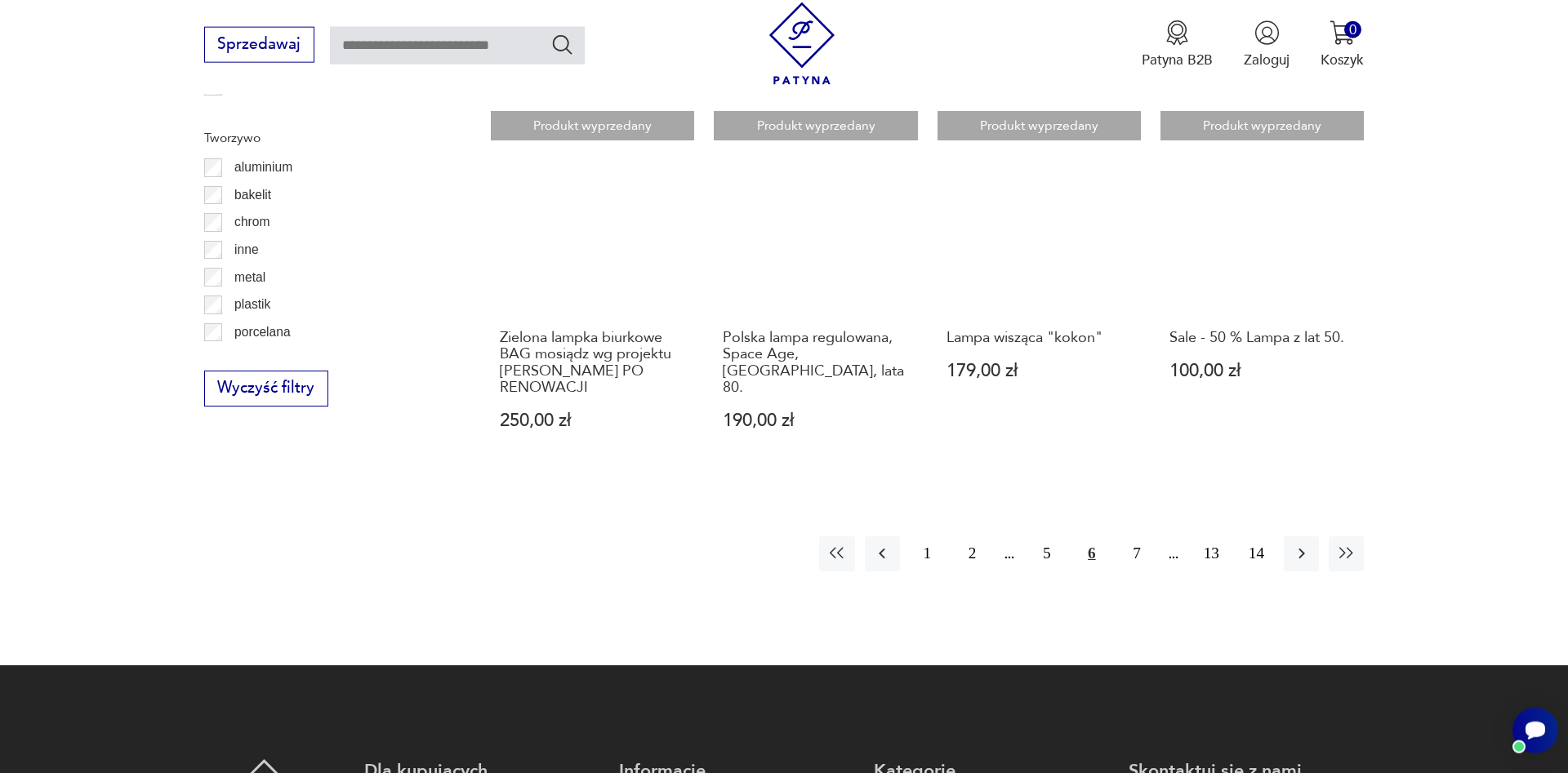
scroll to position [1901, 0]
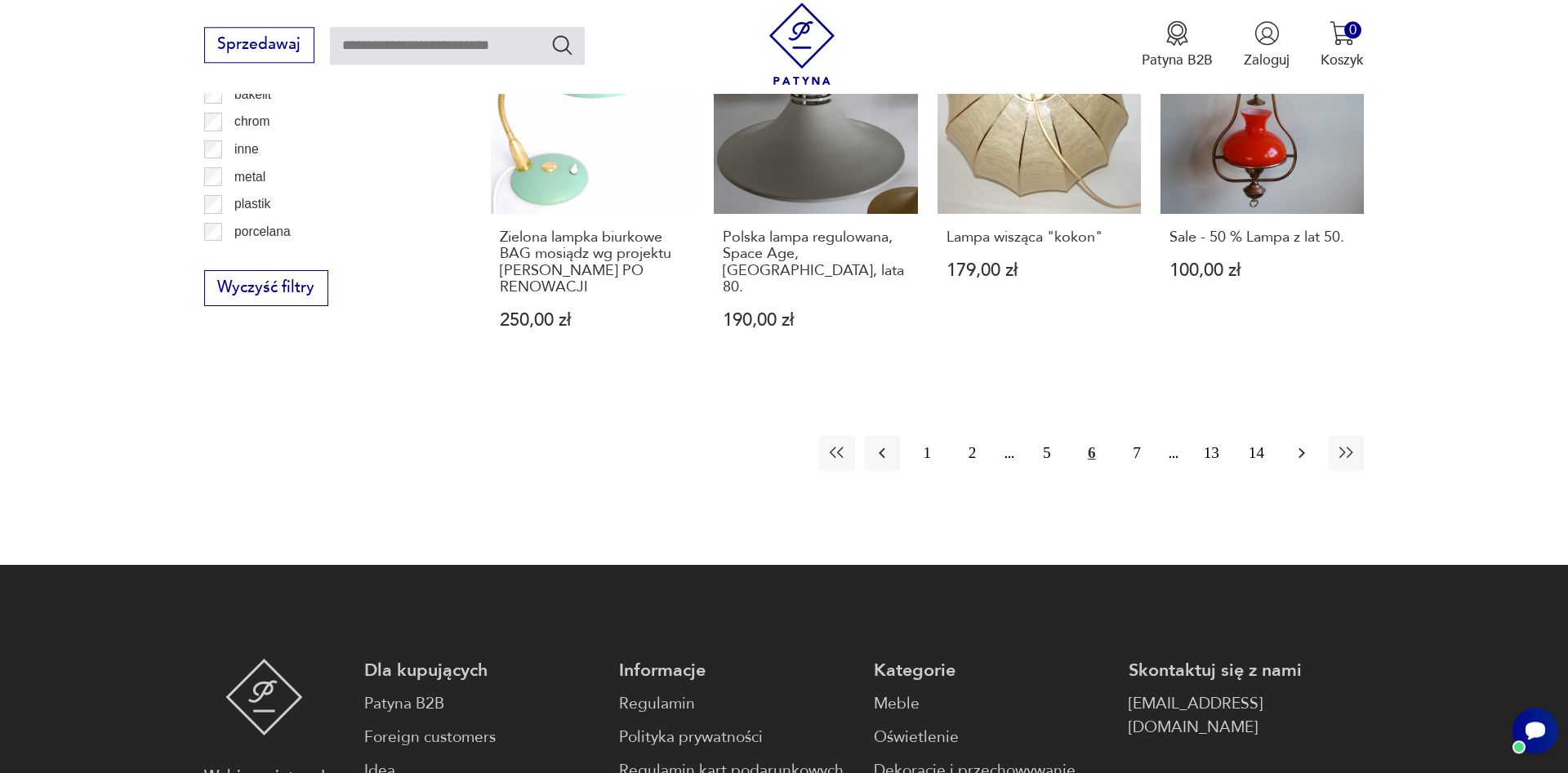
click at [1297, 460] on icon "button" at bounding box center [1301, 453] width 19 height 19
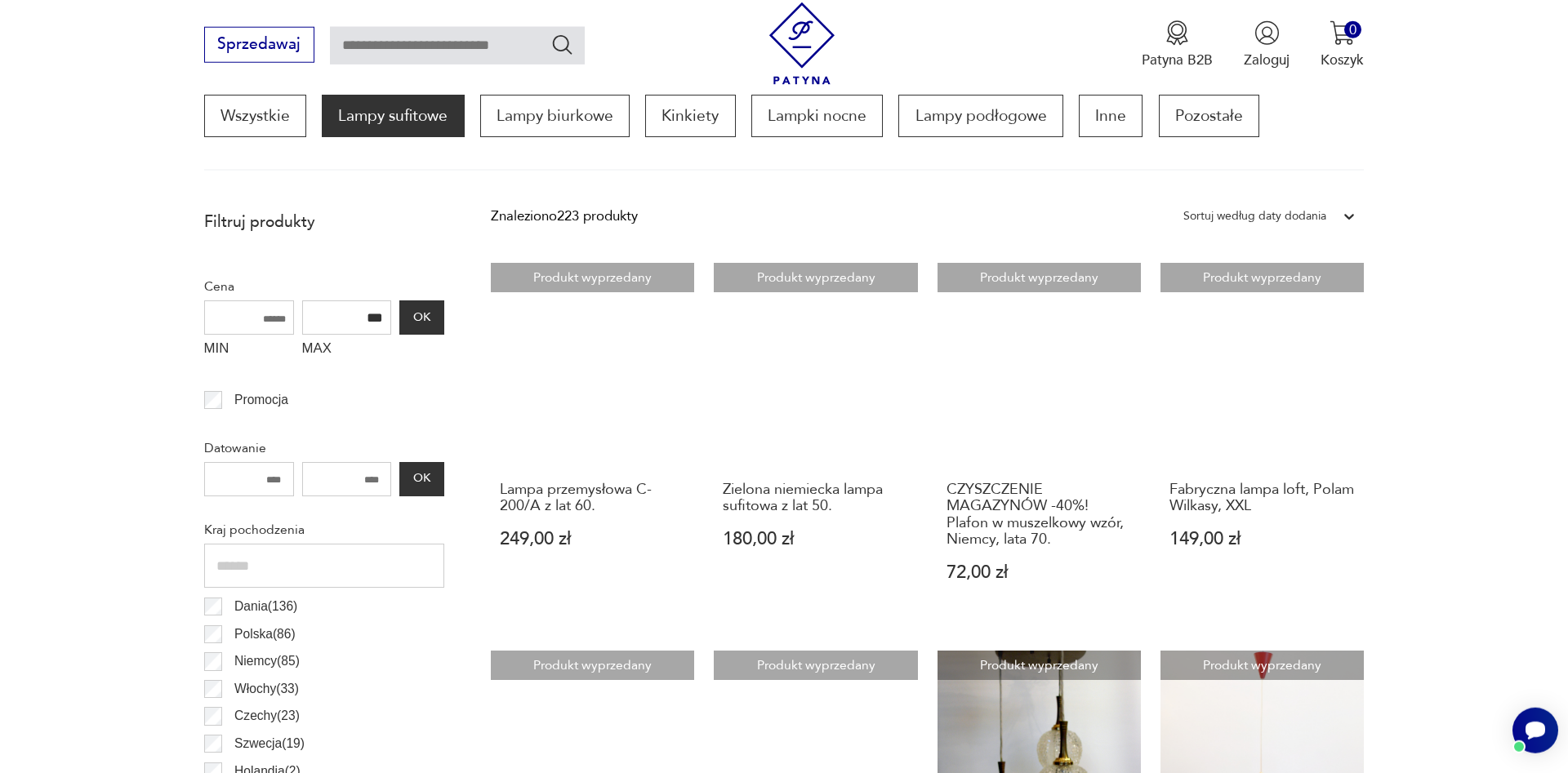
scroll to position [403, 0]
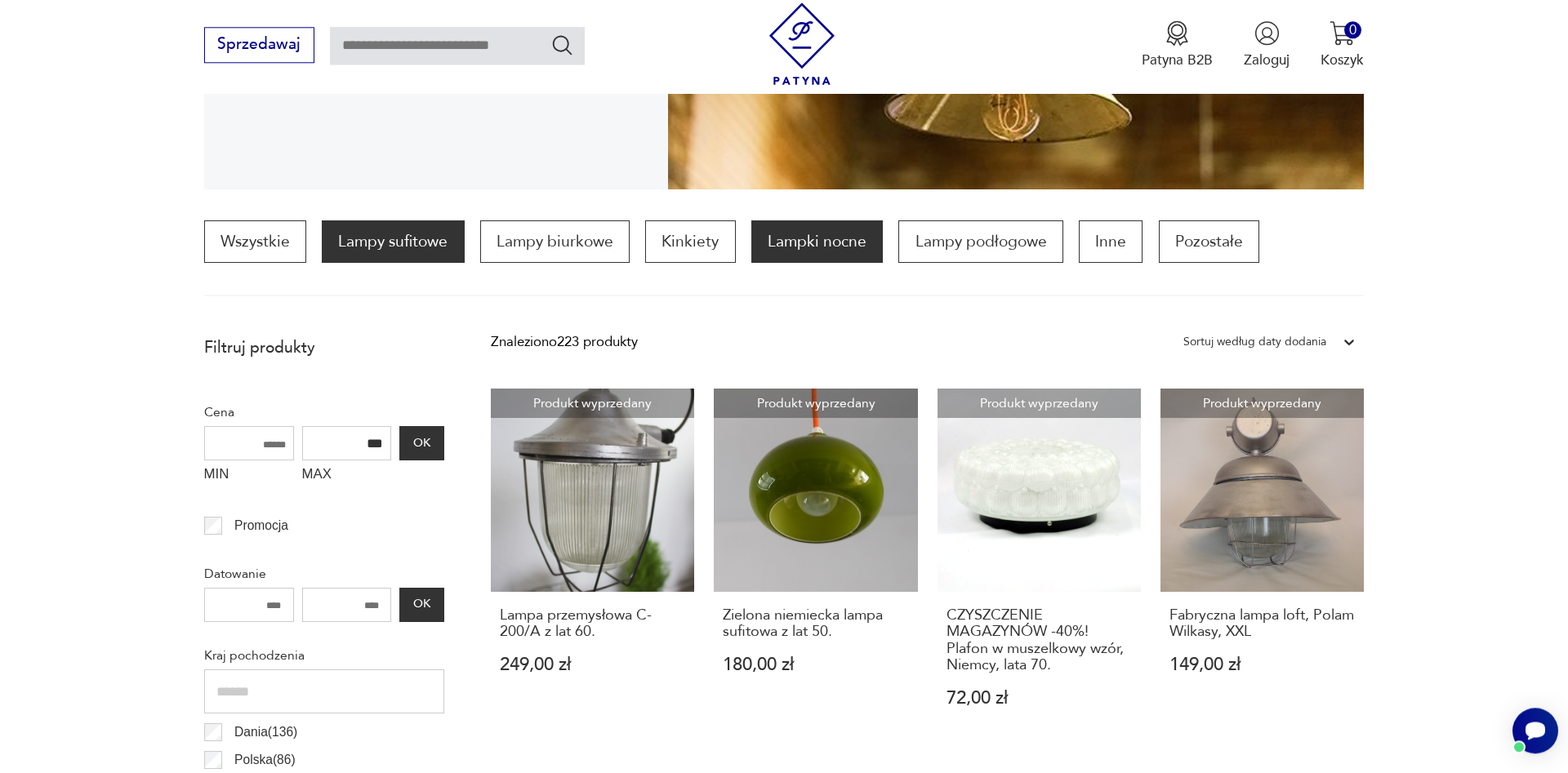
click at [835, 249] on p "Lampki nocne" at bounding box center [816, 242] width 131 height 43
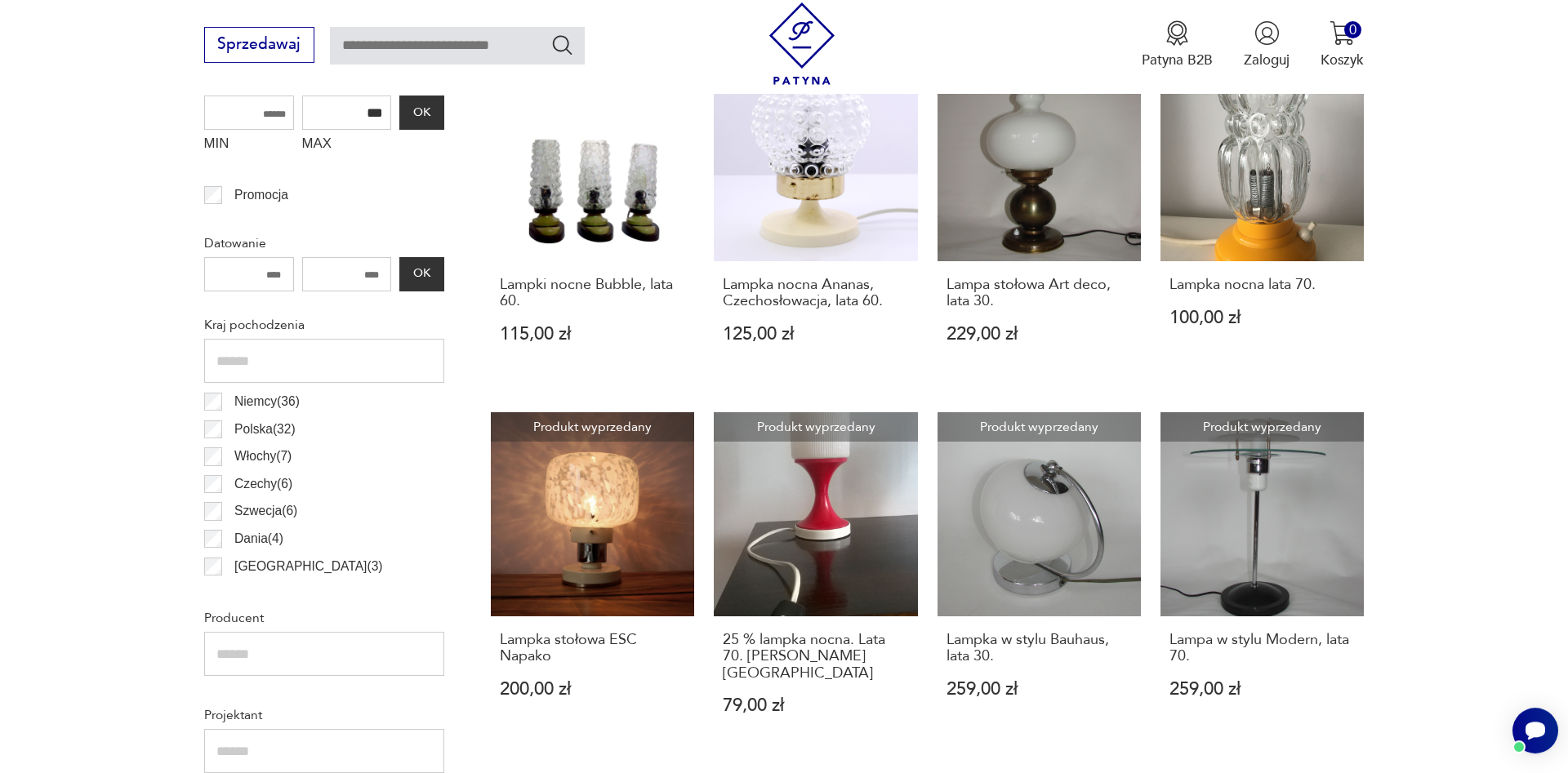
scroll to position [400, 0]
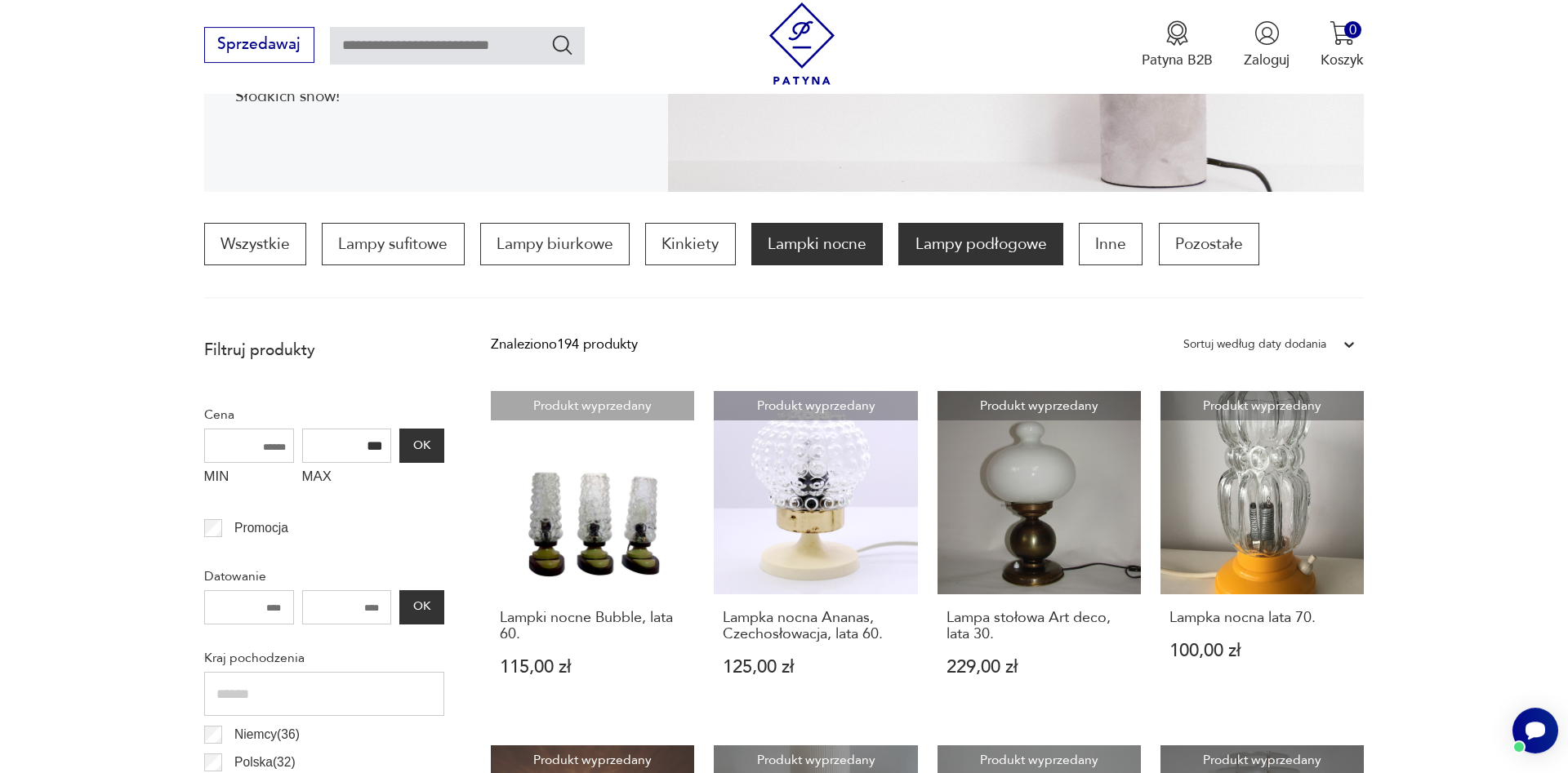
click at [1018, 256] on p "Lampy podłogowe" at bounding box center [980, 244] width 164 height 43
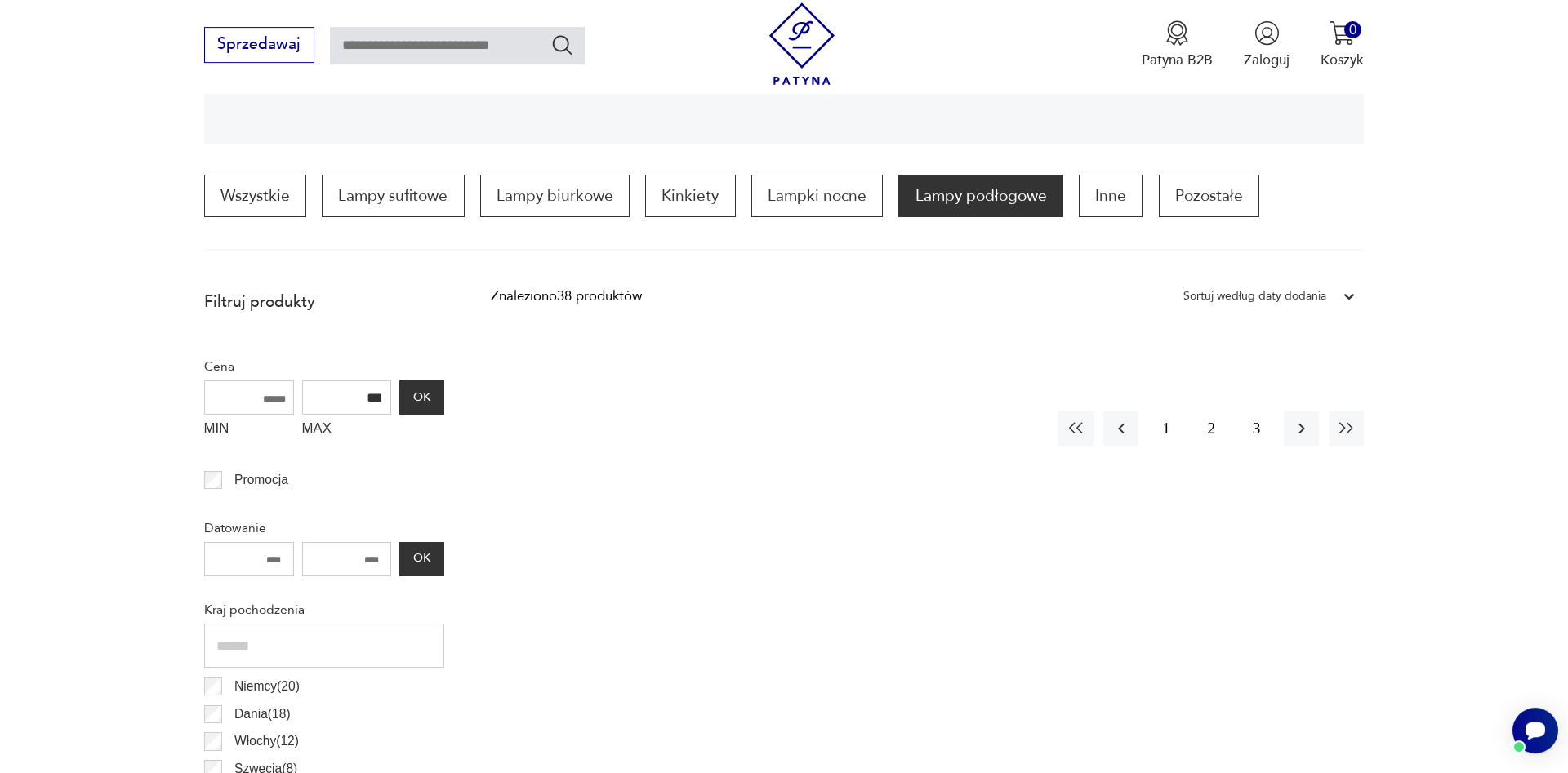
scroll to position [486, 0]
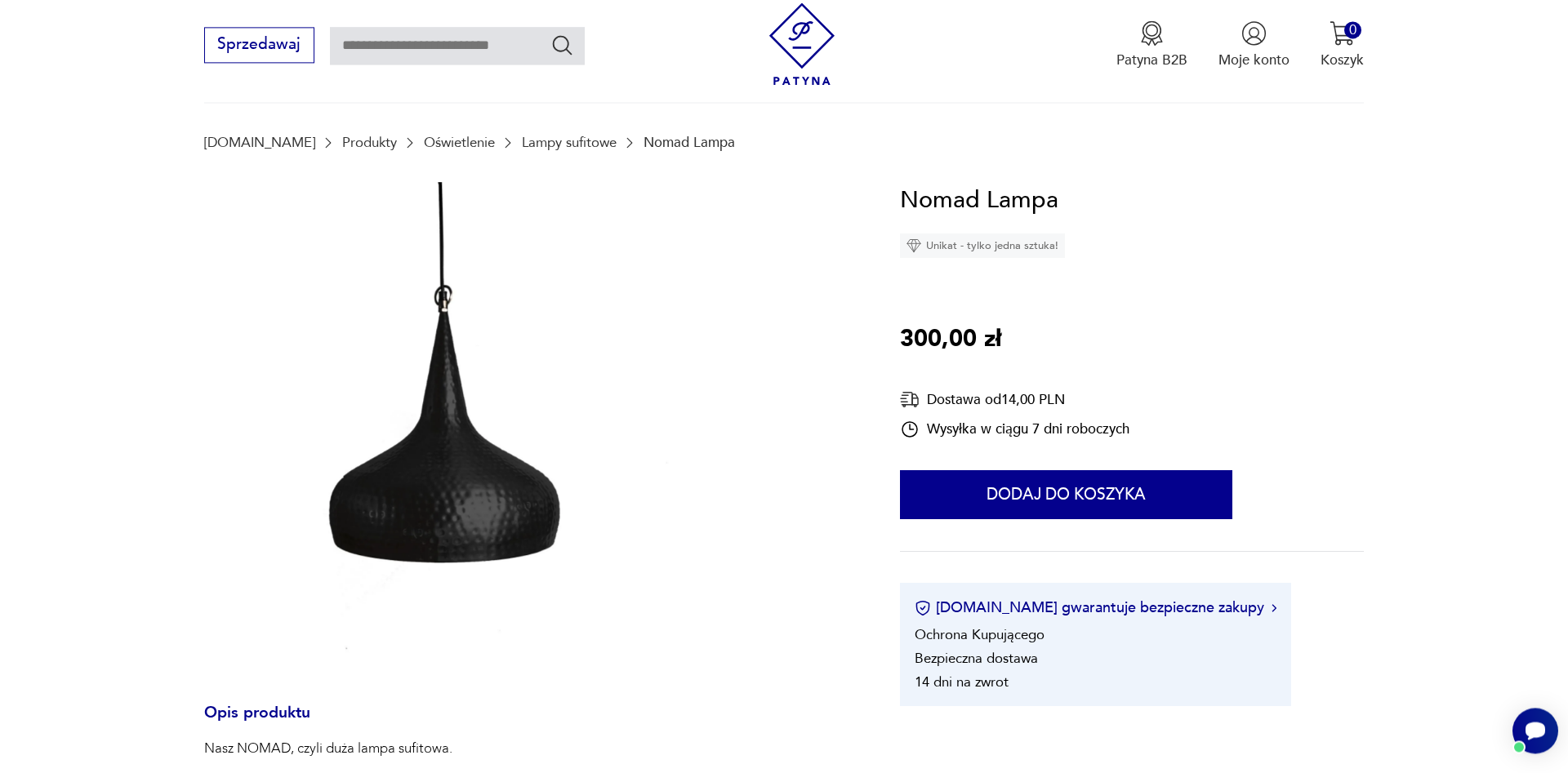
scroll to position [250, 0]
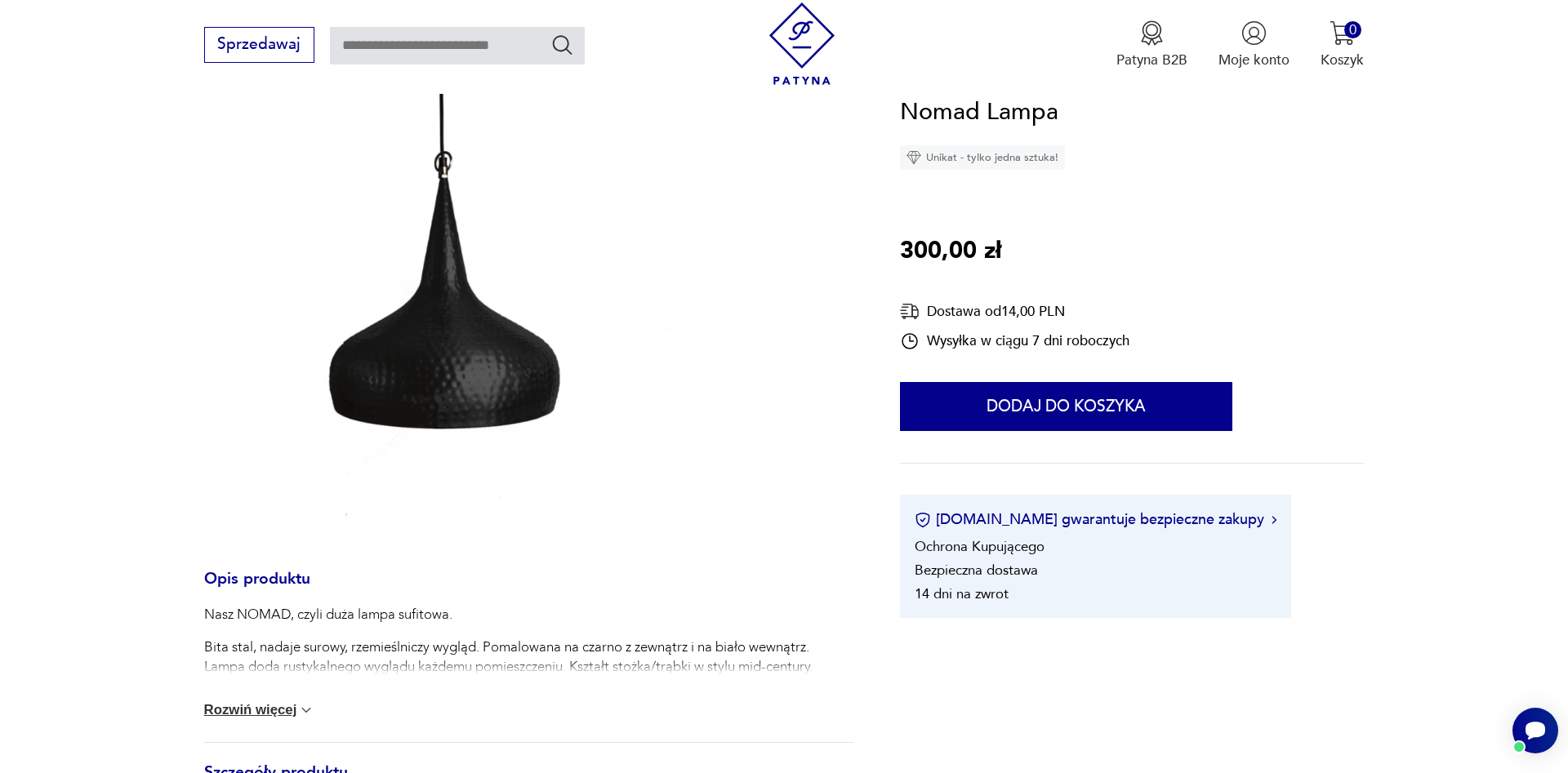
click at [256, 708] on button "Rozwiń więcej" at bounding box center [259, 710] width 111 height 16
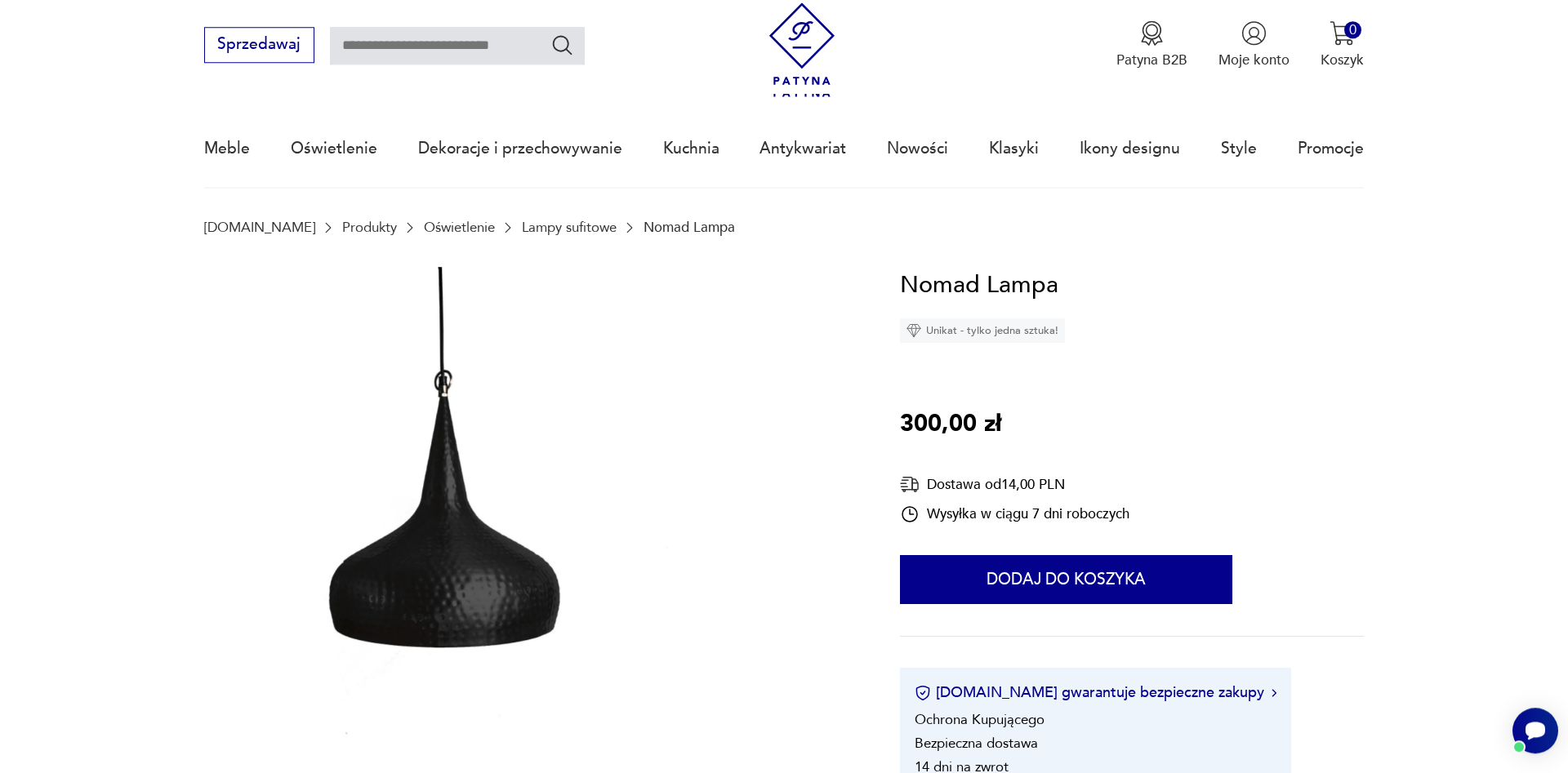
scroll to position [0, 0]
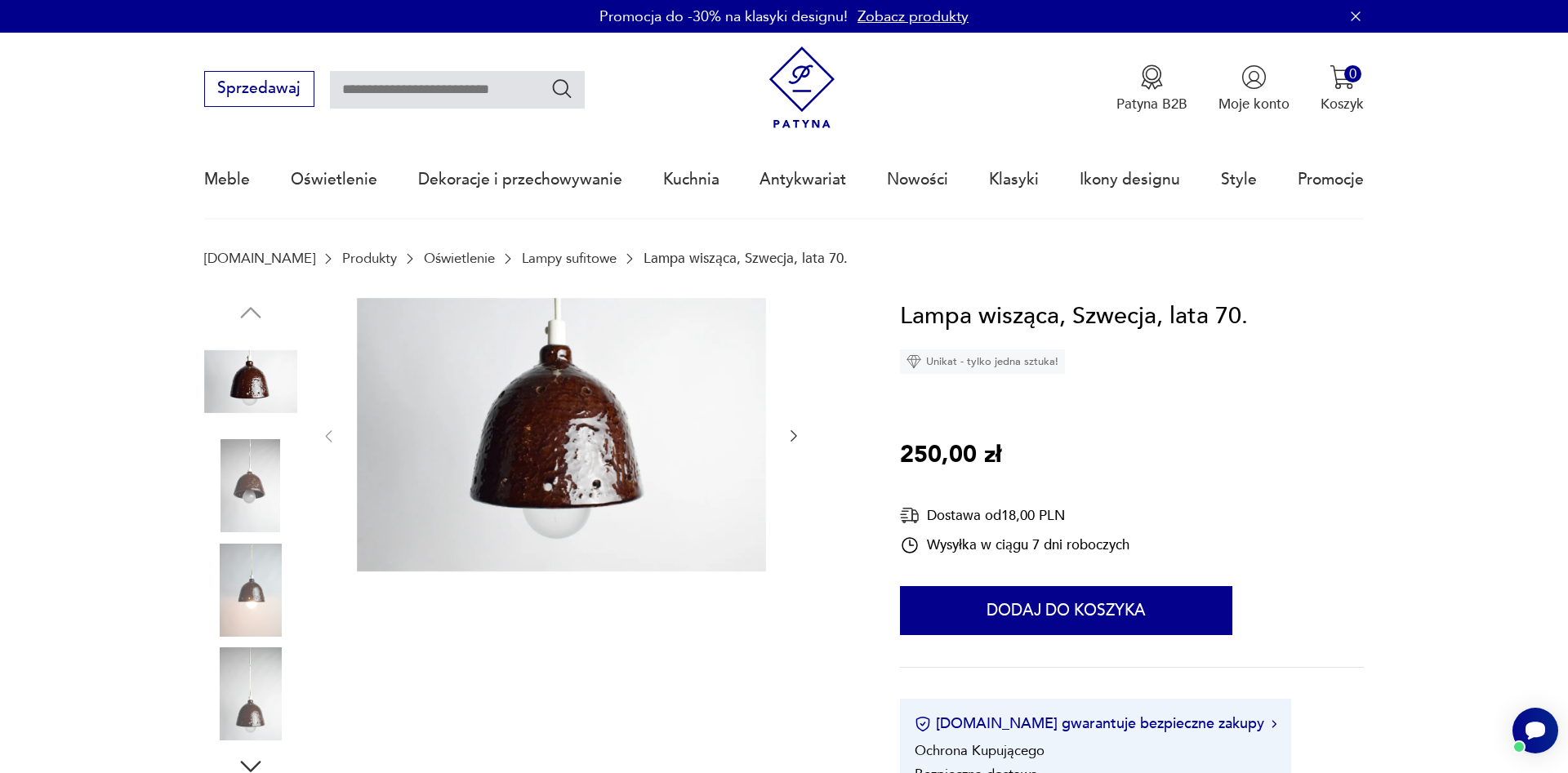
click at [797, 437] on icon "button" at bounding box center [794, 435] width 16 height 16
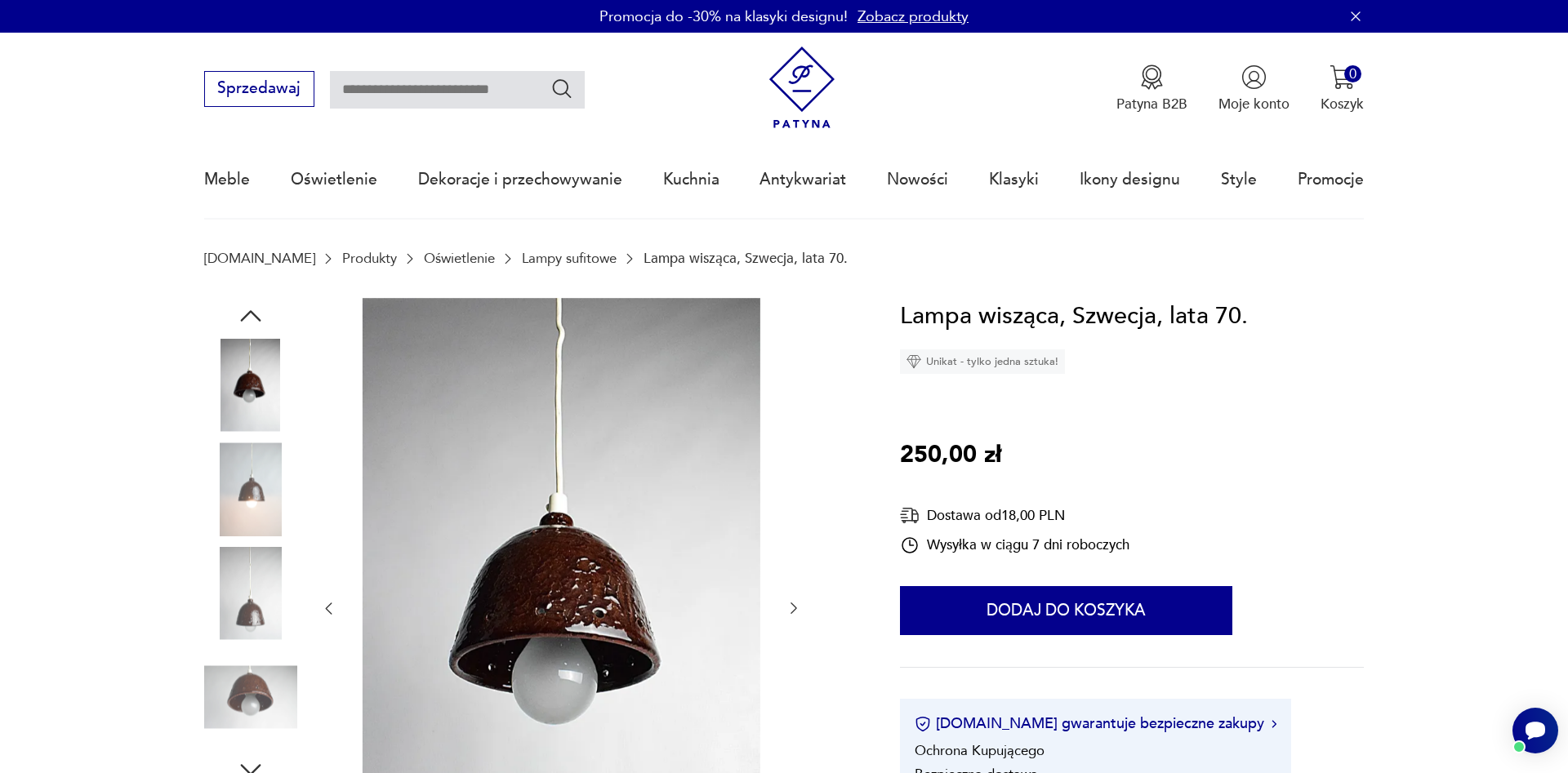
click at [797, 614] on icon "button" at bounding box center [794, 608] width 16 height 16
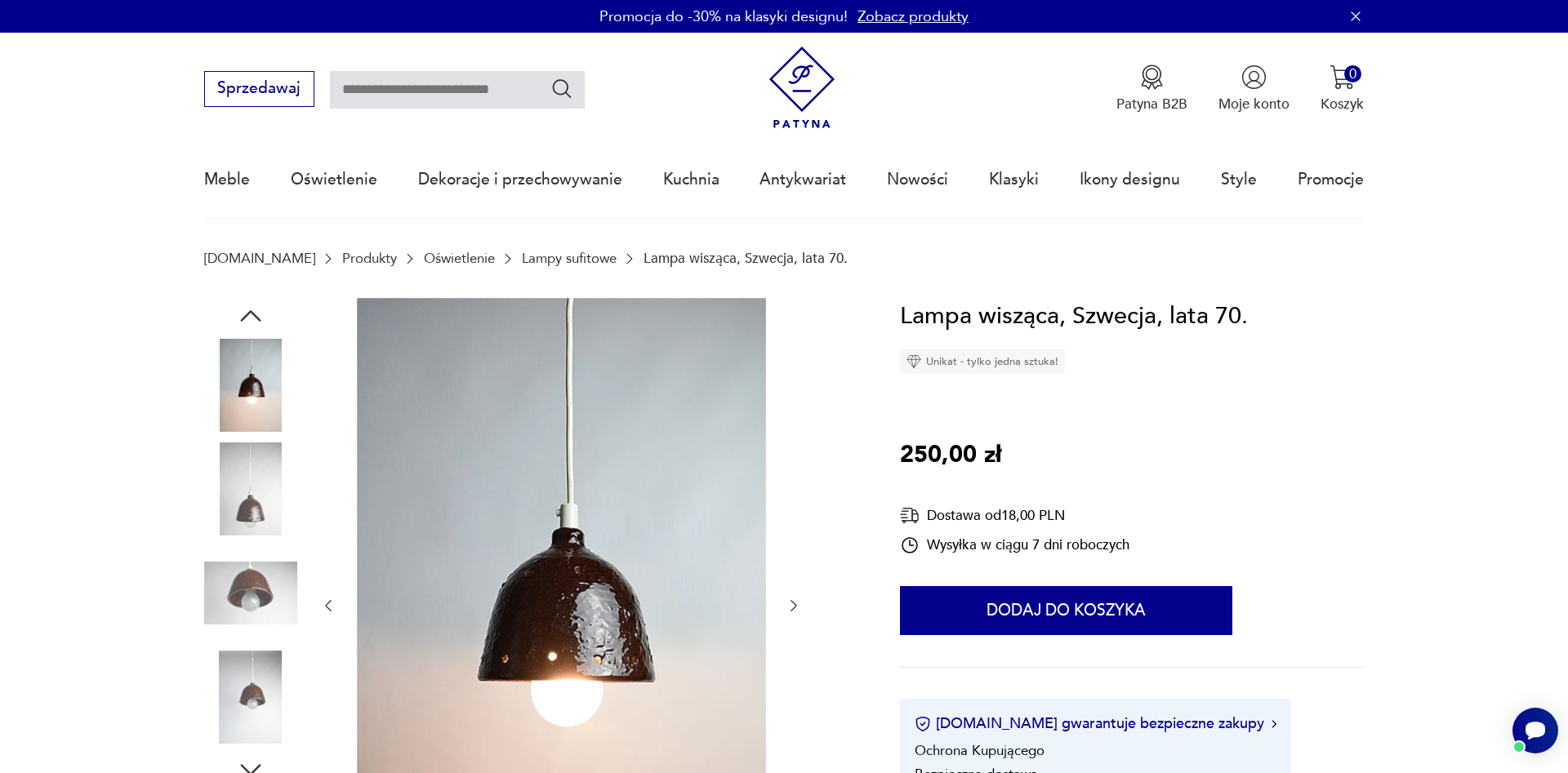
click at [797, 613] on icon "button" at bounding box center [794, 605] width 16 height 16
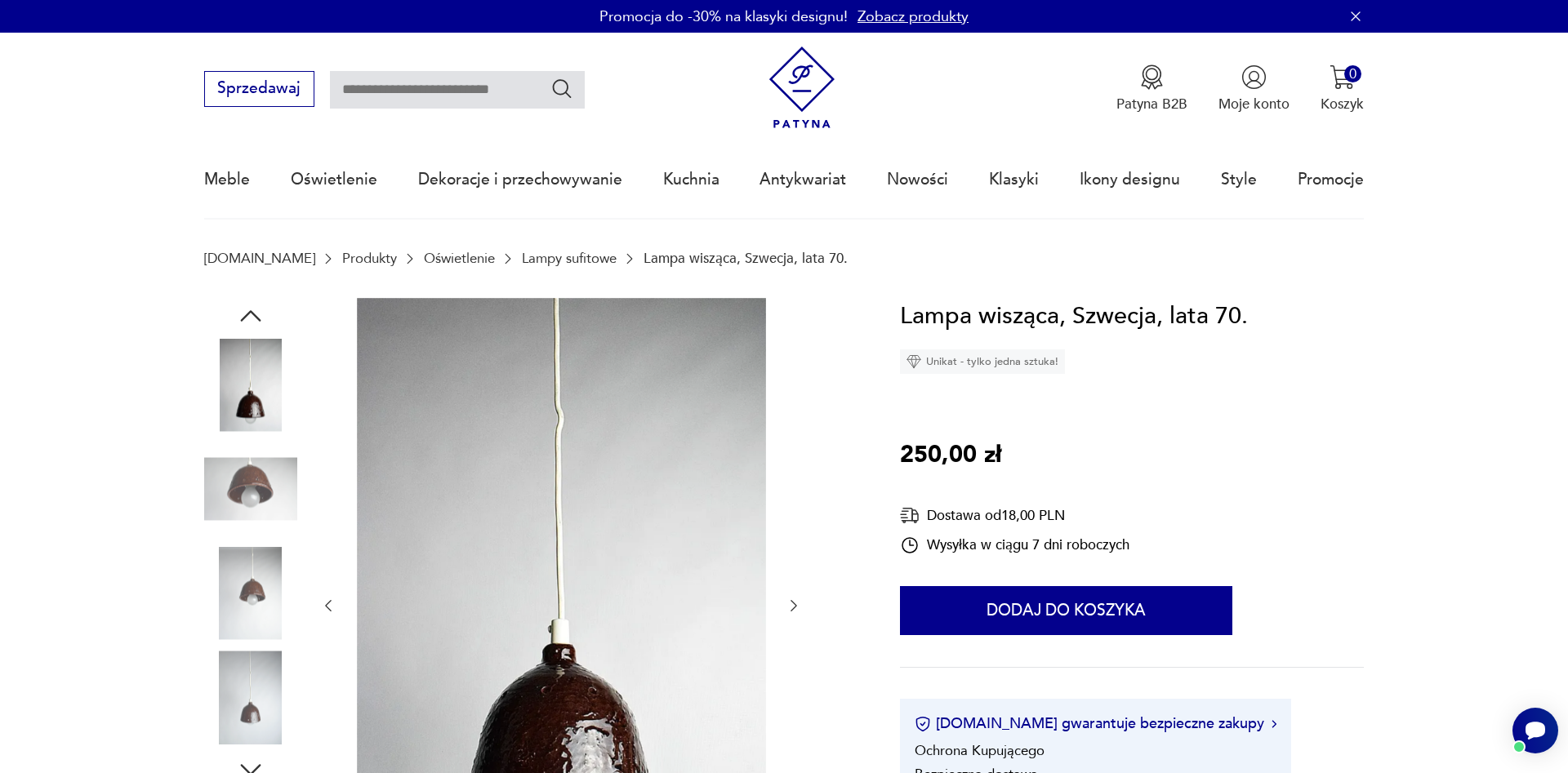
click at [797, 613] on icon "button" at bounding box center [794, 605] width 16 height 16
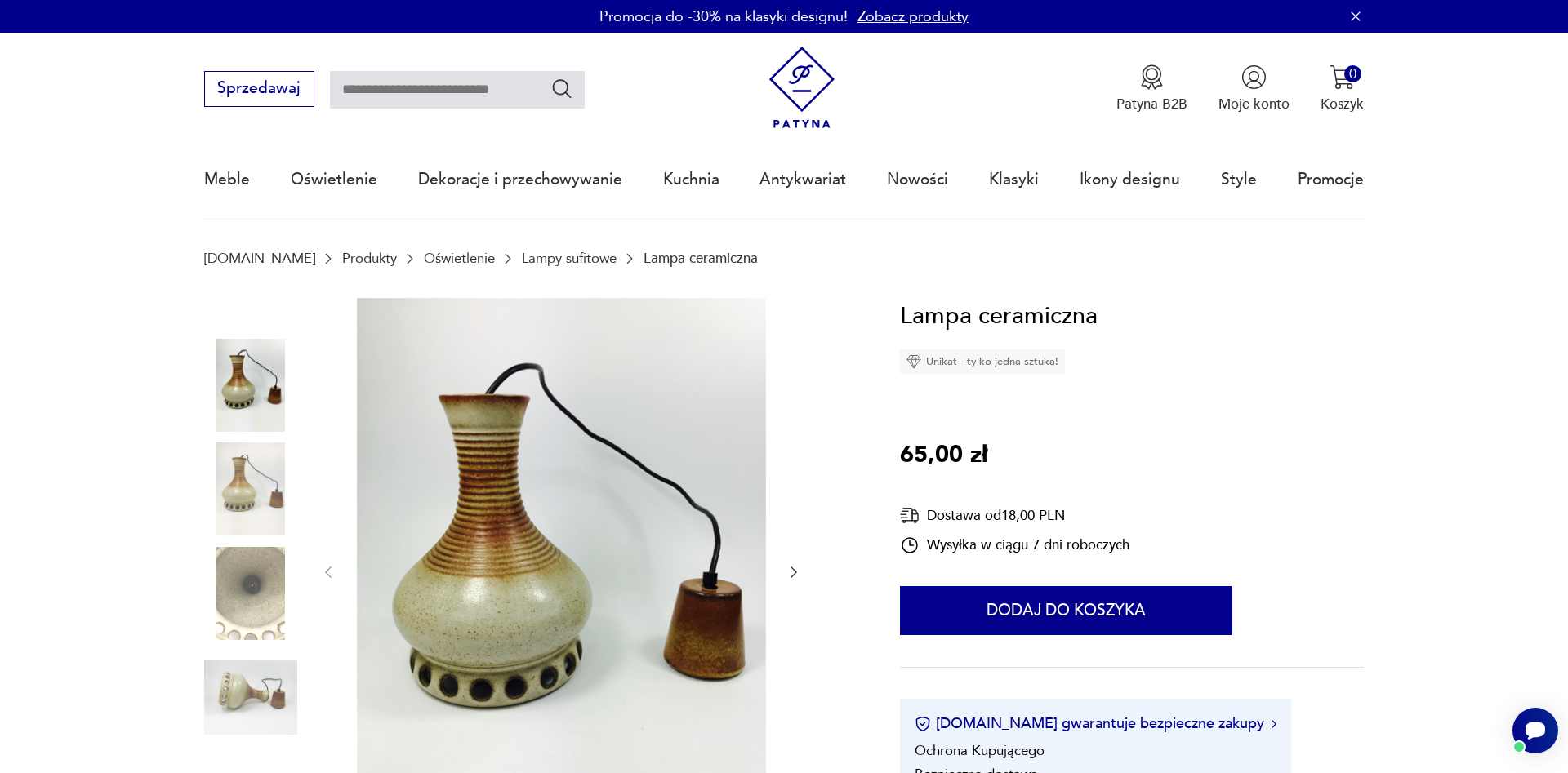
click at [791, 565] on icon "button" at bounding box center [794, 572] width 16 height 16
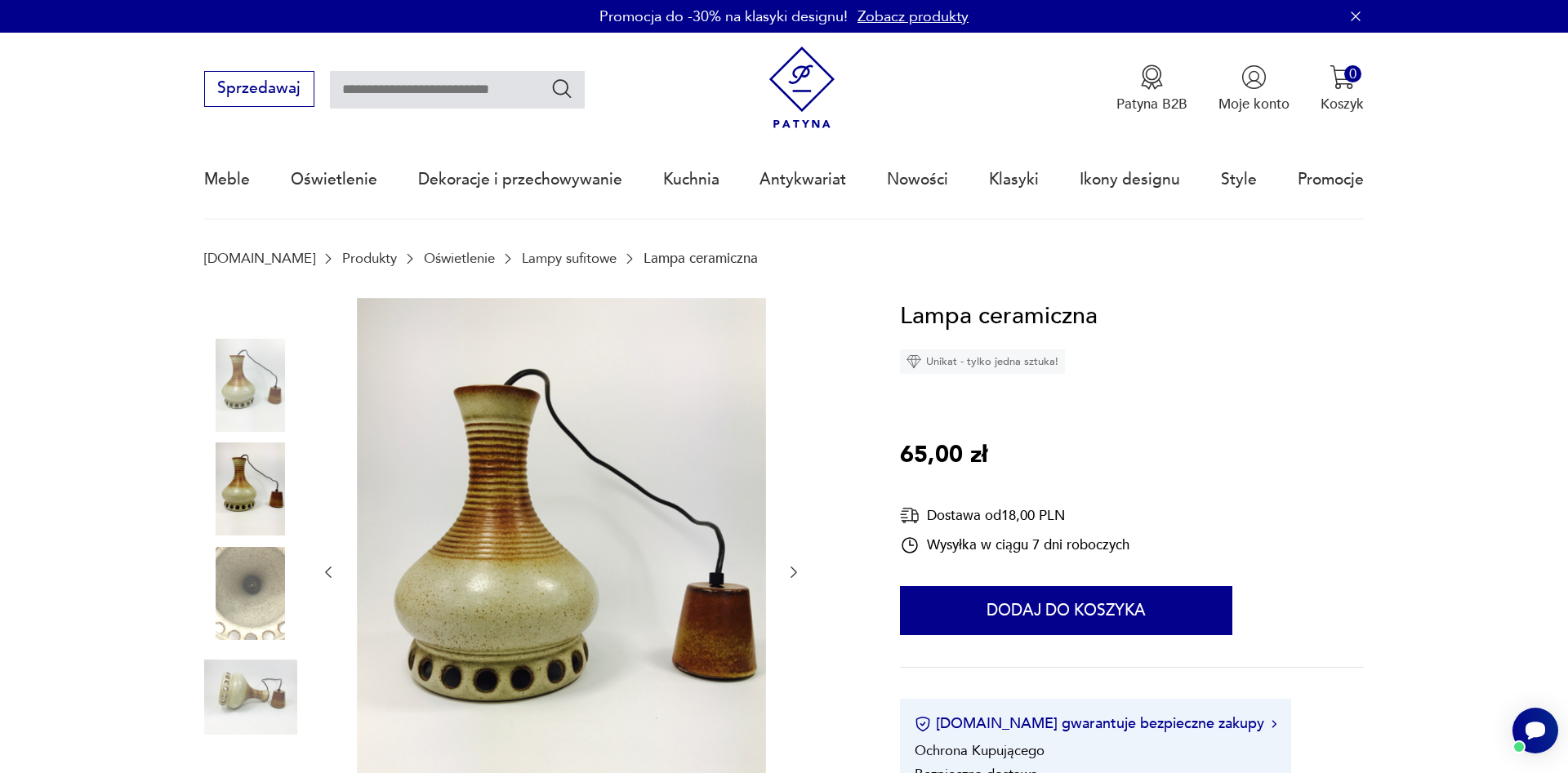
click at [792, 565] on icon "button" at bounding box center [794, 572] width 16 height 16
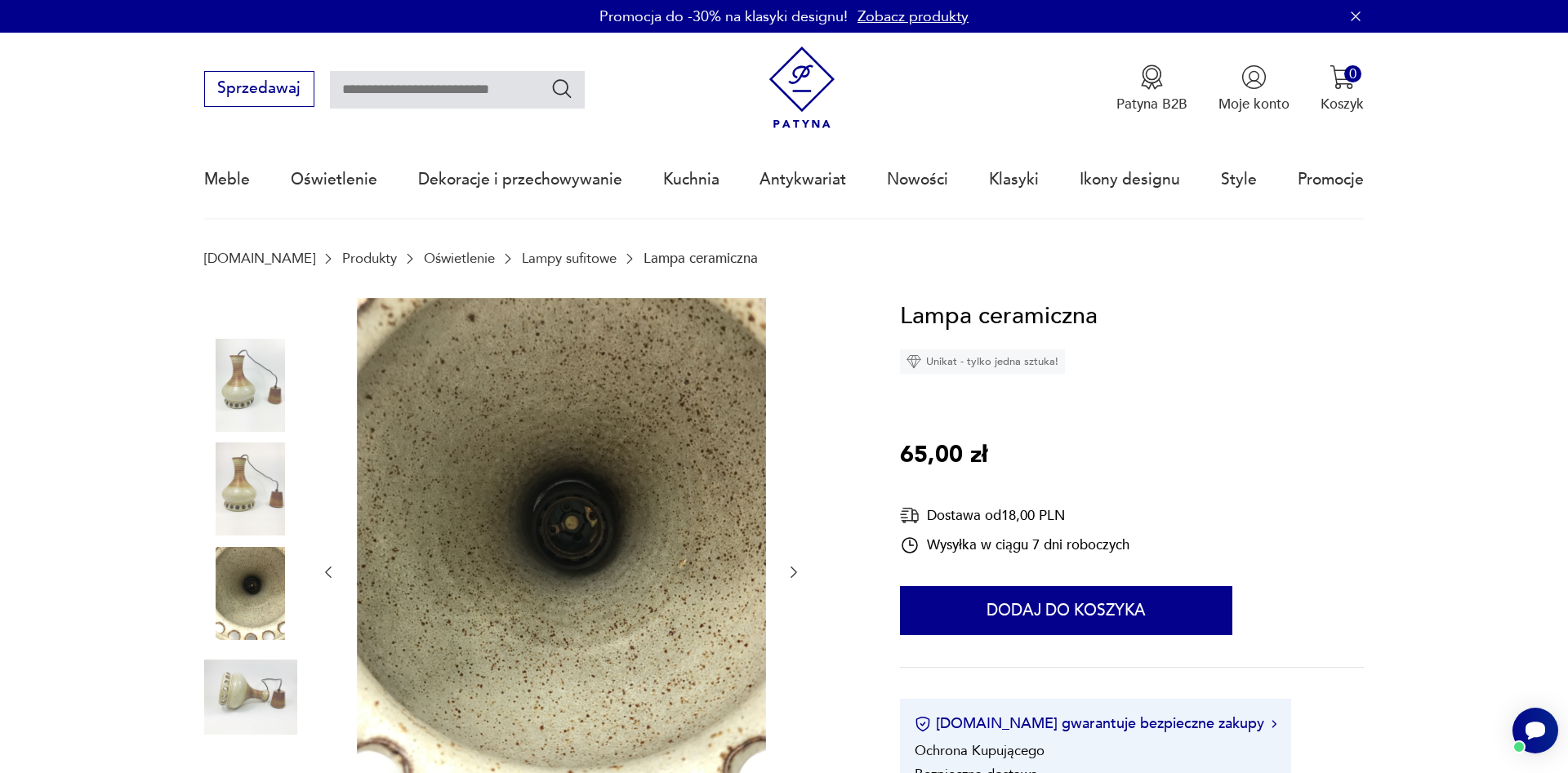
click at [794, 573] on icon "button" at bounding box center [794, 572] width 16 height 16
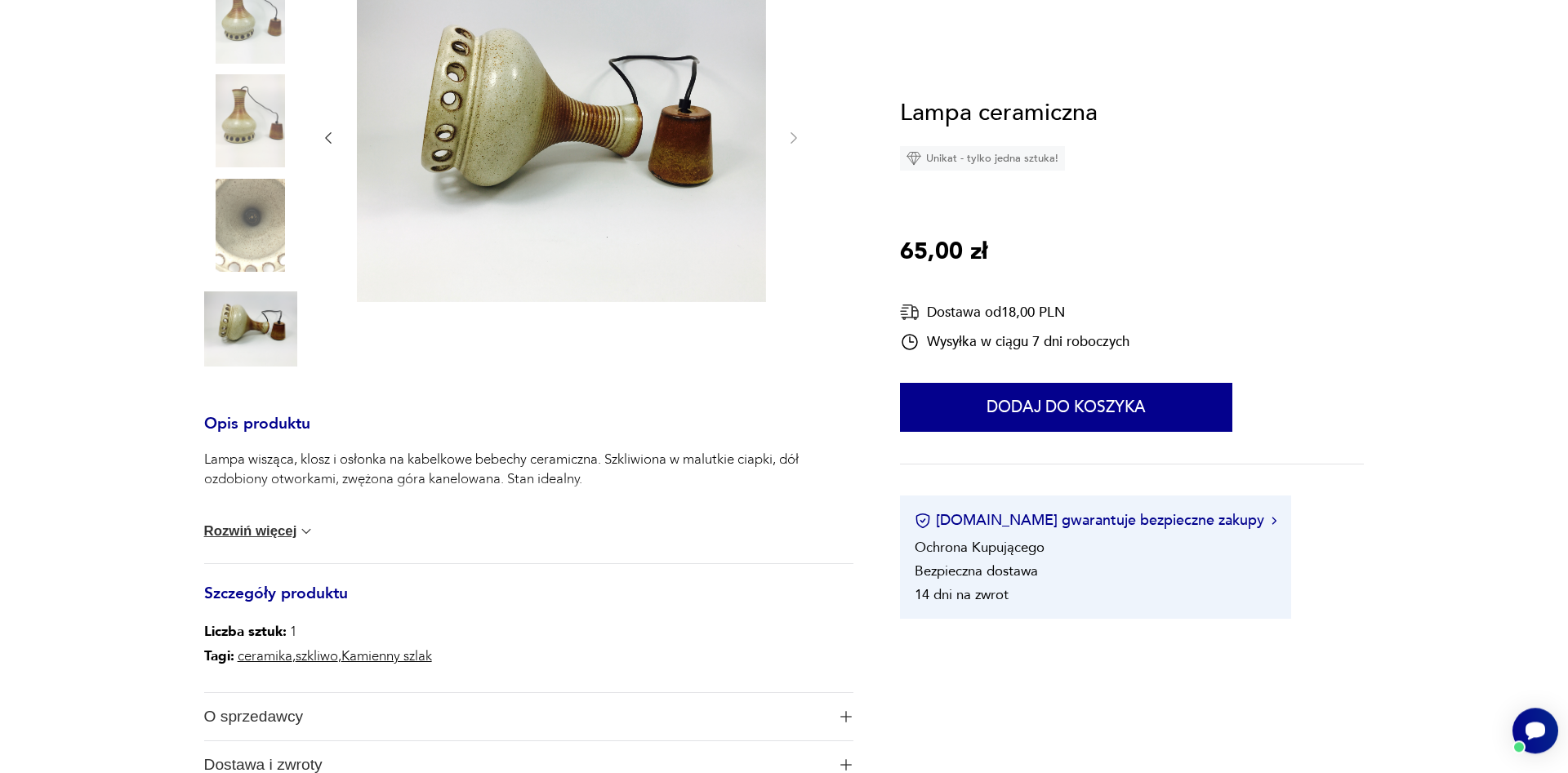
scroll to position [416, 0]
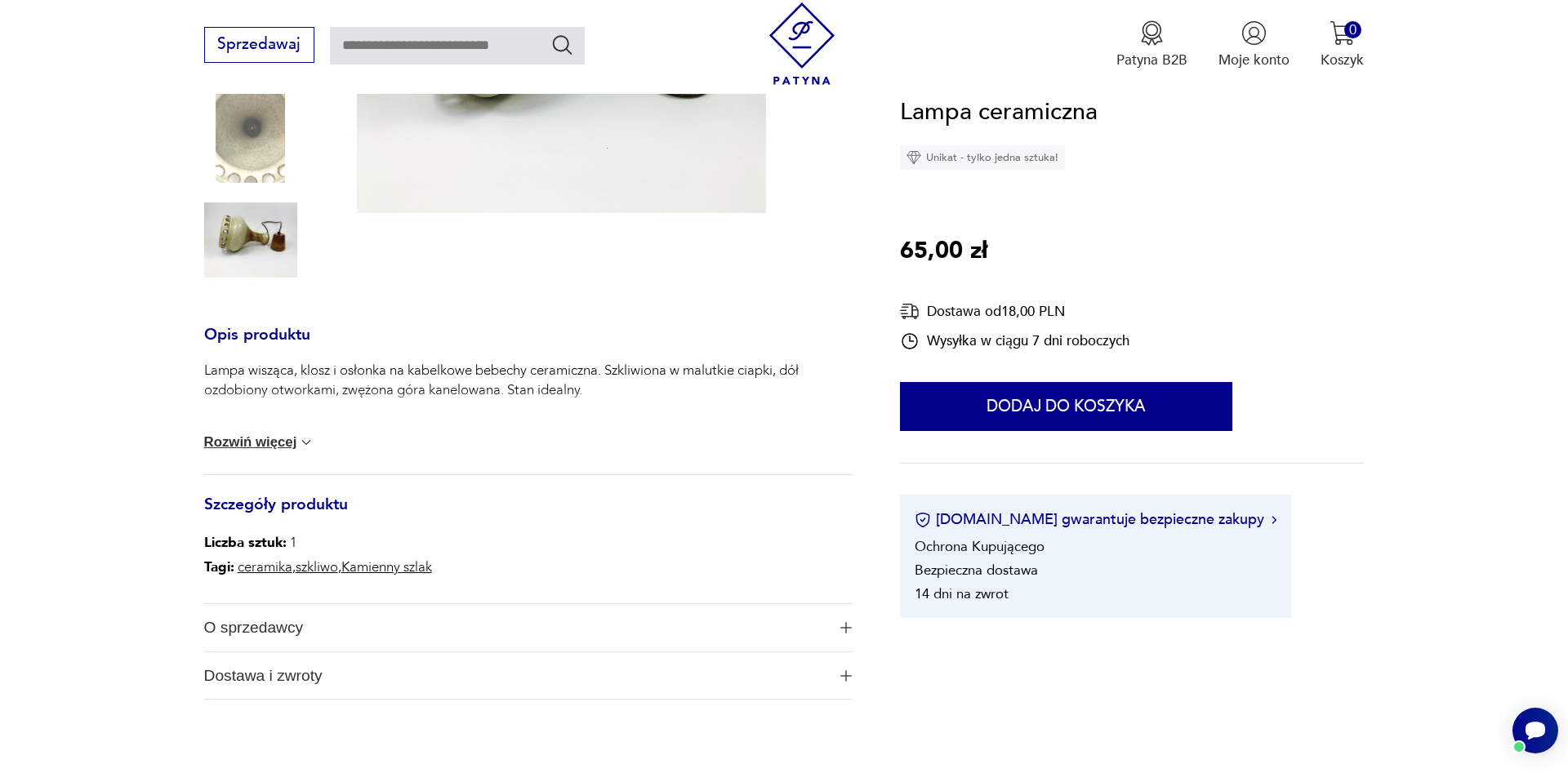
click at [278, 451] on button "Rozwiń więcej" at bounding box center [259, 442] width 111 height 16
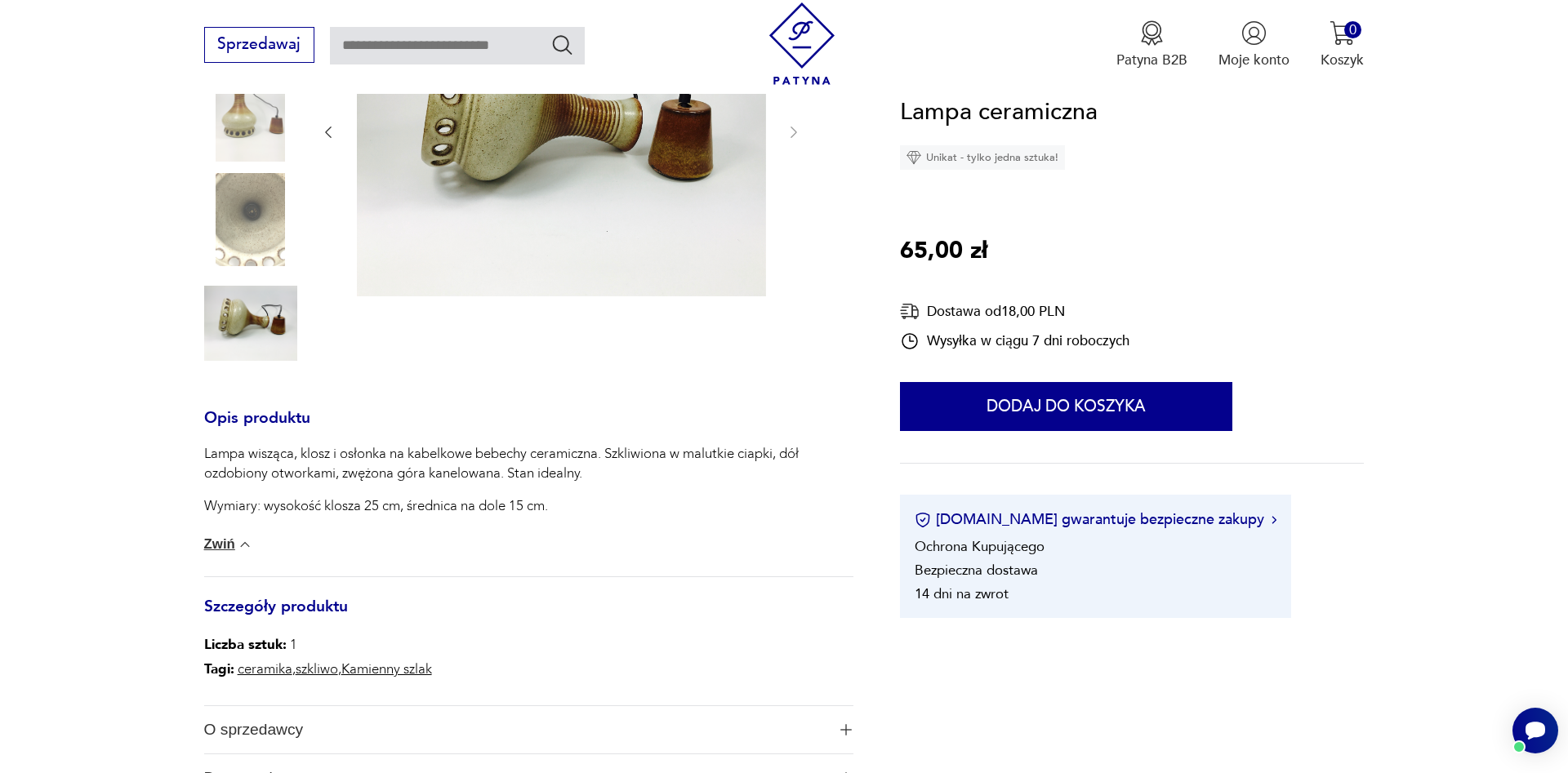
scroll to position [0, 0]
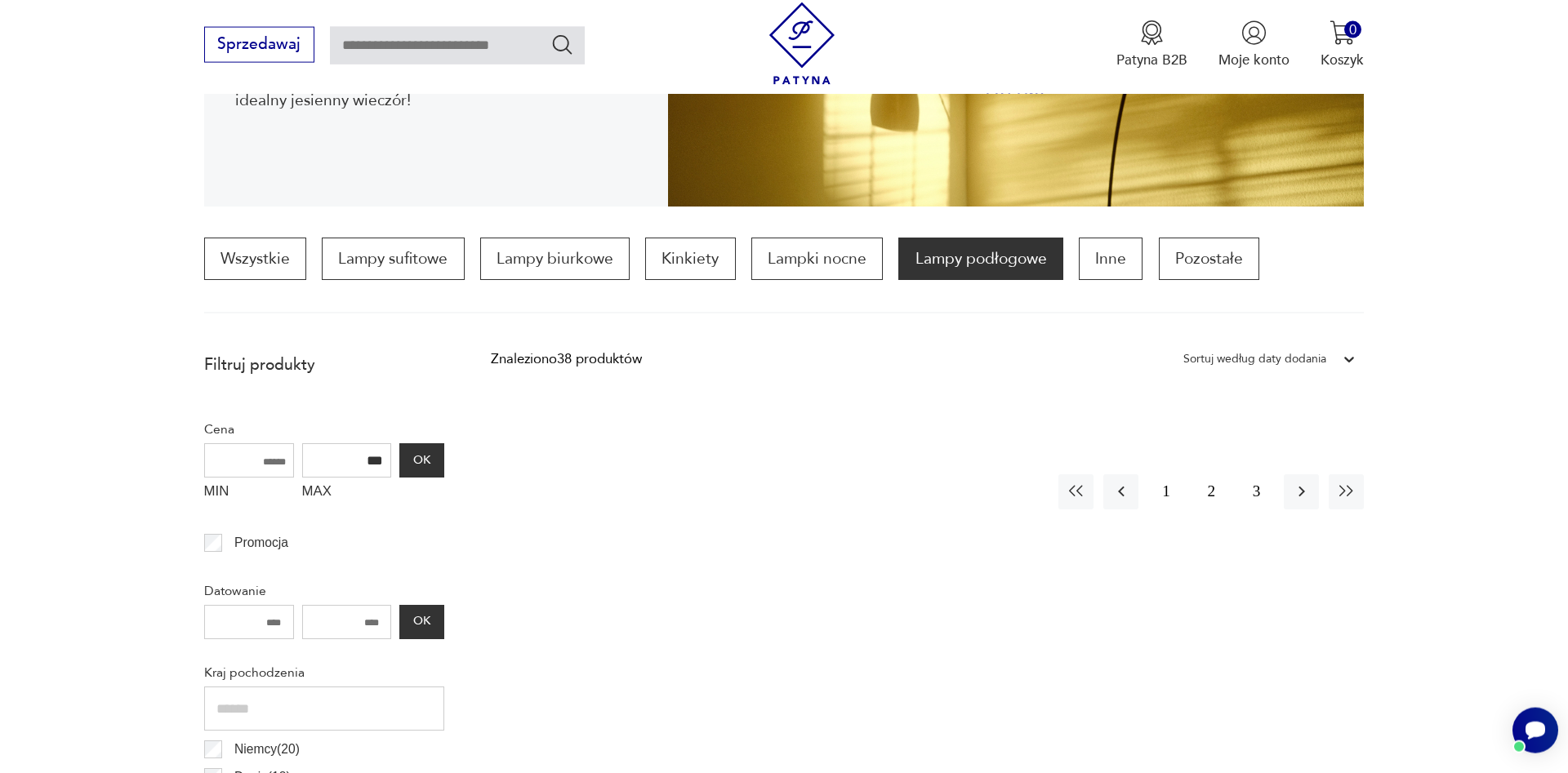
scroll to position [52, 0]
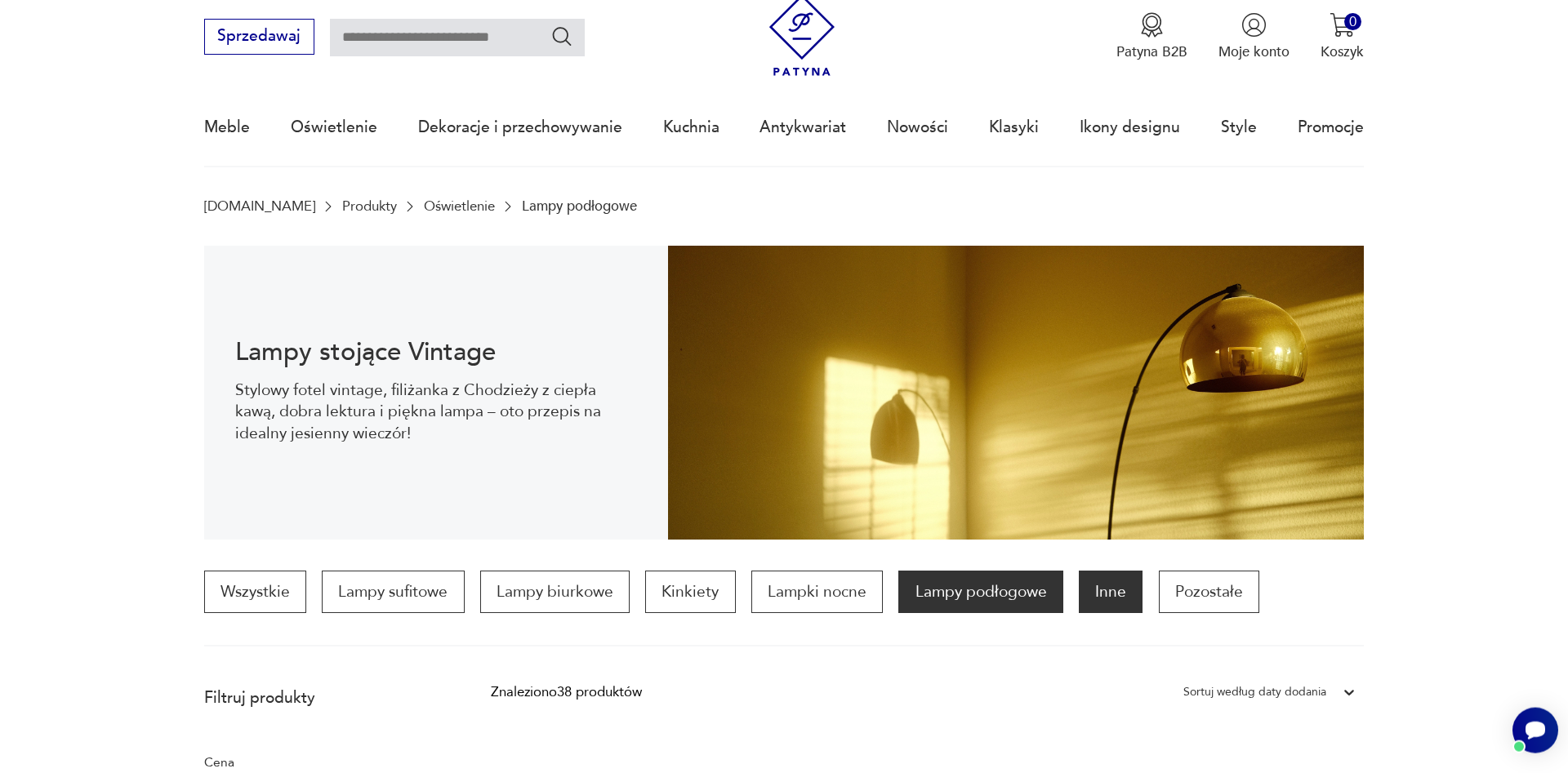
click at [1122, 596] on p "Inne" at bounding box center [1111, 592] width 64 height 43
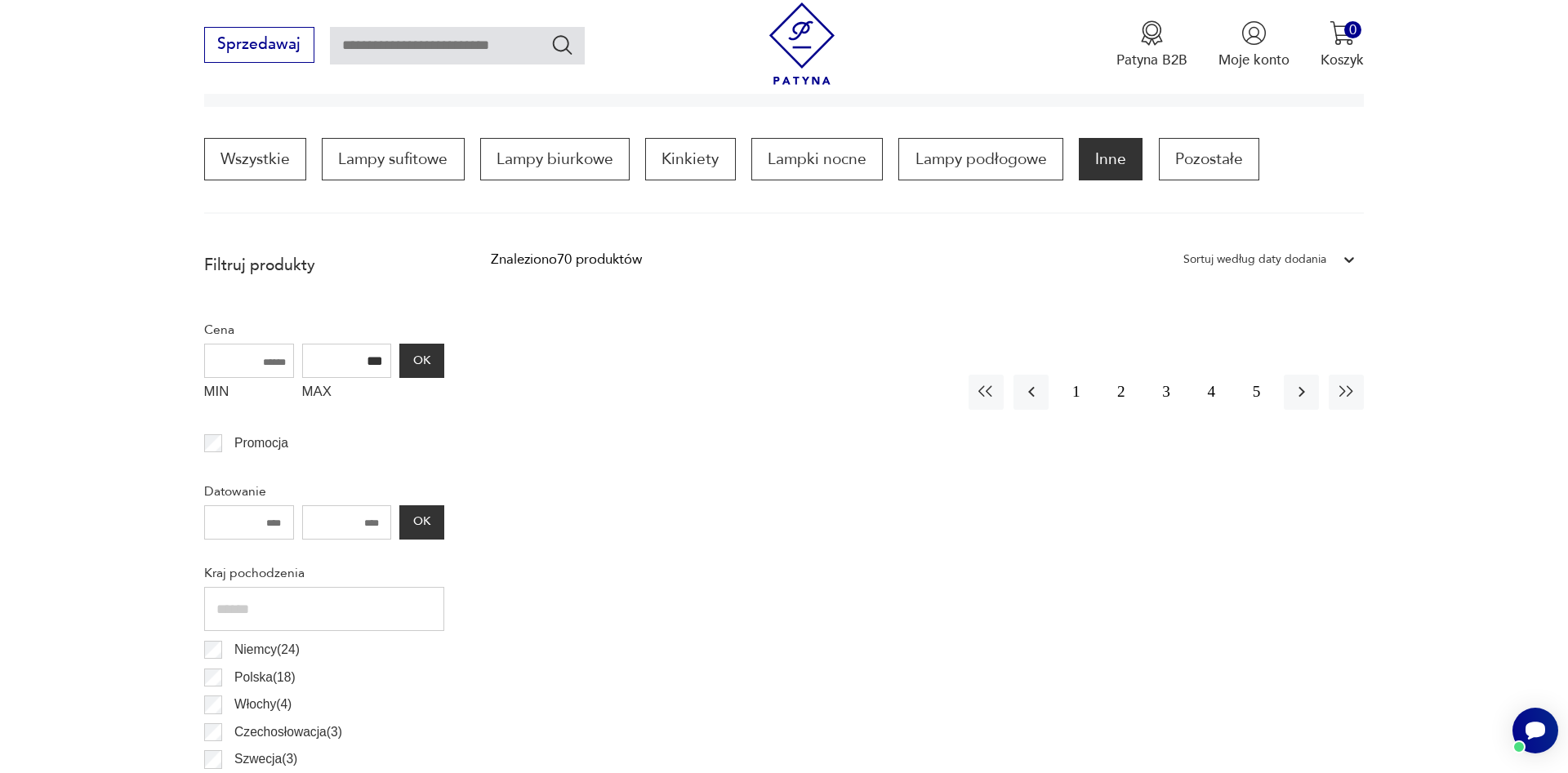
scroll to position [162, 0]
